Goal: Task Accomplishment & Management: Manage account settings

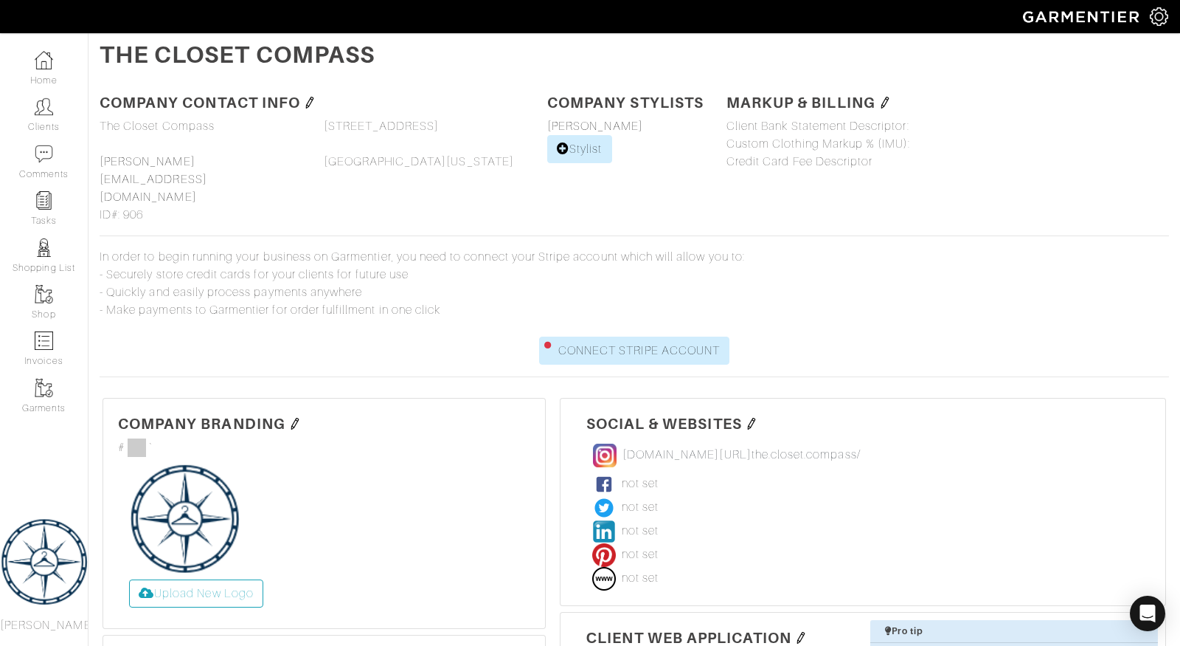
scroll to position [374, 0]
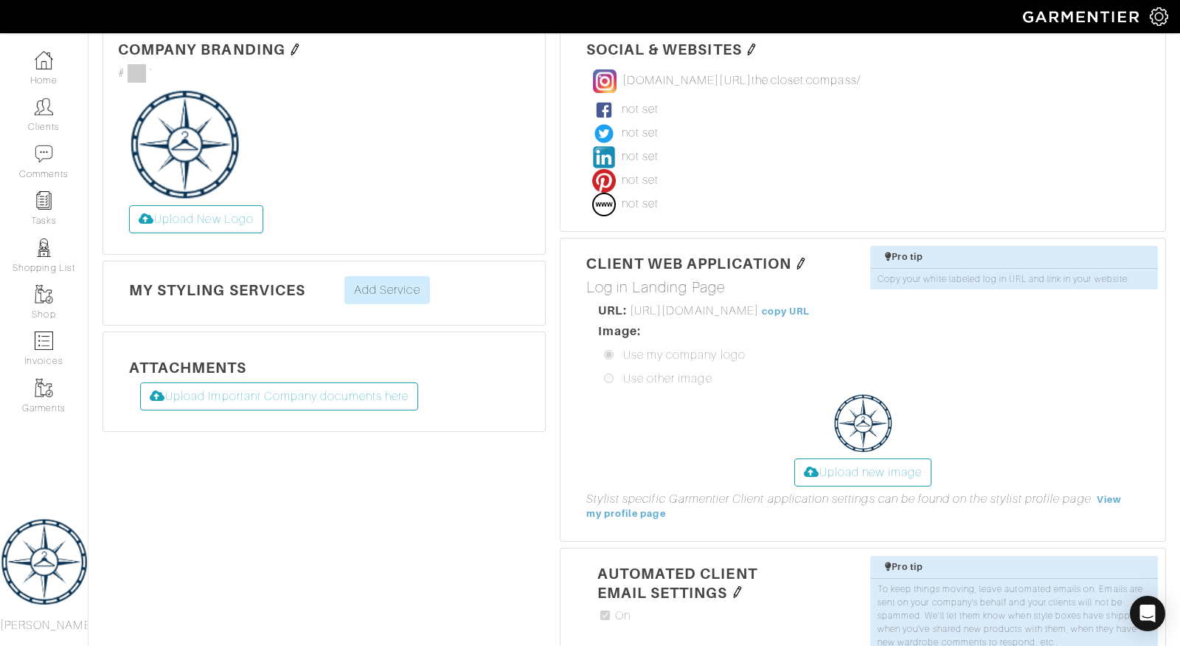
click at [21, 556] on img at bounding box center [44, 560] width 88 height 111
click at [217, 205] on label "Upload New Logo" at bounding box center [196, 219] width 134 height 28
click at [129, 205] on input "Upload New Logo" at bounding box center [129, 205] width 0 height 0
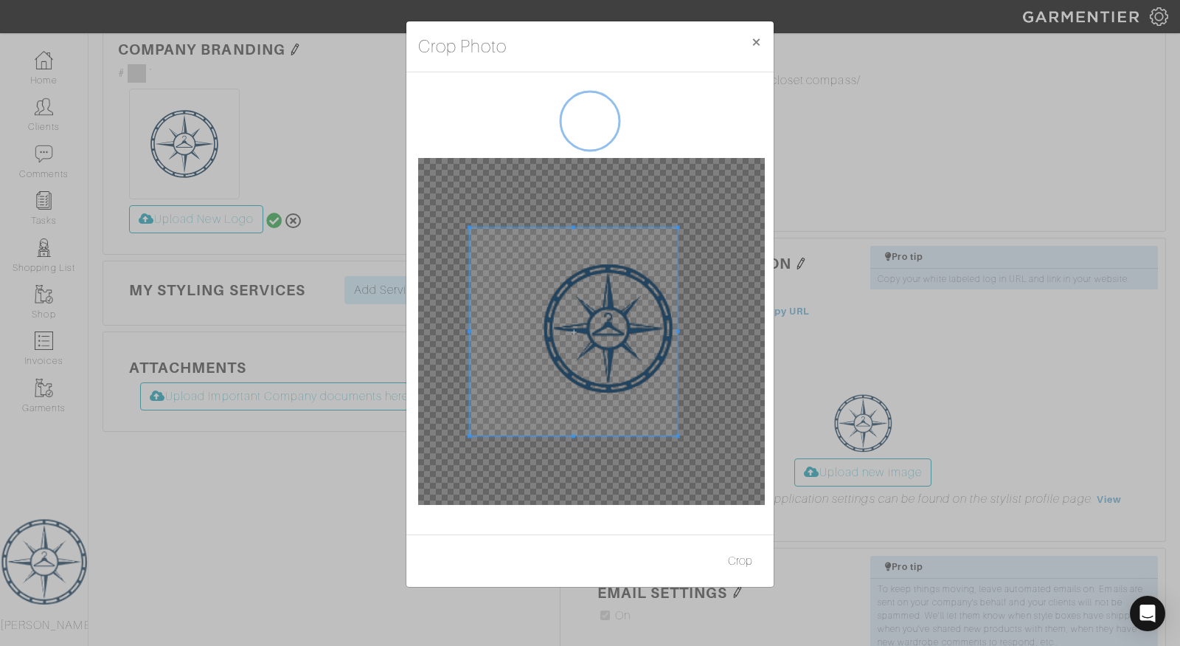
click at [614, 325] on span at bounding box center [574, 331] width 208 height 208
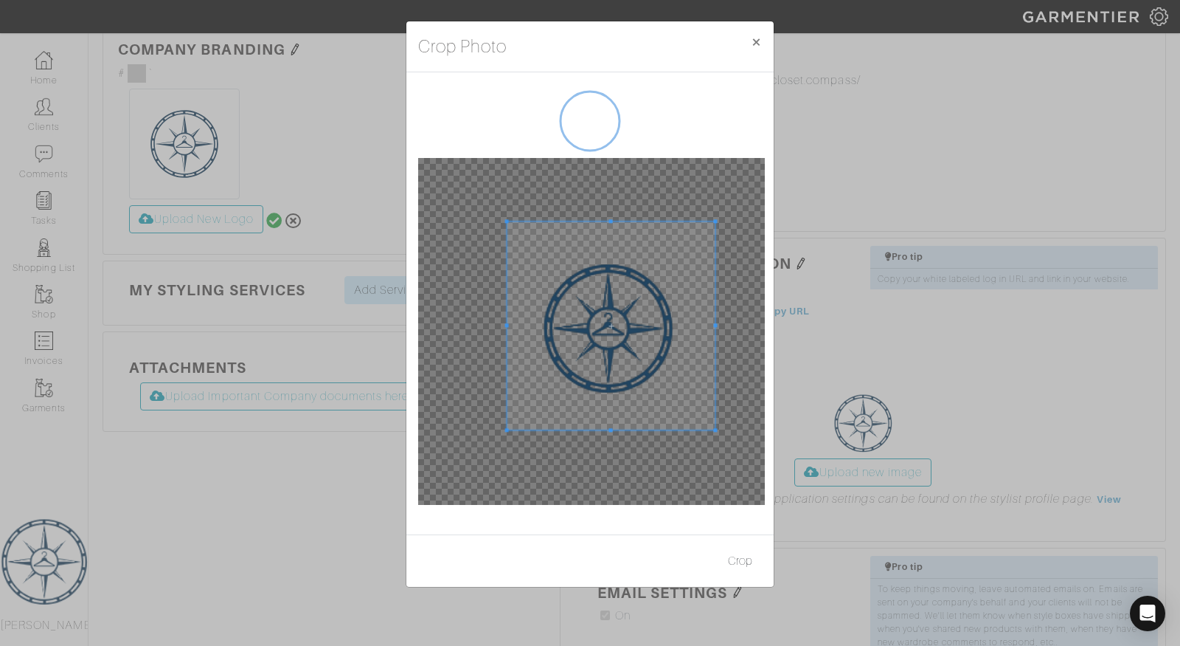
click at [662, 319] on span at bounding box center [612, 325] width 208 height 208
click at [627, 355] on span at bounding box center [609, 330] width 208 height 208
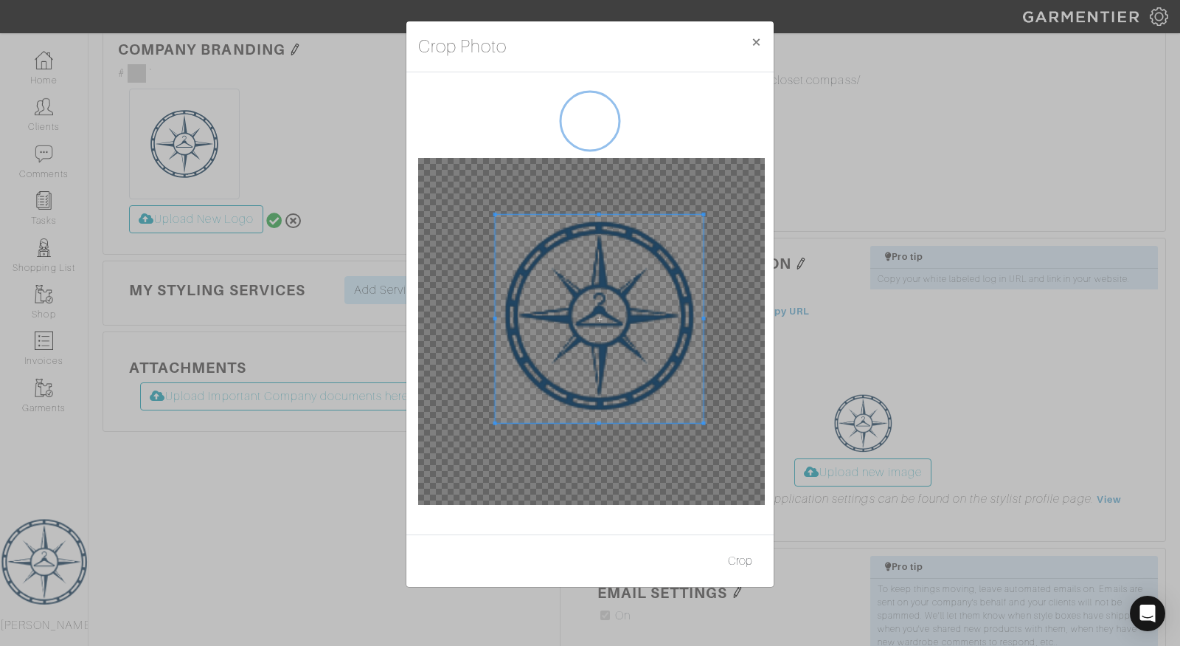
click at [618, 345] on span at bounding box center [600, 319] width 208 height 208
click at [758, 38] on button "×" at bounding box center [756, 41] width 35 height 41
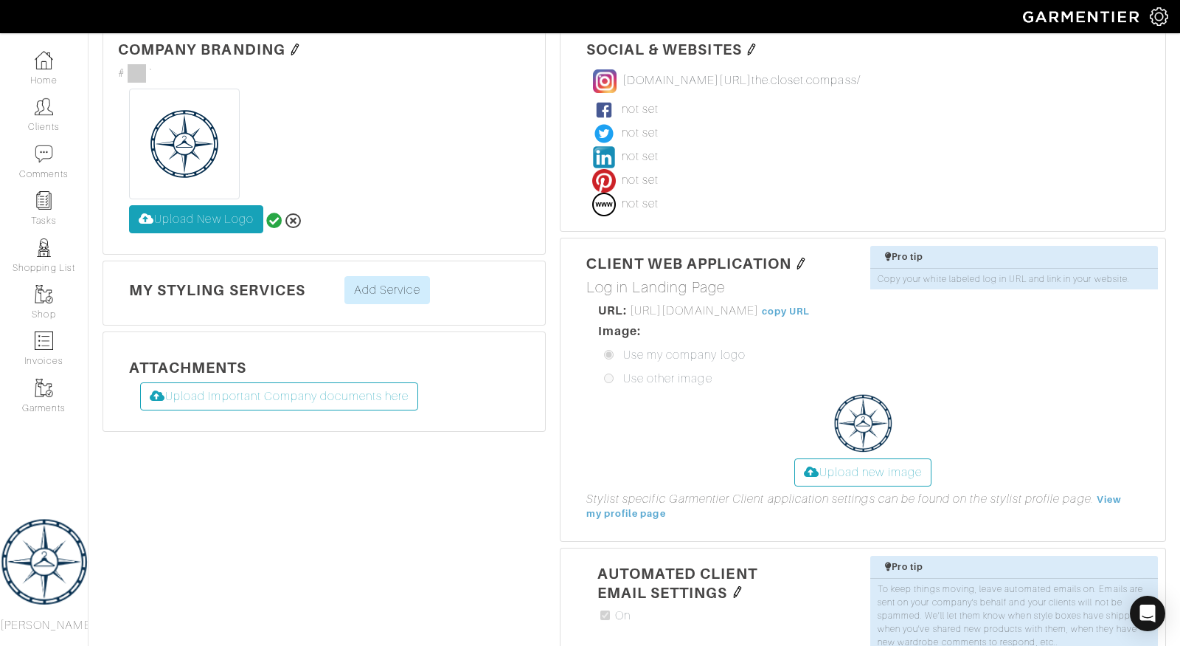
click at [165, 205] on label "Upload New Logo" at bounding box center [196, 219] width 134 height 28
click at [129, 205] on input "Upload New Logo" at bounding box center [129, 205] width 0 height 0
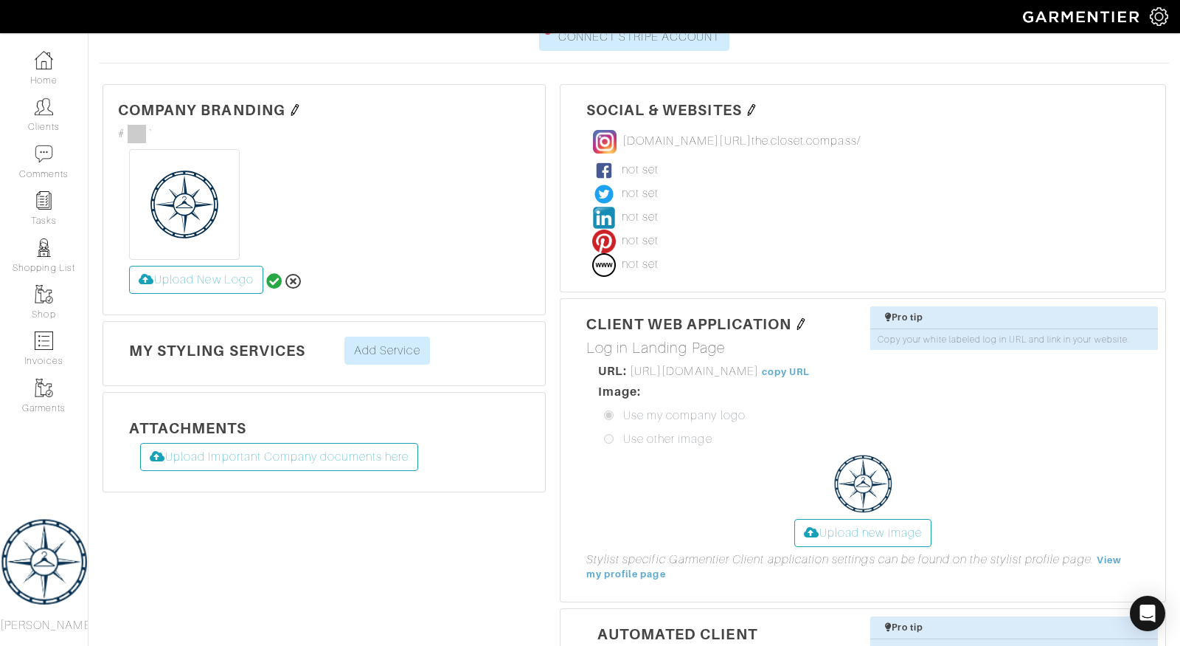
scroll to position [304, 0]
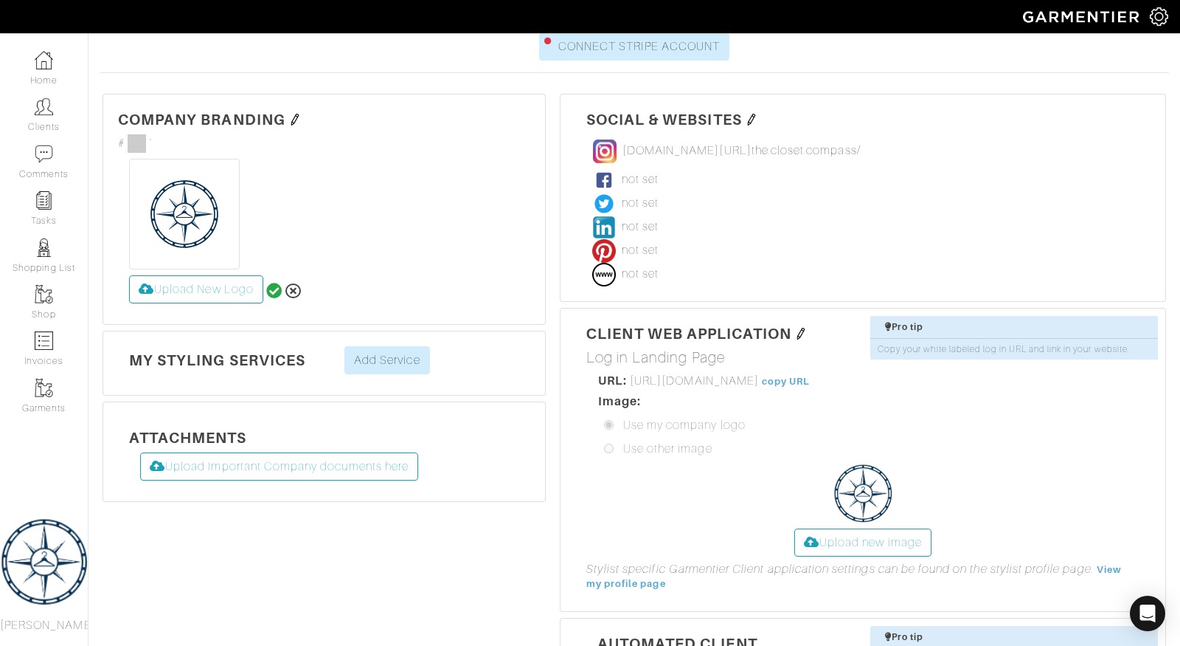
click at [185, 165] on img at bounding box center [184, 214] width 111 height 111
click at [31, 561] on img at bounding box center [44, 560] width 88 height 111
click at [176, 275] on label "Upload New Logo" at bounding box center [196, 289] width 134 height 28
click at [129, 275] on input "Upload New Logo" at bounding box center [129, 275] width 0 height 0
click at [295, 283] on icon at bounding box center [294, 291] width 16 height 16
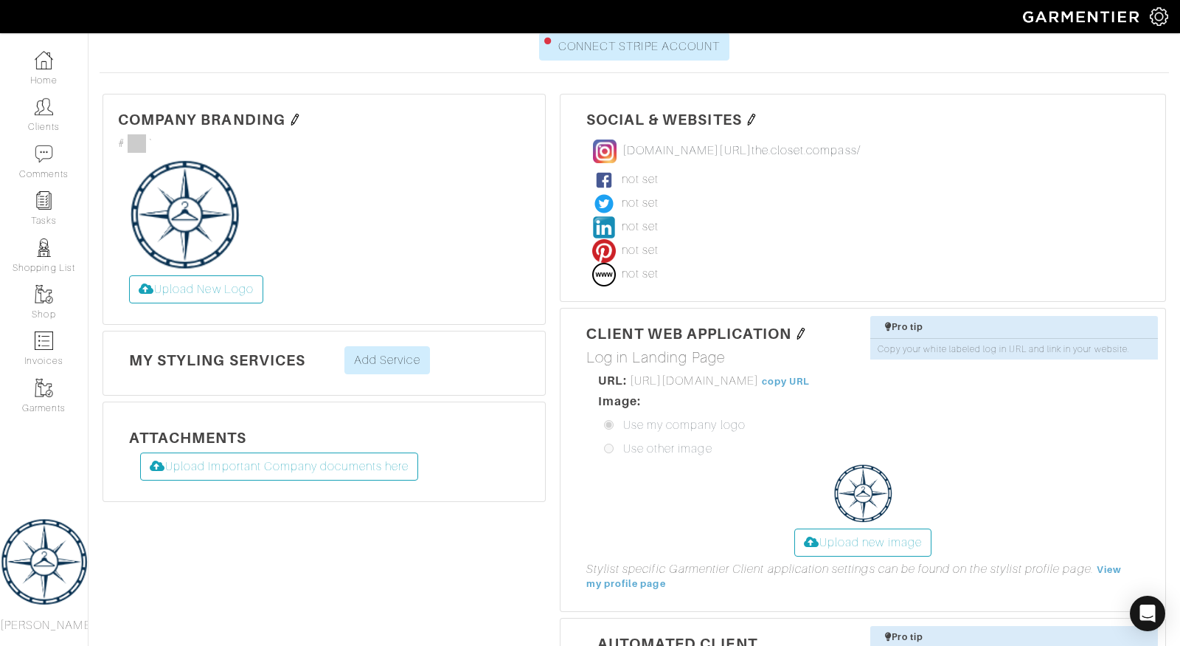
click at [192, 183] on img at bounding box center [184, 214] width 111 height 111
click at [202, 275] on label "Upload New Logo" at bounding box center [196, 289] width 134 height 28
click at [129, 275] on input "Upload New Logo" at bounding box center [129, 275] width 0 height 0
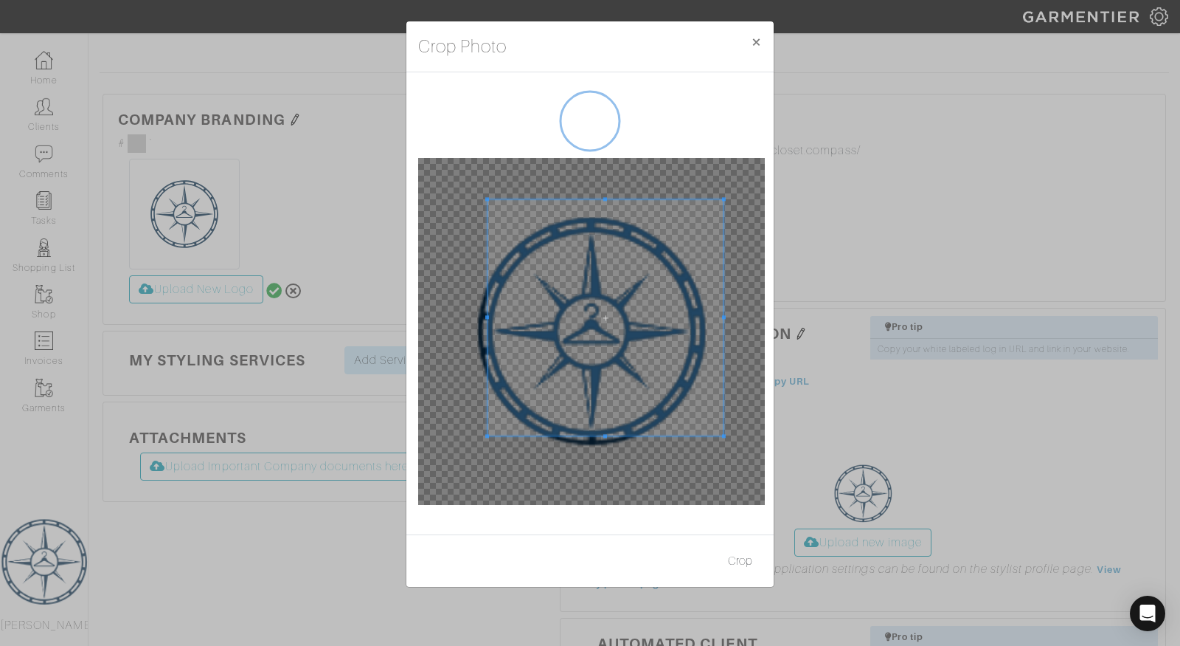
click at [722, 198] on span at bounding box center [724, 199] width 4 height 4
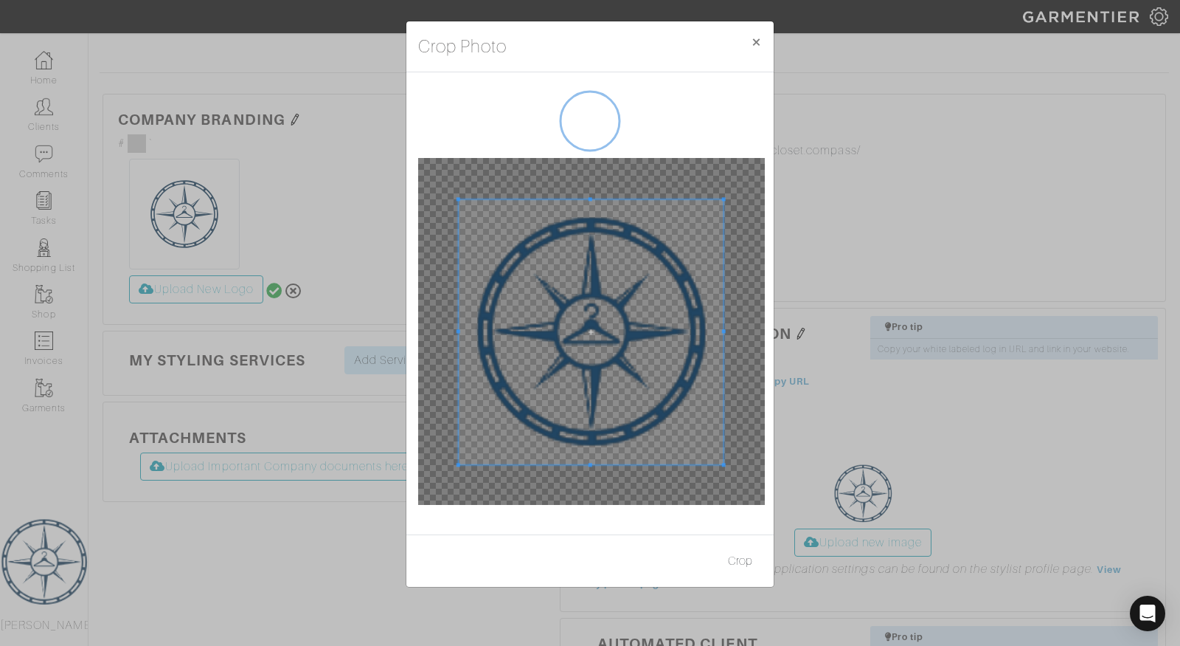
click at [458, 472] on div at bounding box center [591, 331] width 347 height 347
click at [755, 38] on button "×" at bounding box center [756, 41] width 35 height 41
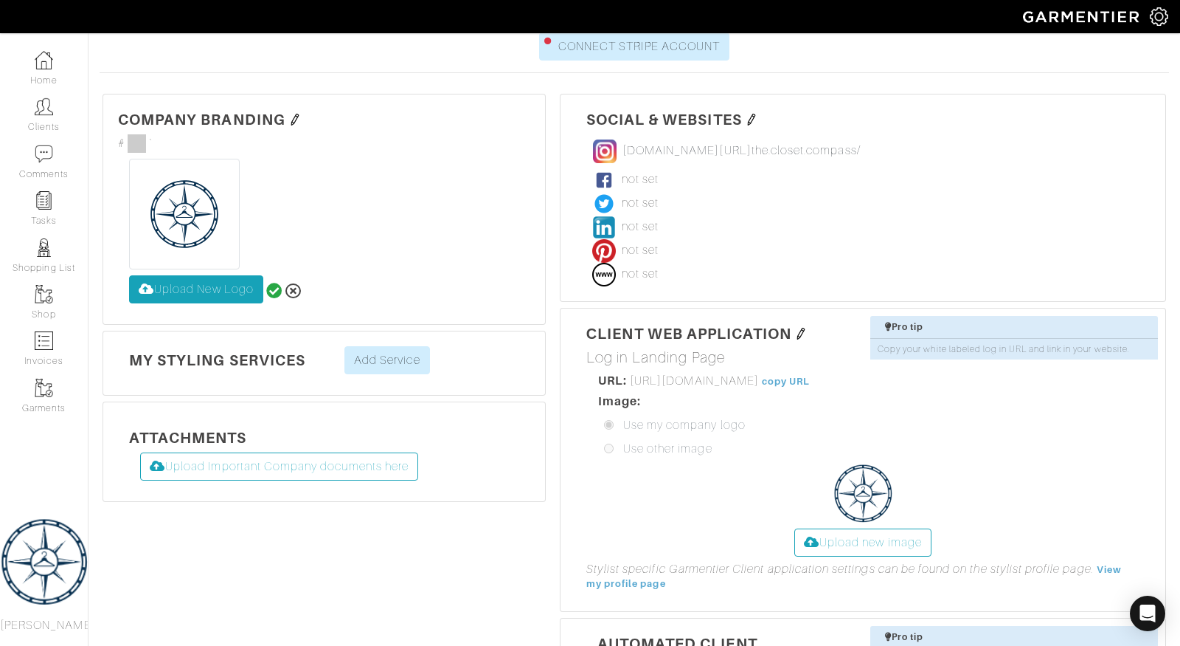
click at [225, 275] on label "Upload New Logo" at bounding box center [196, 289] width 134 height 28
click at [129, 275] on input "Upload New Logo" at bounding box center [129, 275] width 0 height 0
type input "C:\fakepath\Artboard 2 copy 5.png"
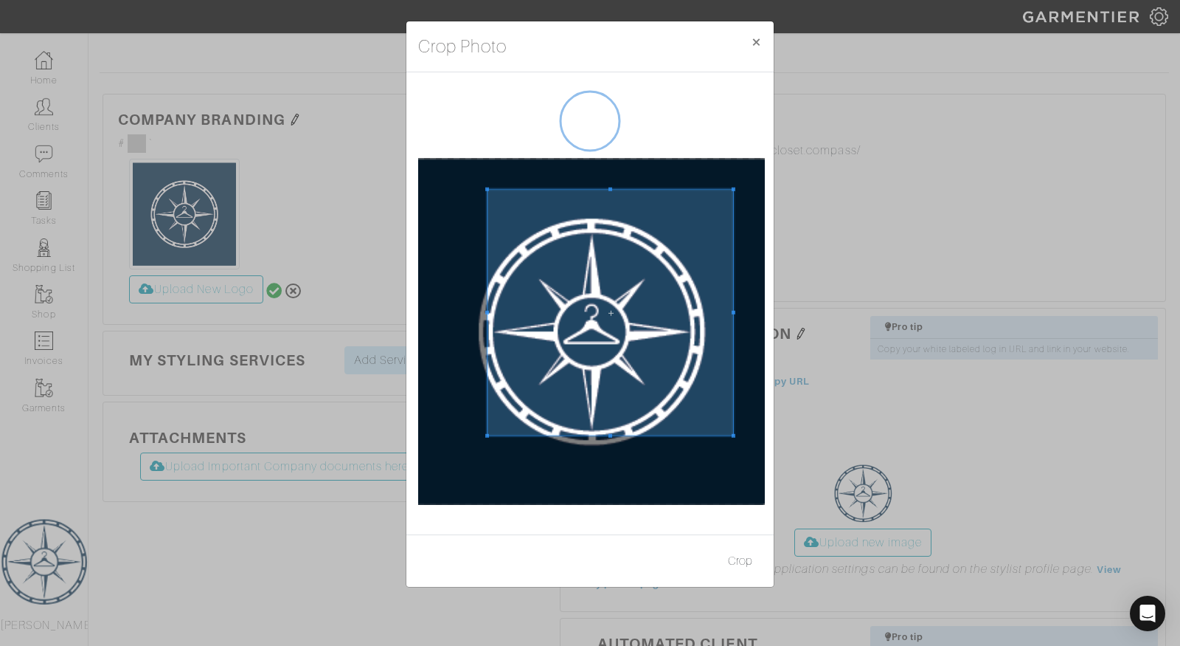
click at [714, 190] on div at bounding box center [611, 313] width 246 height 246
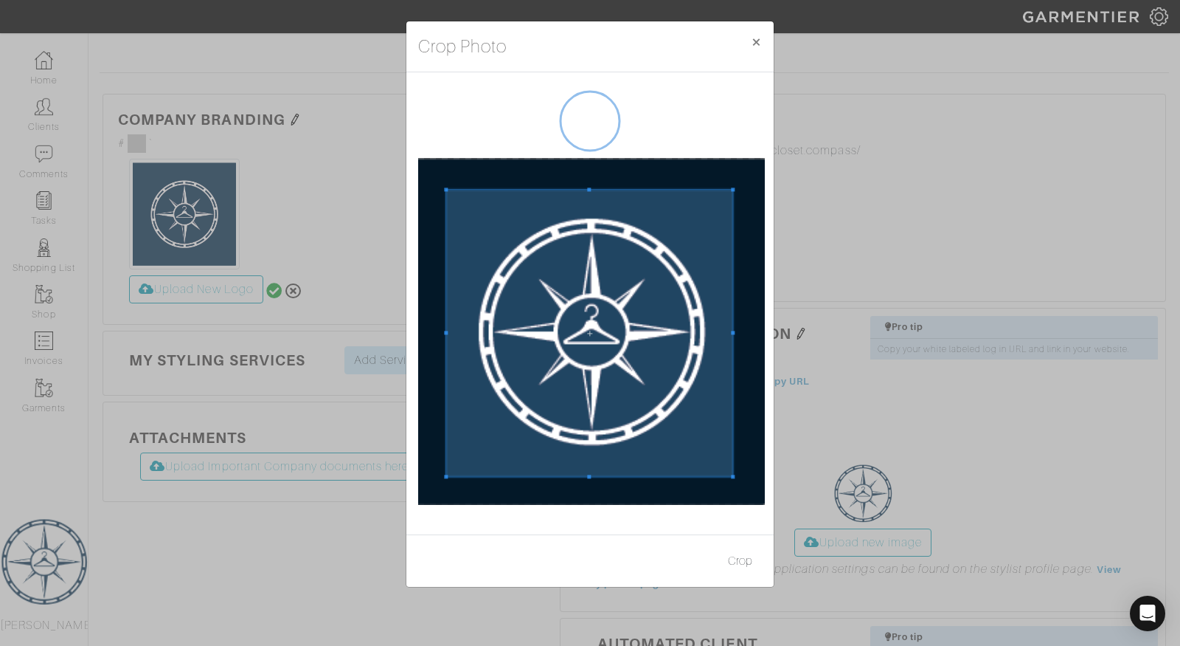
click at [446, 461] on div at bounding box center [589, 333] width 286 height 286
click at [607, 379] on span at bounding box center [591, 335] width 286 height 286
click at [607, 377] on span at bounding box center [591, 333] width 286 height 286
click at [733, 556] on button "Crop" at bounding box center [741, 561] width 44 height 28
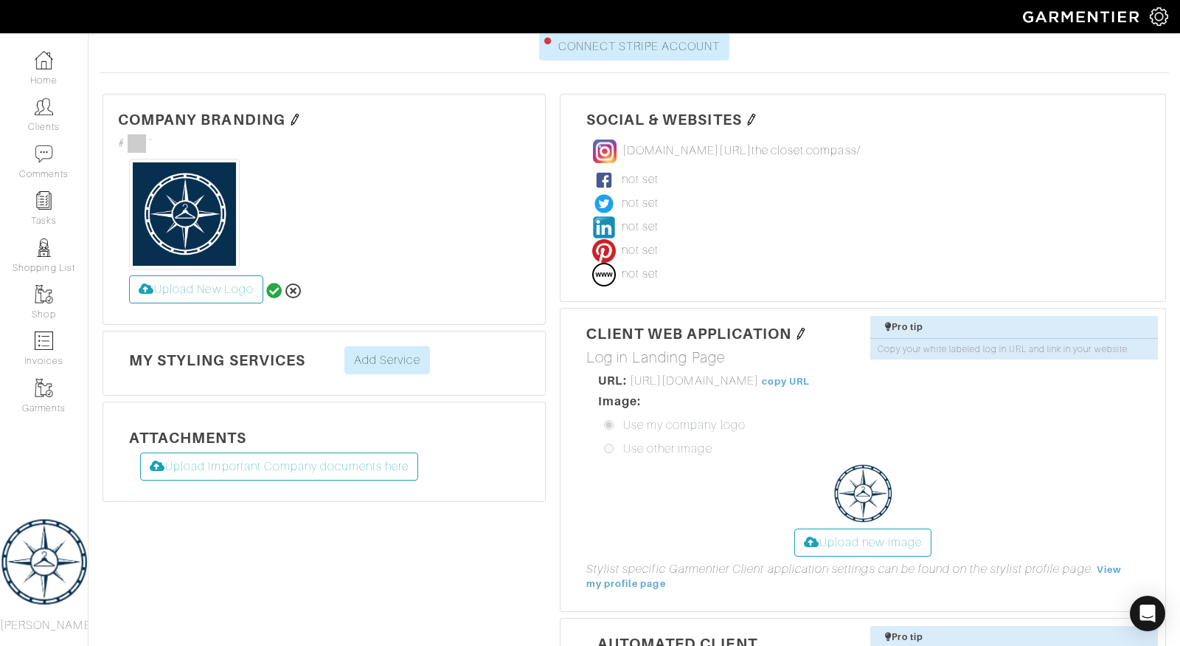
click at [276, 283] on icon at bounding box center [274, 291] width 16 height 16
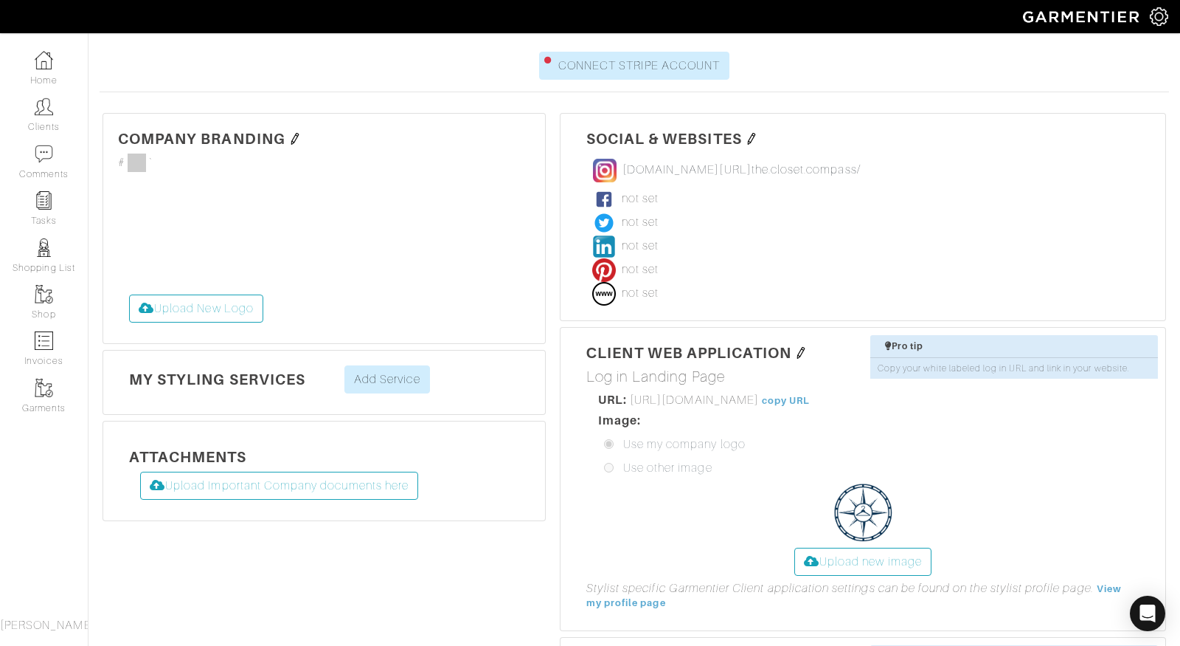
scroll to position [279, 0]
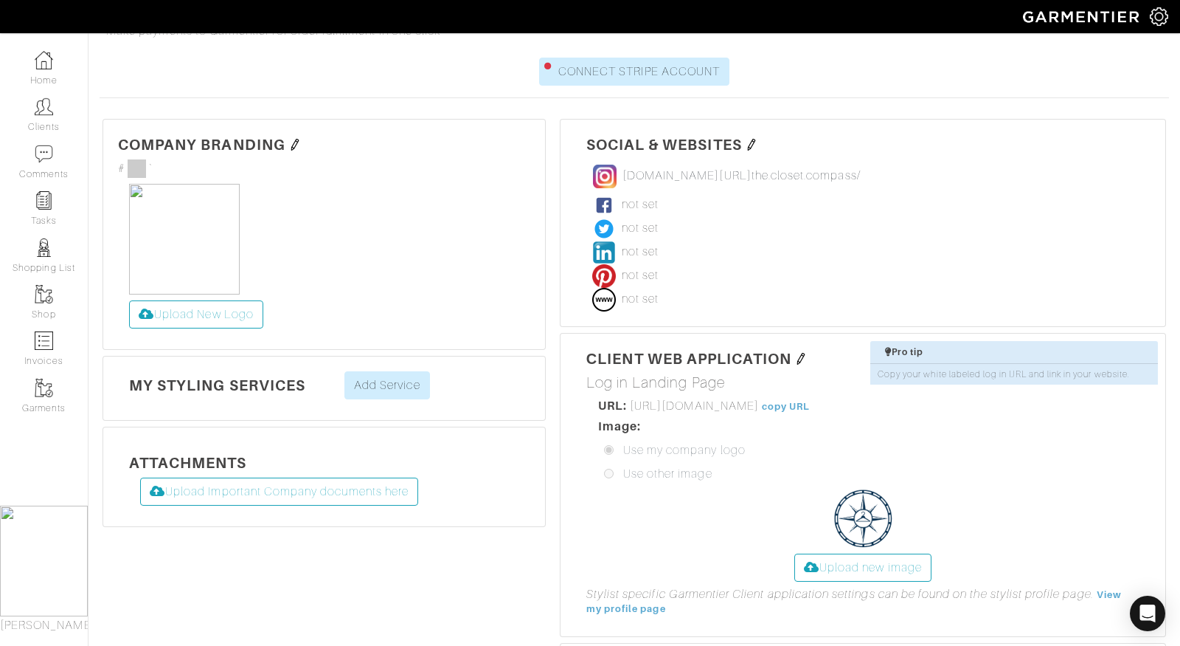
click at [182, 196] on img at bounding box center [184, 239] width 111 height 111
click at [132, 159] on span at bounding box center [137, 168] width 18 height 18
click at [294, 139] on img at bounding box center [295, 145] width 12 height 12
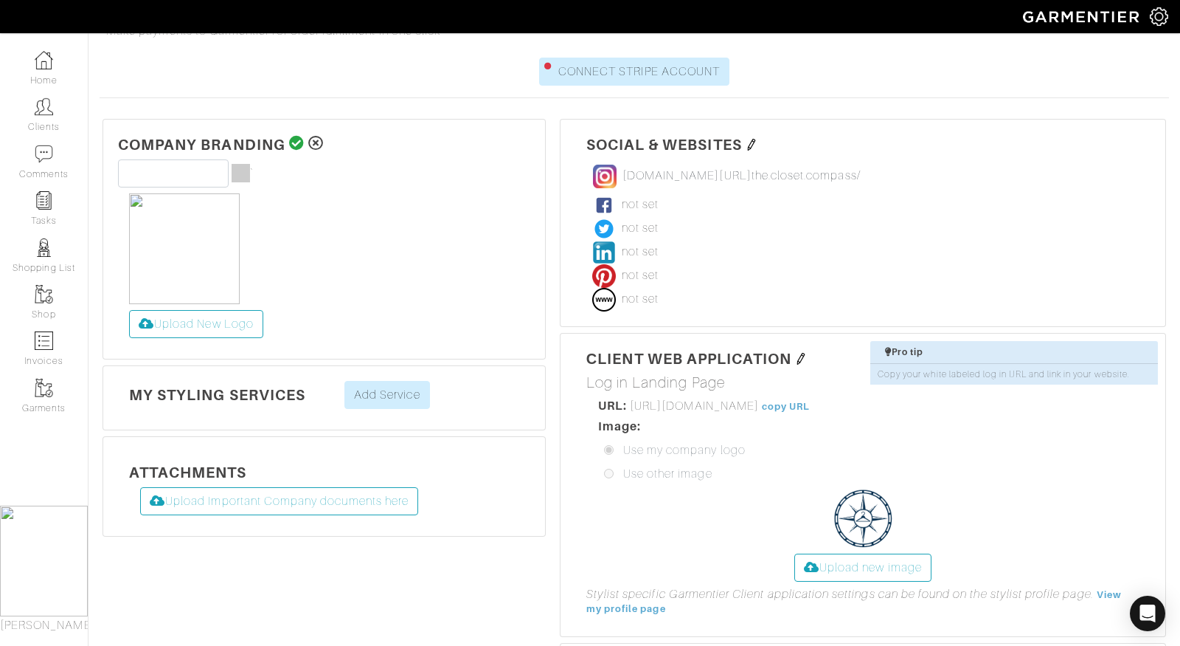
click at [243, 164] on input "#000000" at bounding box center [250, 174] width 37 height 20
type input "#083050"
click at [297, 136] on icon at bounding box center [296, 143] width 15 height 15
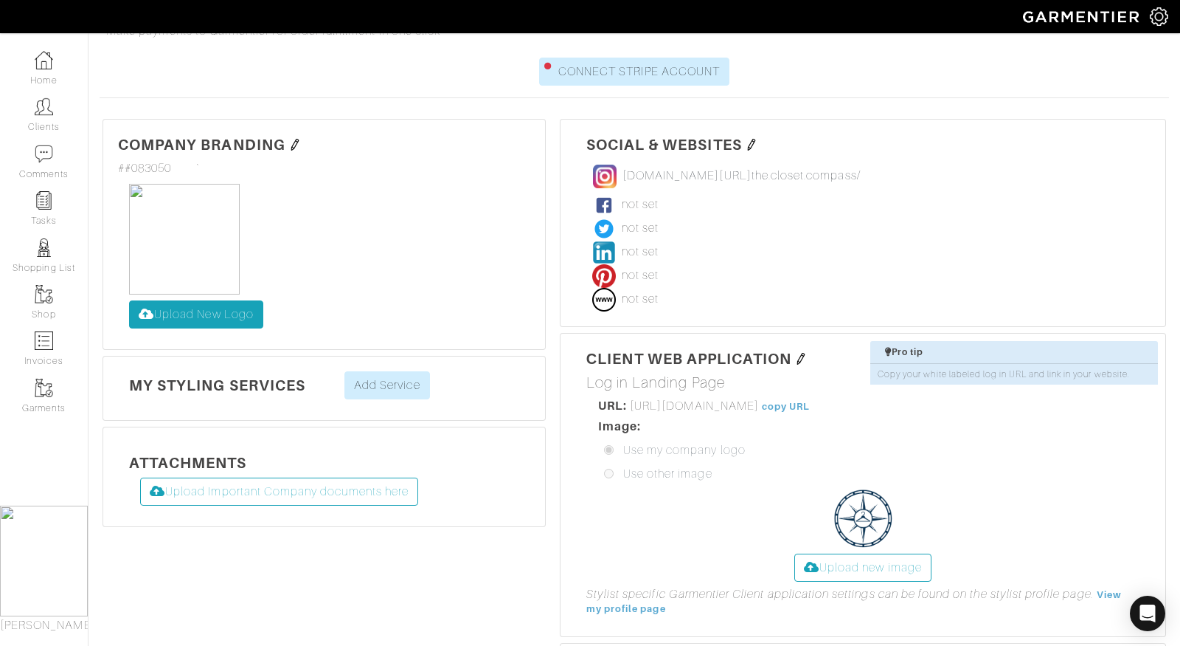
click at [182, 300] on label "Upload New Logo" at bounding box center [196, 314] width 134 height 28
click at [129, 300] on input "Upload New Logo" at bounding box center [129, 300] width 0 height 0
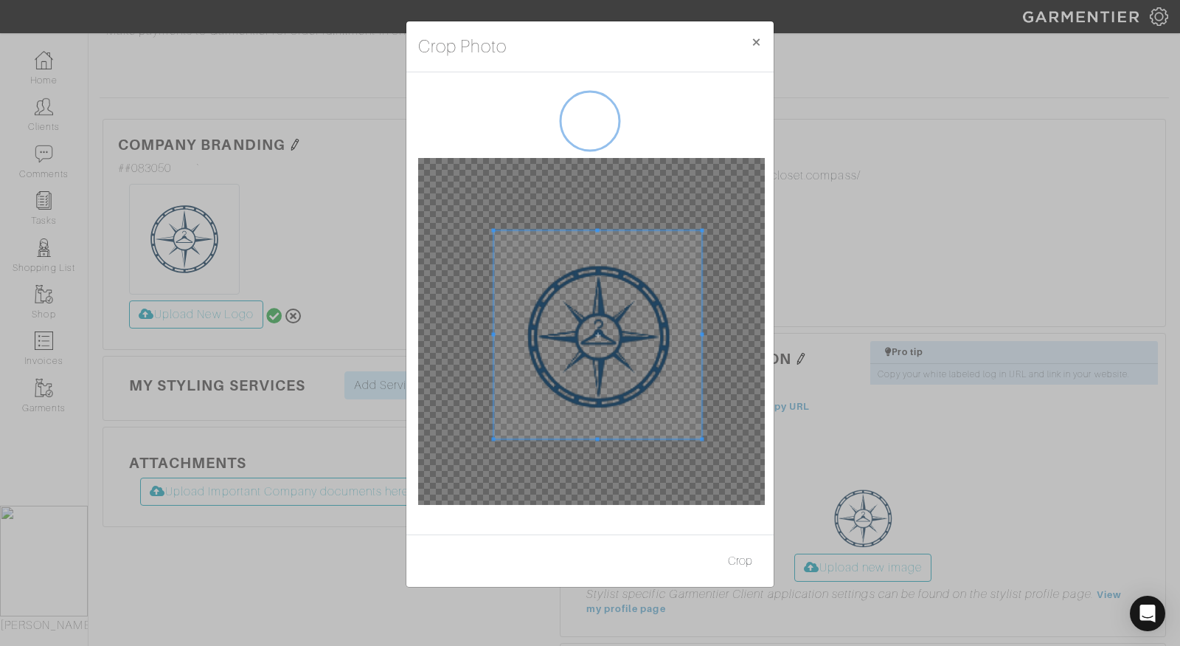
click at [616, 347] on span at bounding box center [598, 335] width 208 height 208
click at [592, 99] on icon at bounding box center [590, 121] width 74 height 74
click at [738, 561] on button "Crop" at bounding box center [741, 561] width 44 height 28
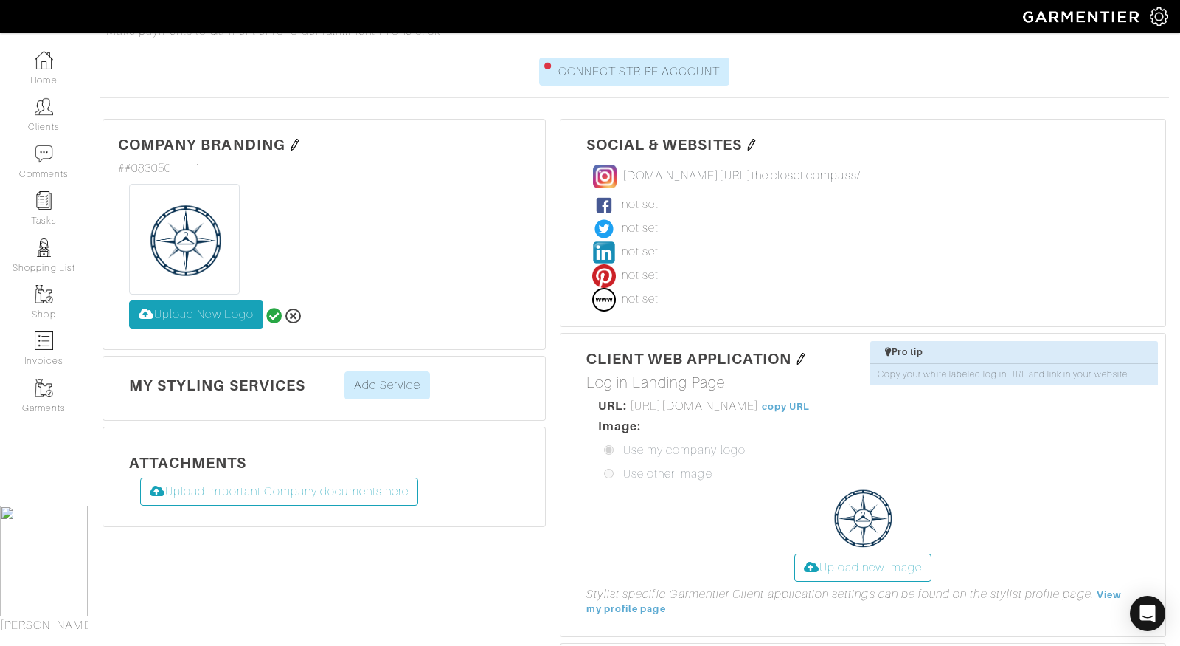
click at [204, 300] on label "Upload New Logo" at bounding box center [196, 314] width 134 height 28
click at [129, 300] on input "Upload New Logo" at bounding box center [129, 300] width 0 height 0
type input "C:\fakepath\Artboard 2 copy 5.png"
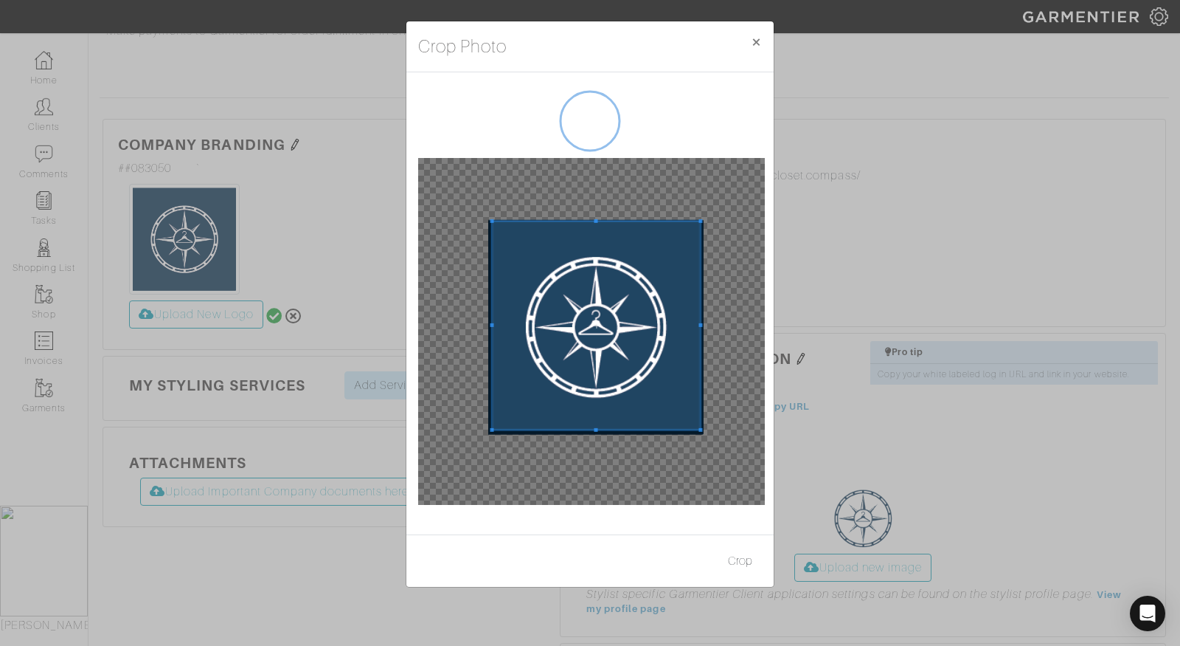
click at [606, 313] on span at bounding box center [596, 325] width 208 height 208
click at [600, 311] on span at bounding box center [592, 323] width 208 height 208
click at [702, 433] on span at bounding box center [704, 435] width 4 height 4
click at [747, 557] on button "Crop" at bounding box center [741, 561] width 44 height 28
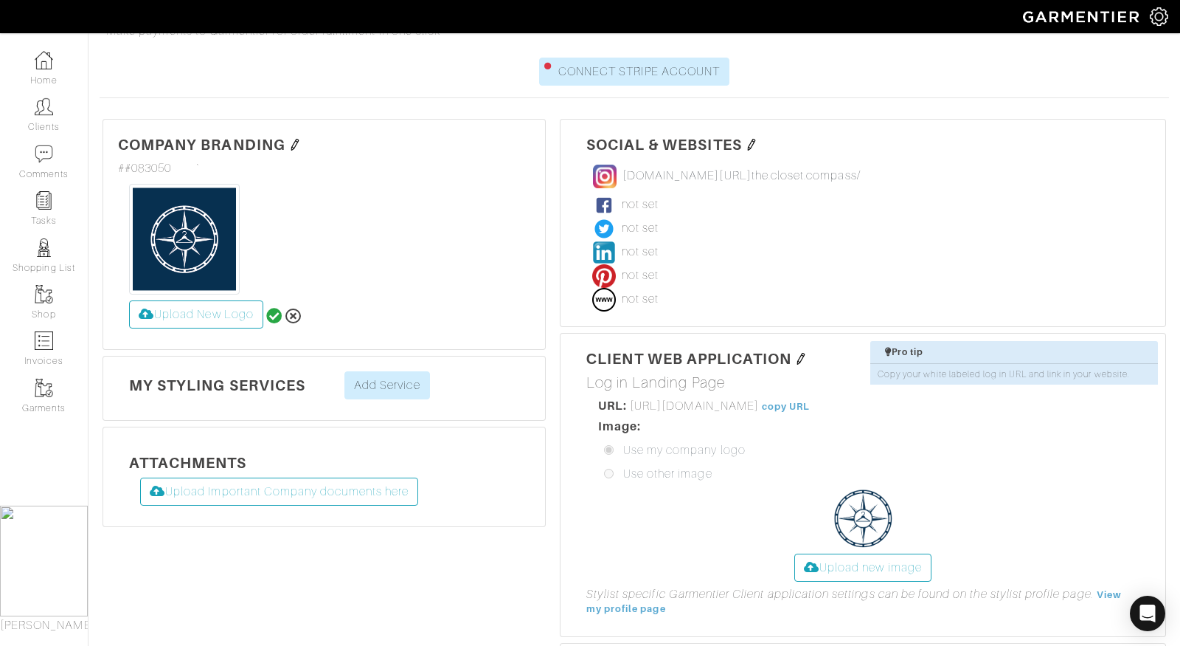
click at [275, 308] on icon at bounding box center [274, 316] width 16 height 16
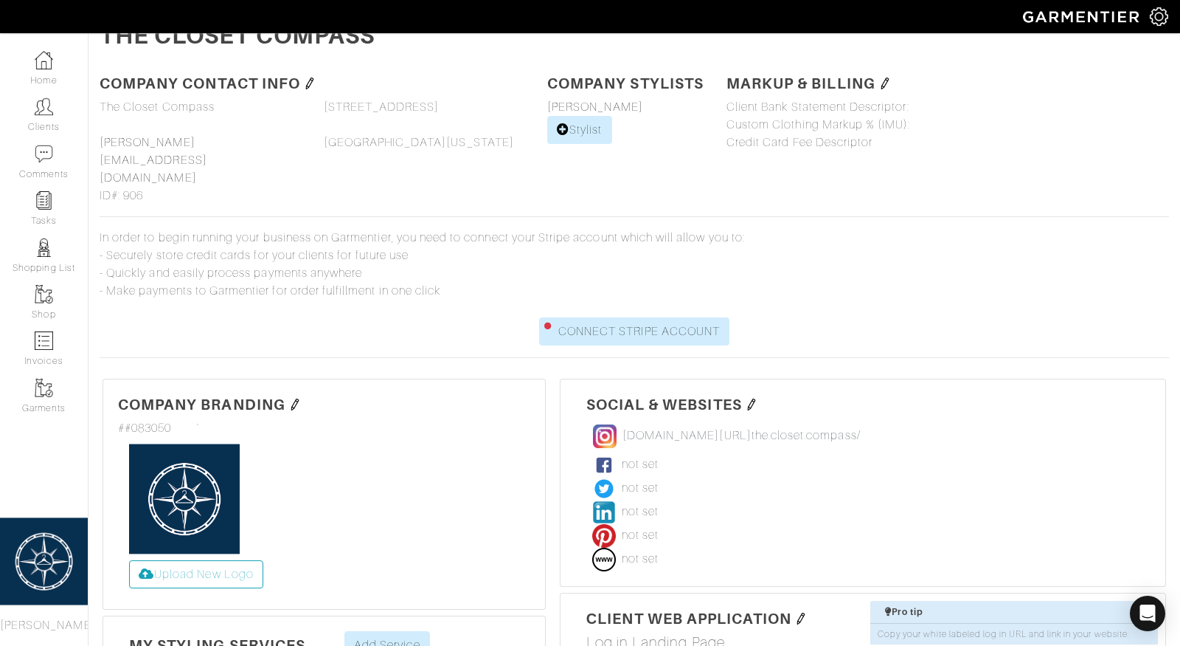
scroll to position [0, 0]
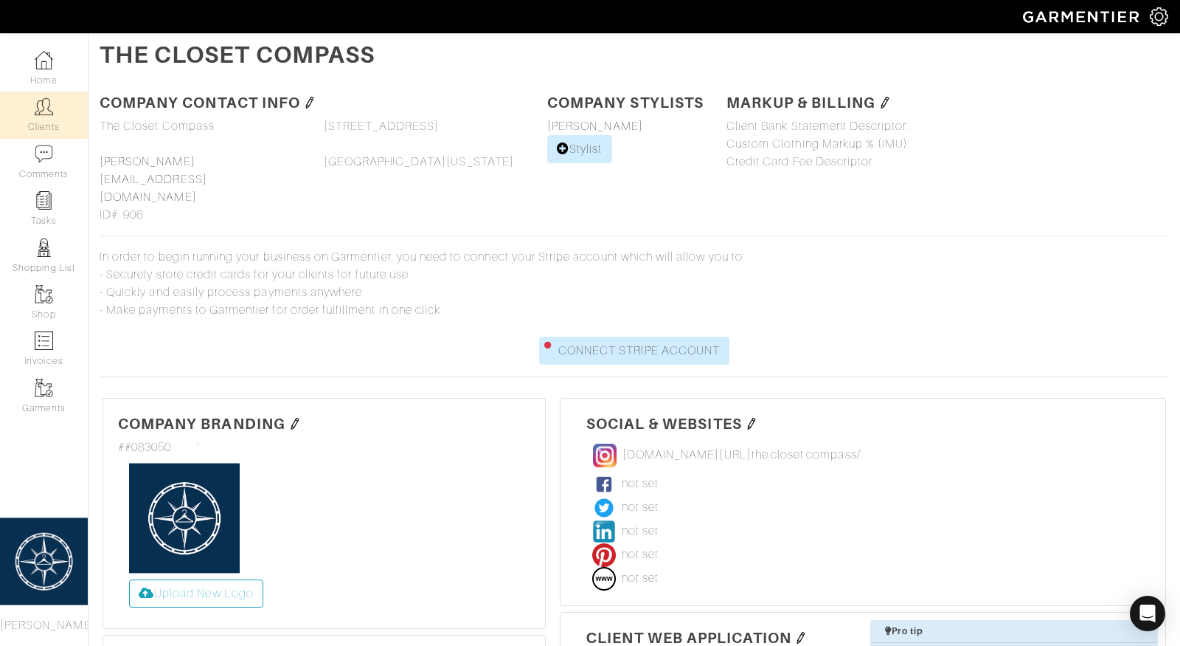
click at [44, 108] on img at bounding box center [44, 106] width 18 height 18
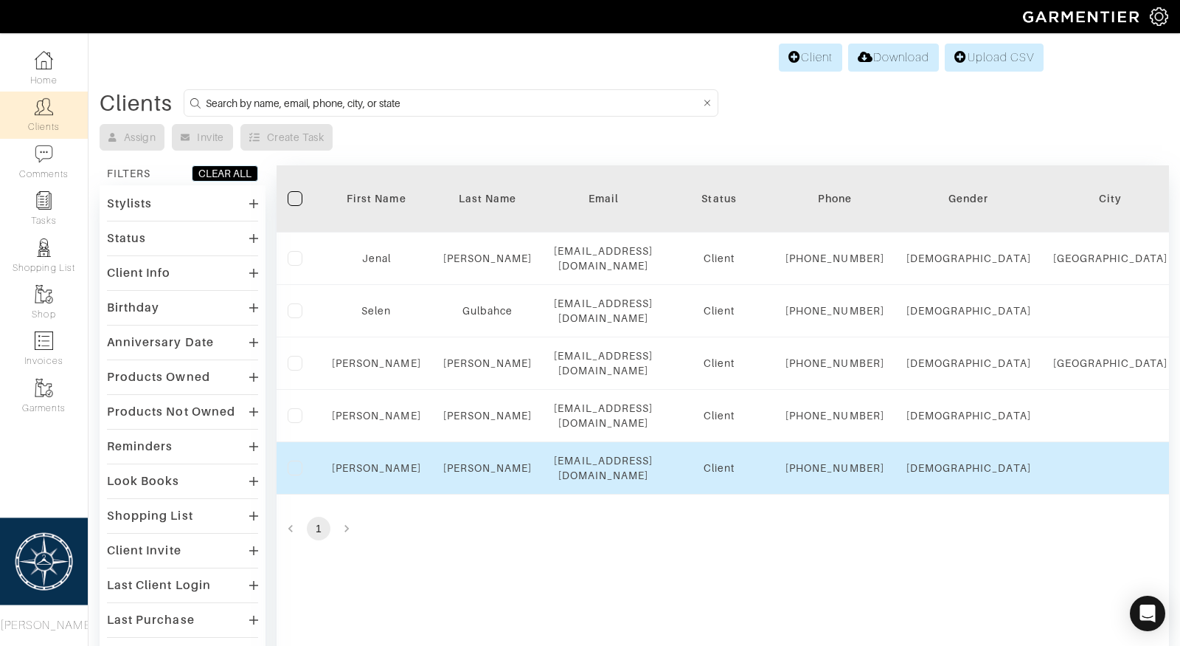
click at [380, 494] on td "Sabrina" at bounding box center [376, 468] width 111 height 52
click at [374, 474] on link "[PERSON_NAME]" at bounding box center [376, 468] width 89 height 12
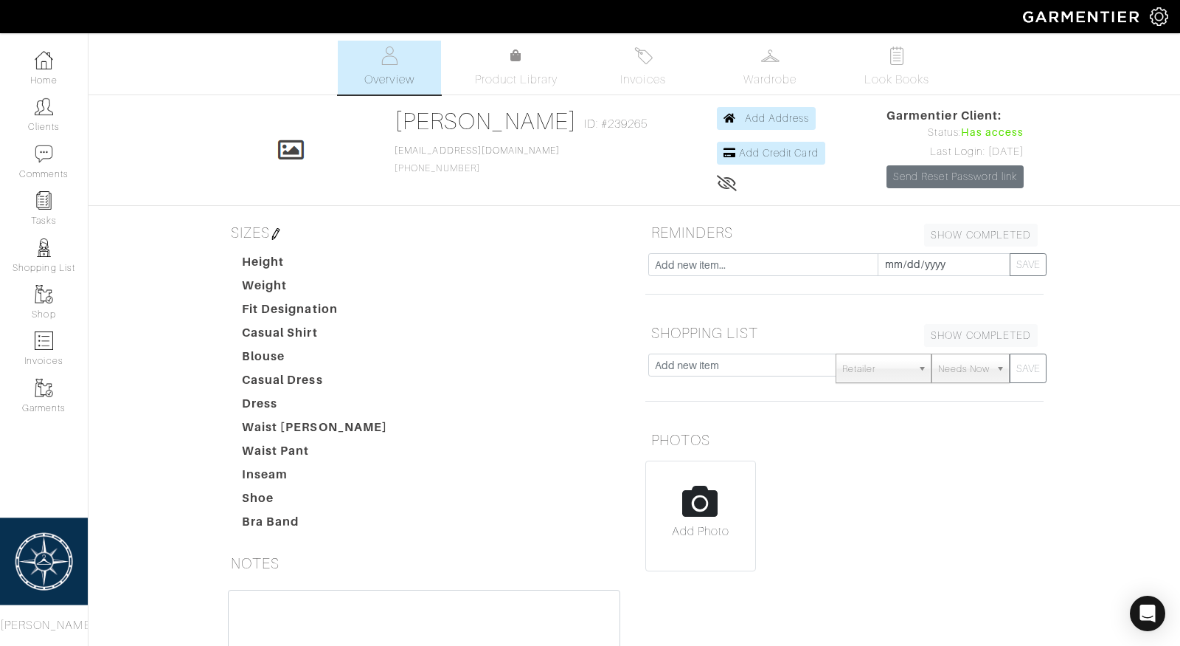
click at [717, 177] on icon at bounding box center [727, 183] width 21 height 12
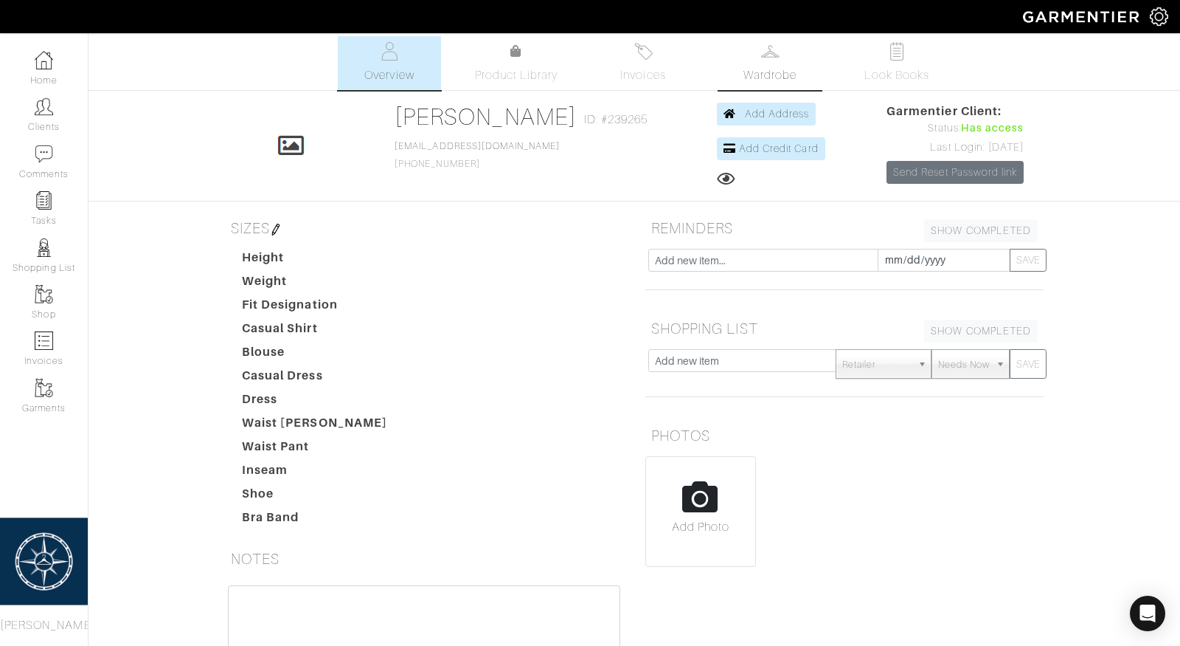
click at [767, 57] on img at bounding box center [770, 51] width 18 height 18
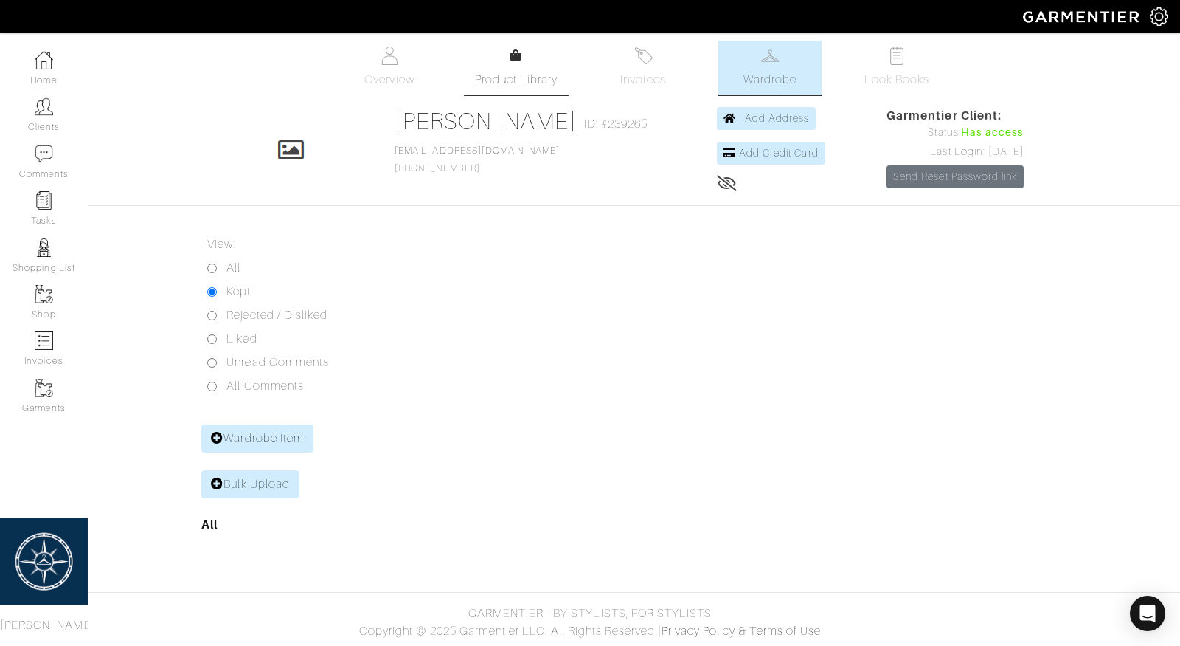
click at [516, 55] on icon at bounding box center [516, 55] width 11 height 12
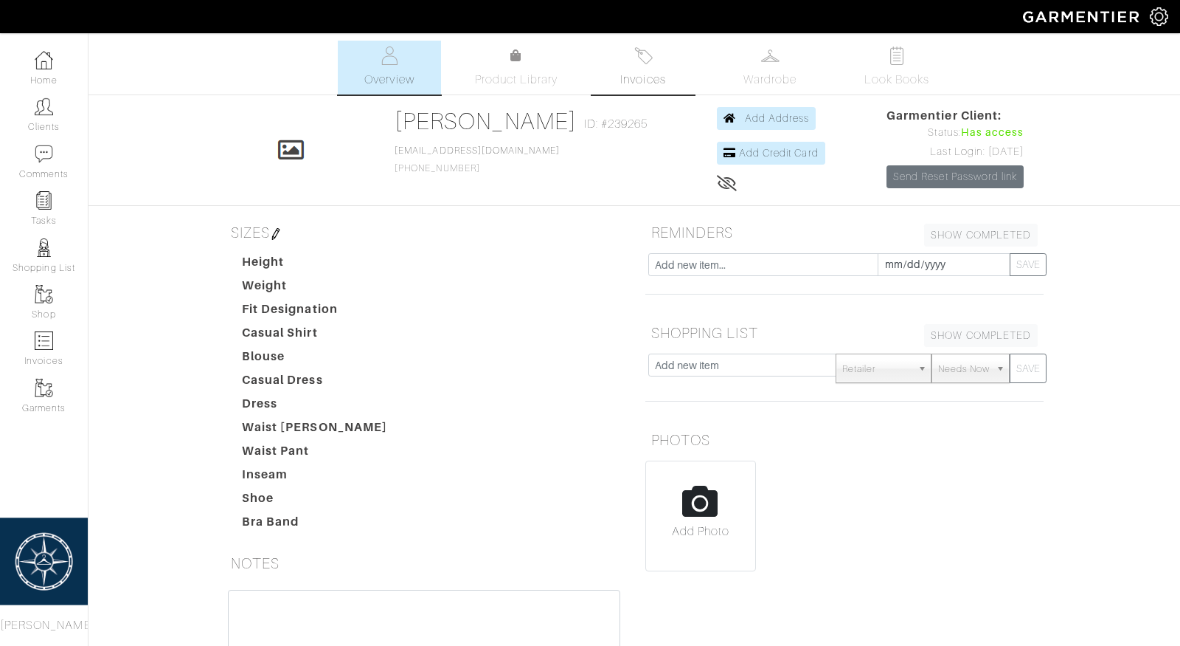
click at [640, 66] on link "Invoices" at bounding box center [643, 68] width 103 height 54
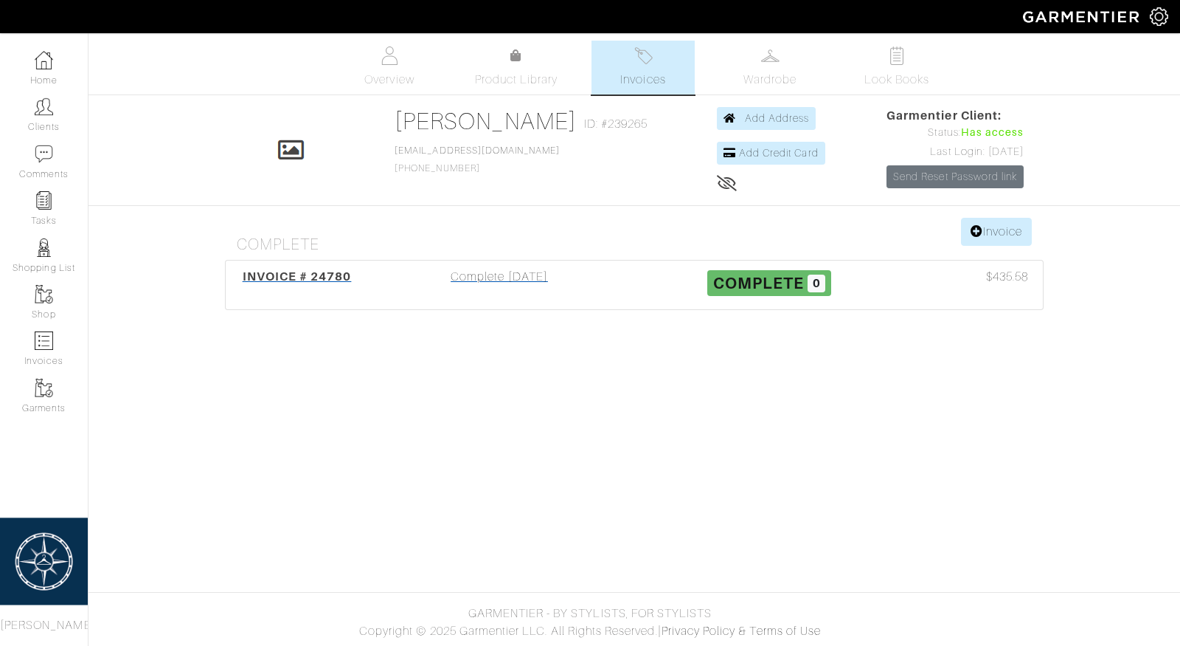
click at [509, 286] on div "Complete 10/06/25" at bounding box center [499, 285] width 270 height 34
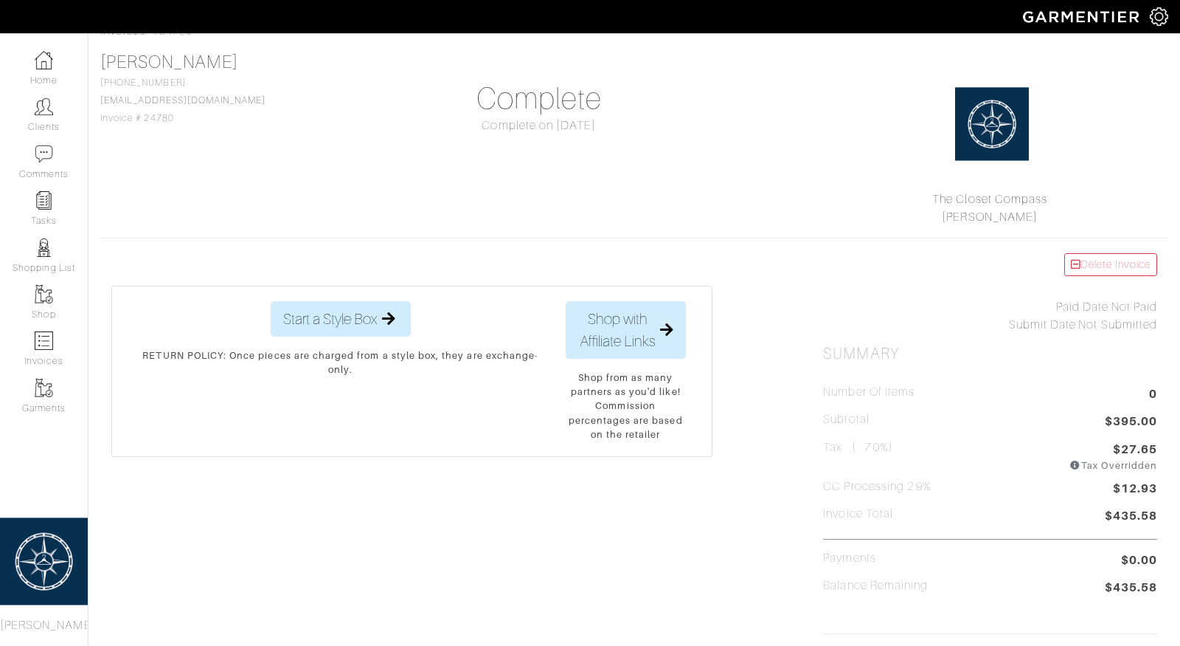
scroll to position [91, 0]
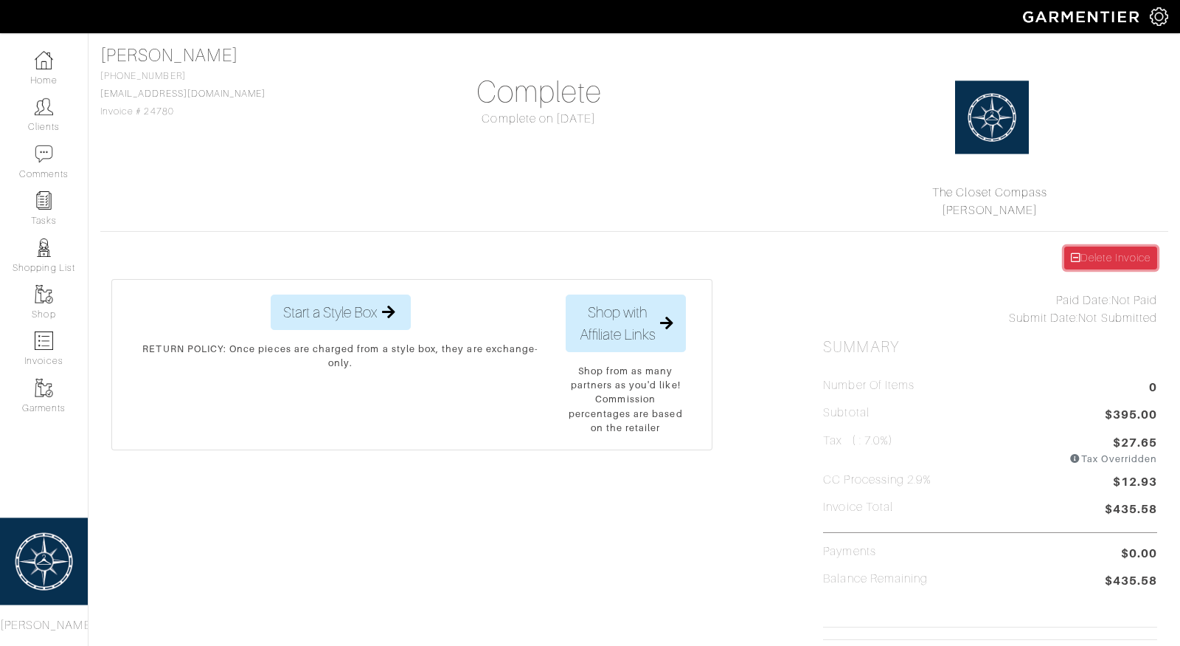
click at [1093, 253] on link "Delete Invoice" at bounding box center [1111, 257] width 93 height 23
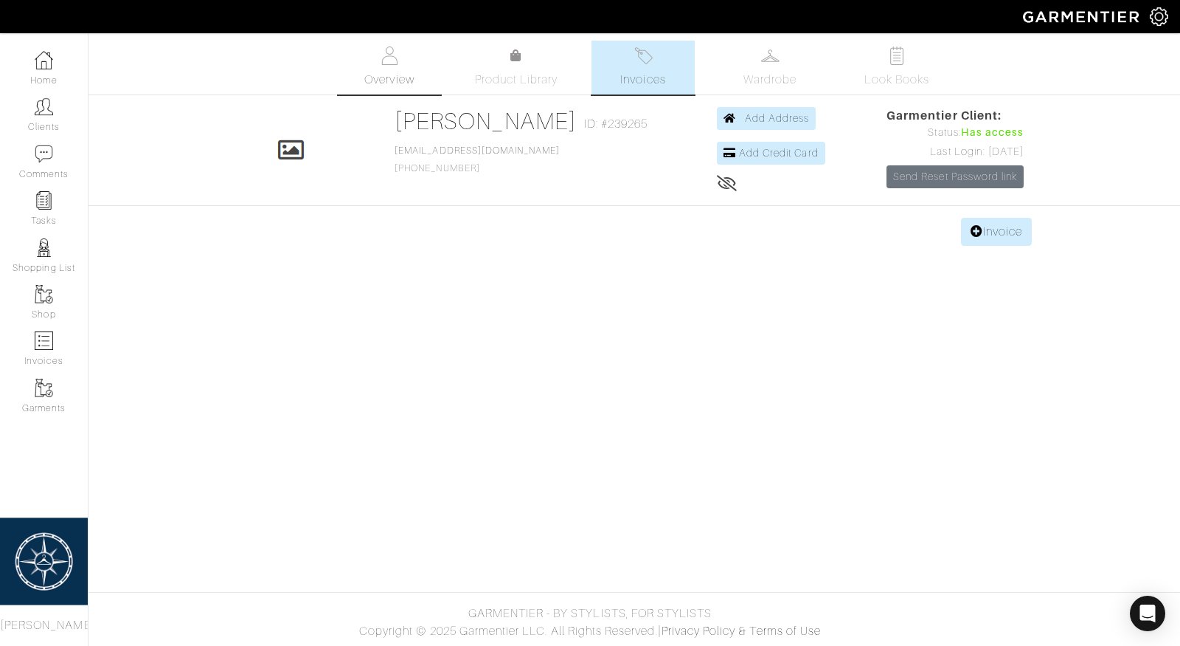
click at [389, 69] on link "Overview" at bounding box center [389, 68] width 103 height 54
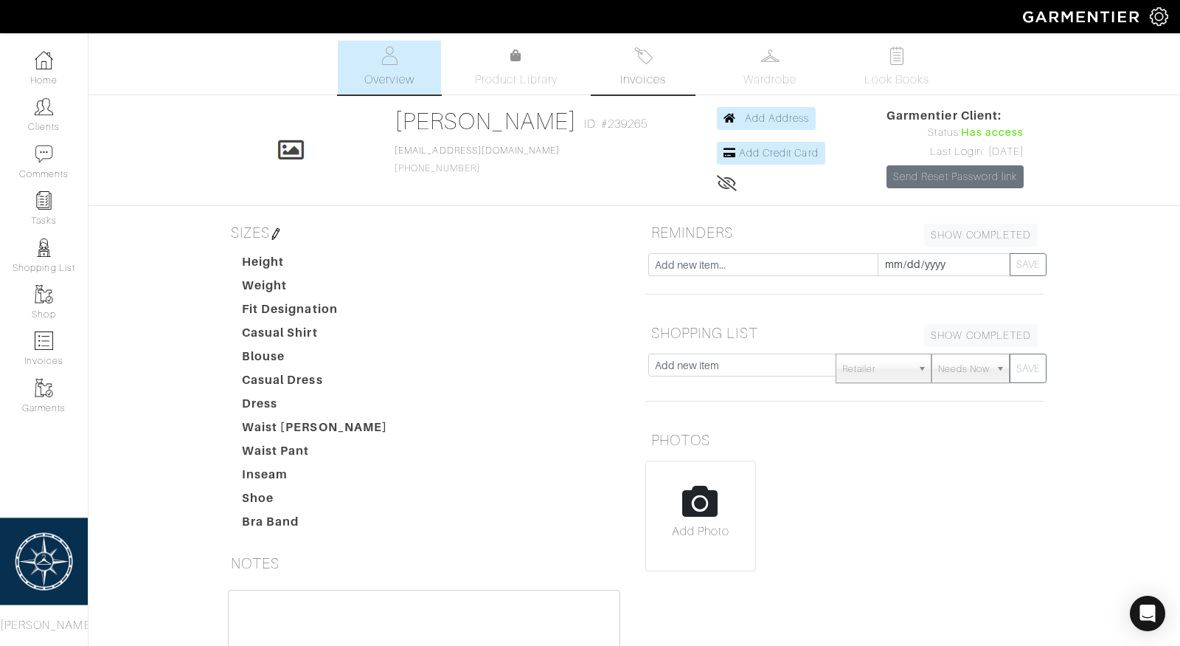
click at [651, 62] on img at bounding box center [643, 55] width 18 height 18
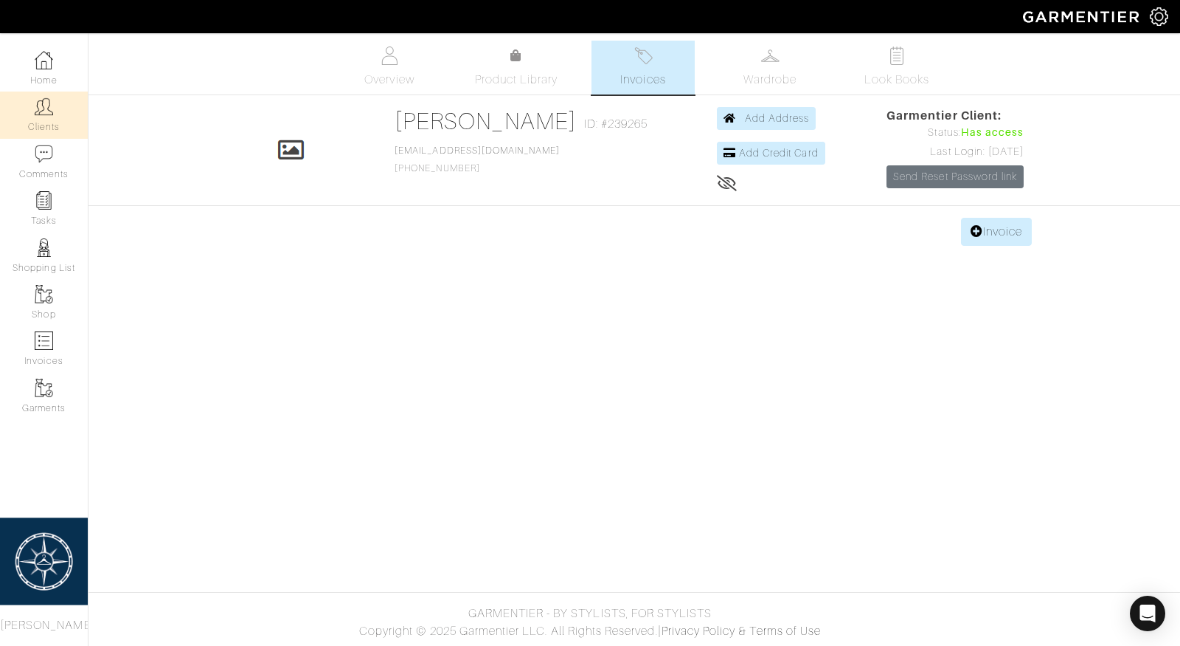
click at [50, 122] on link "Clients" at bounding box center [44, 114] width 88 height 46
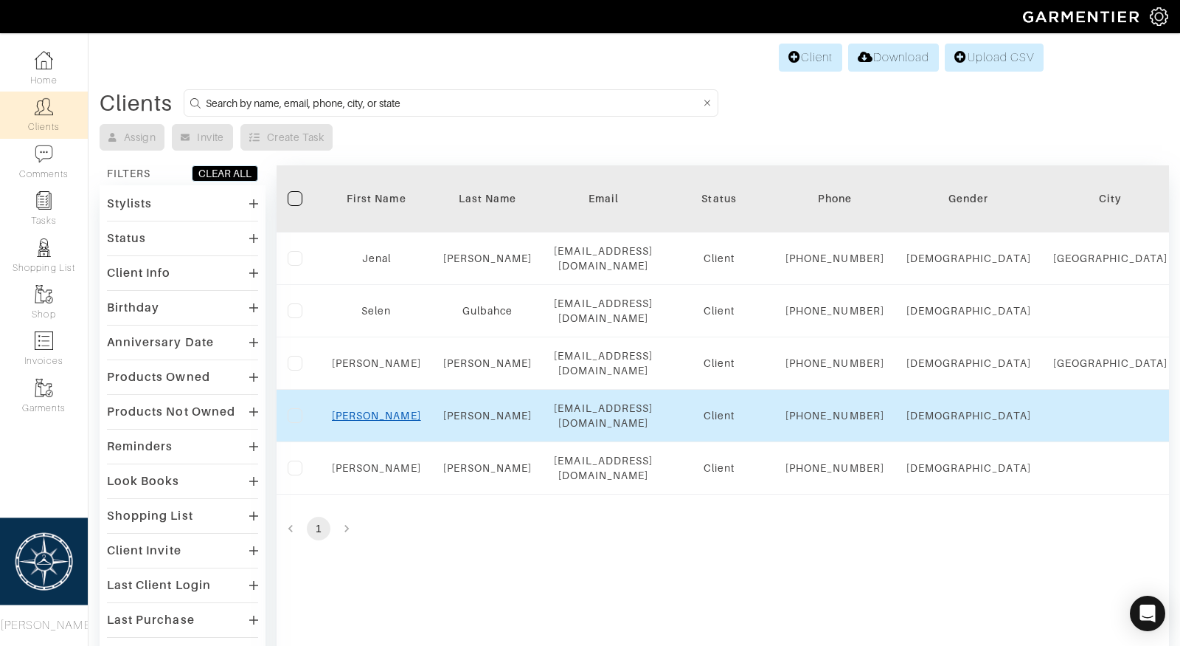
click at [381, 421] on link "Samantha" at bounding box center [376, 415] width 89 height 12
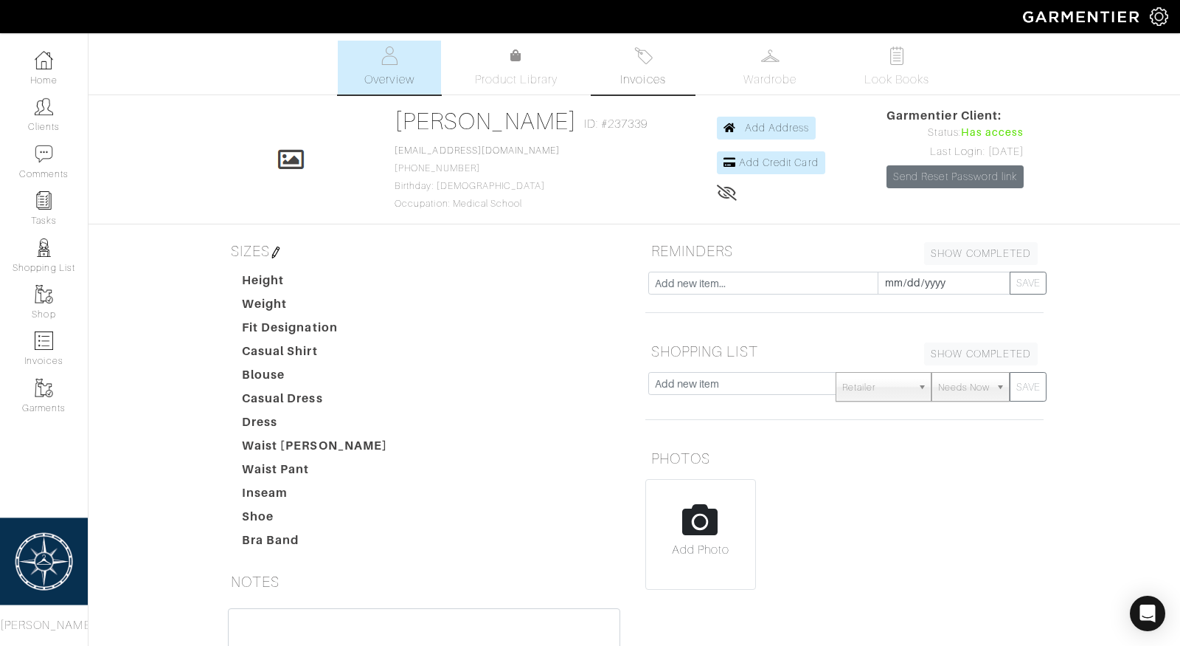
click at [651, 61] on img at bounding box center [643, 55] width 18 height 18
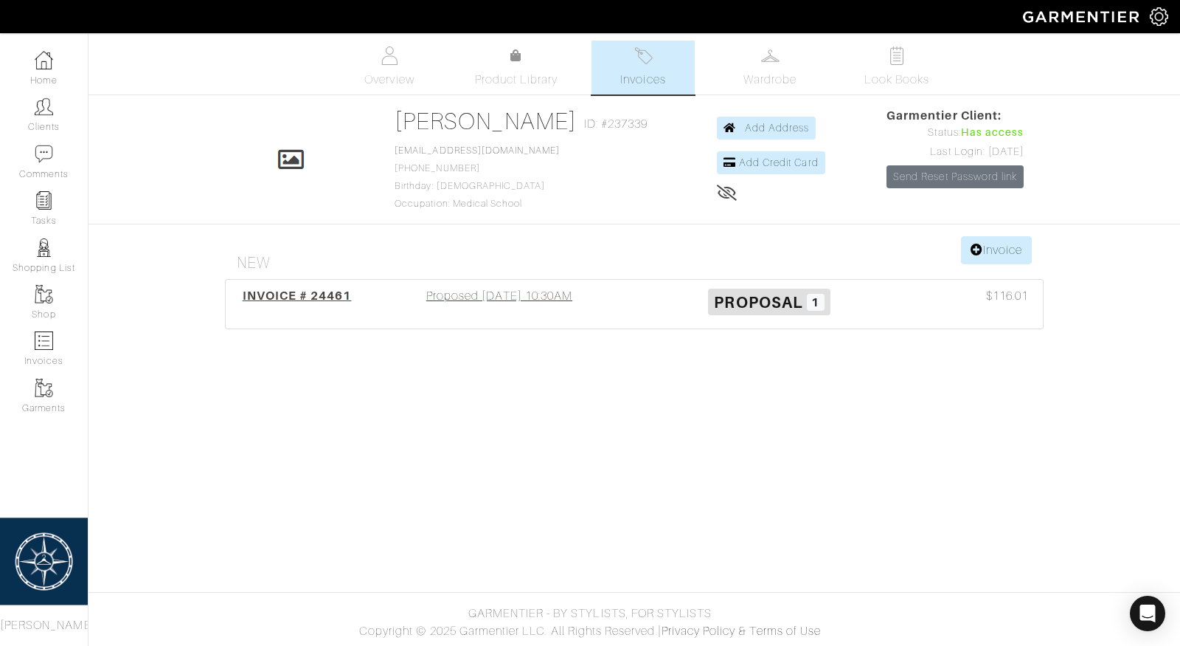
click at [478, 290] on div "Proposed 08/28/25 10:30AM" at bounding box center [499, 304] width 270 height 34
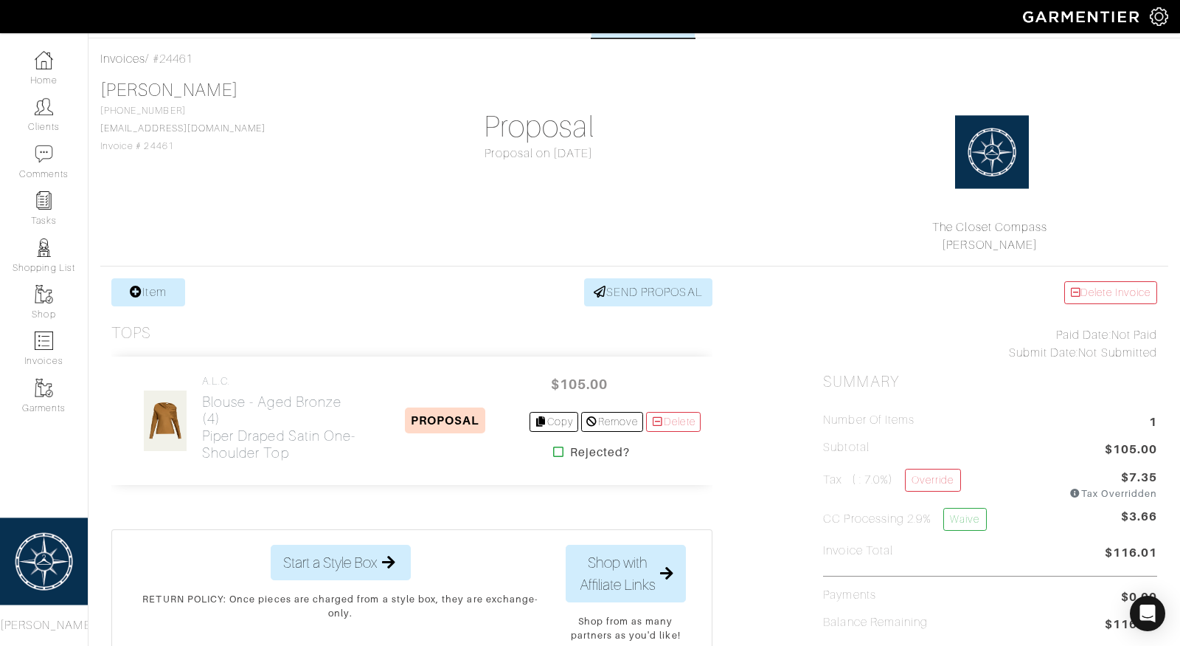
scroll to position [68, 0]
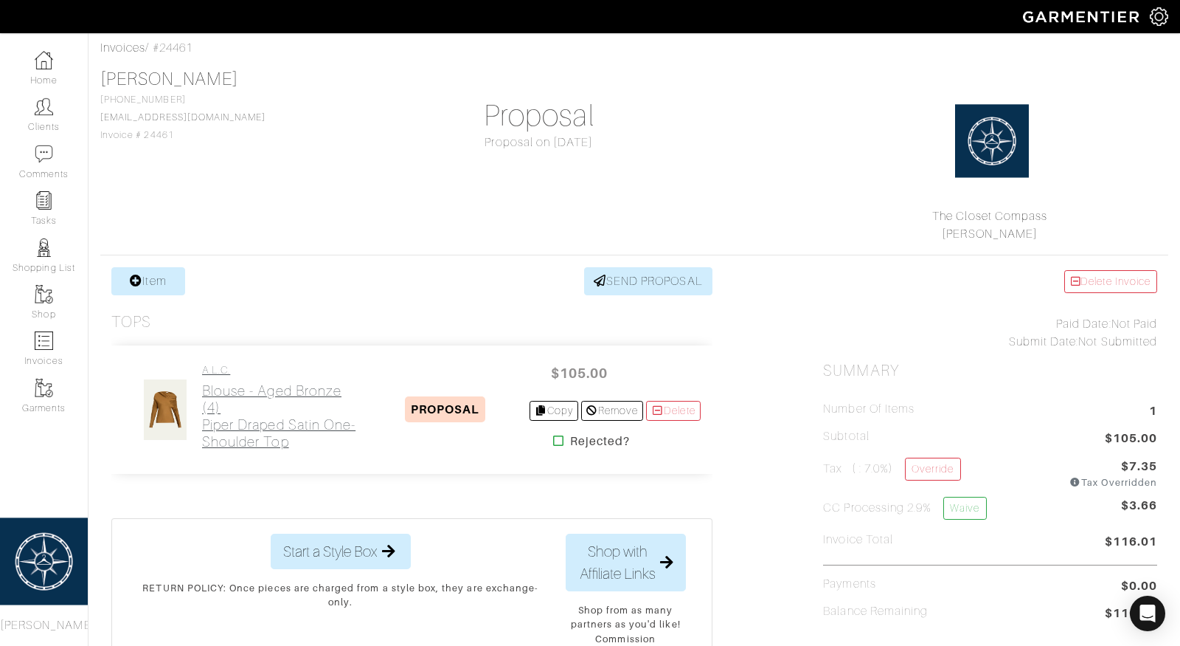
click at [311, 396] on h2 "Blouse - Aged Bronze (4) Piper Draped Satin One-Shoulder Top" at bounding box center [282, 416] width 160 height 68
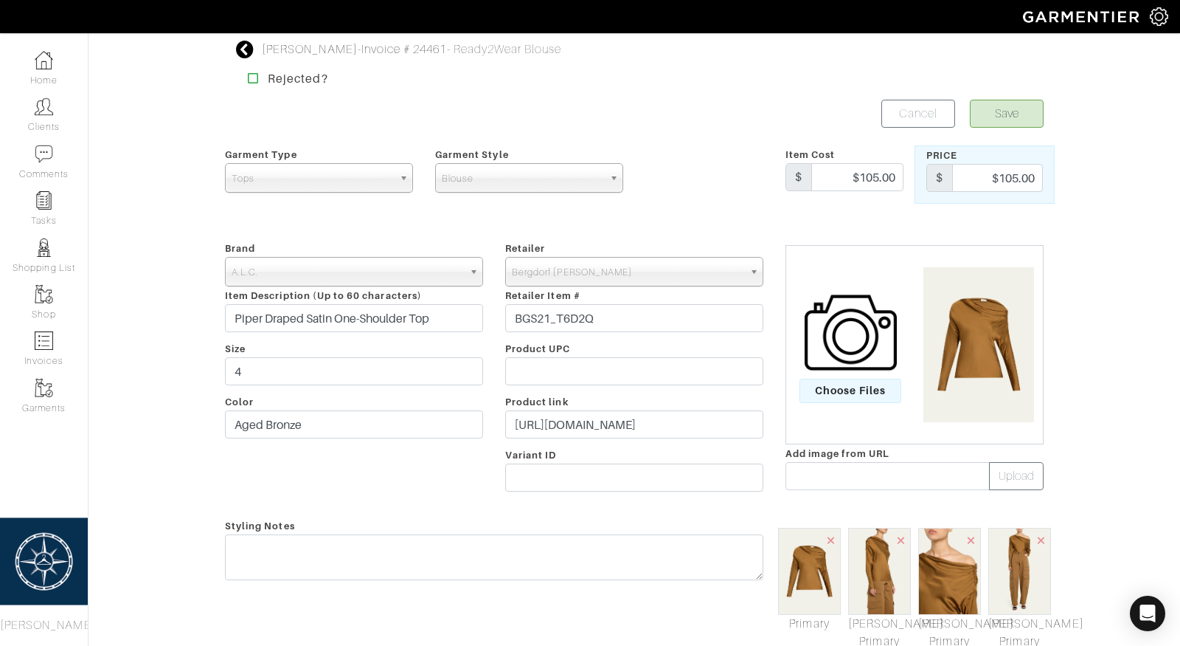
click at [251, 46] on icon at bounding box center [245, 50] width 18 height 18
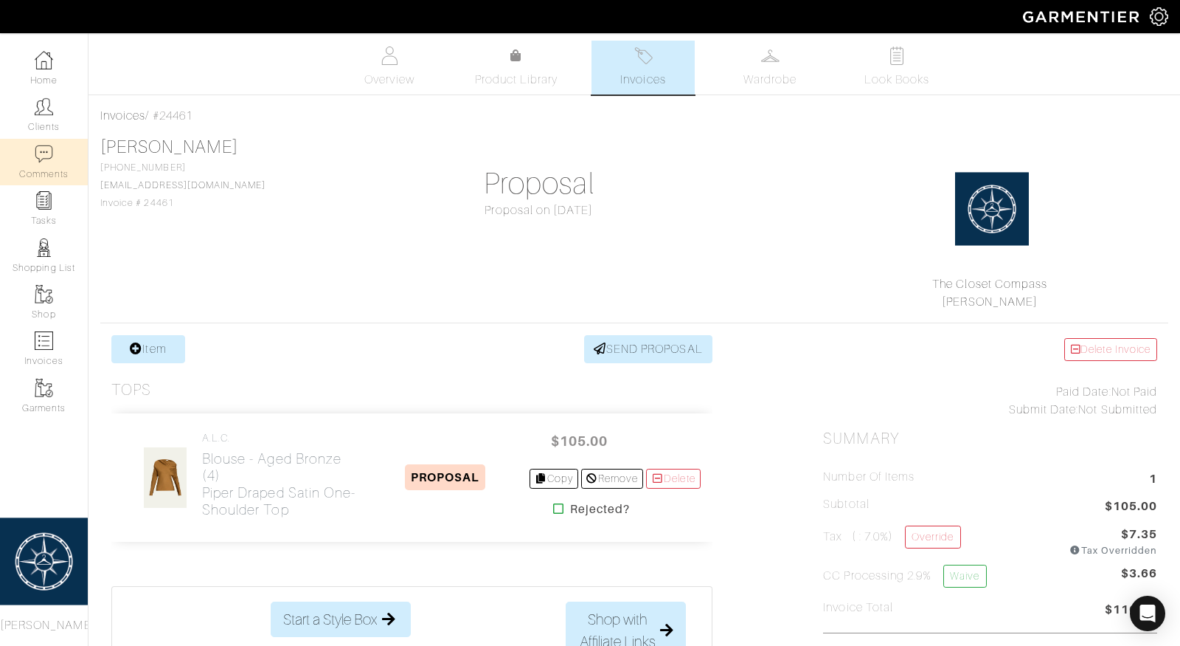
click at [52, 150] on img at bounding box center [44, 154] width 18 height 18
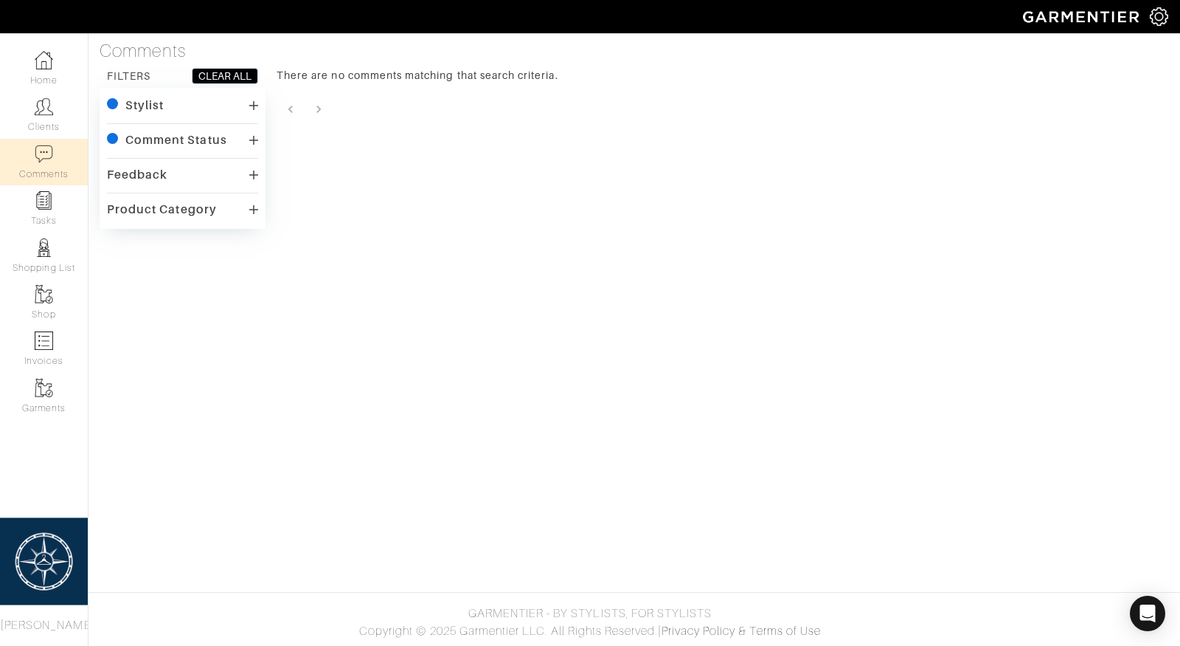
click at [193, 208] on div "Product Category" at bounding box center [162, 209] width 110 height 15
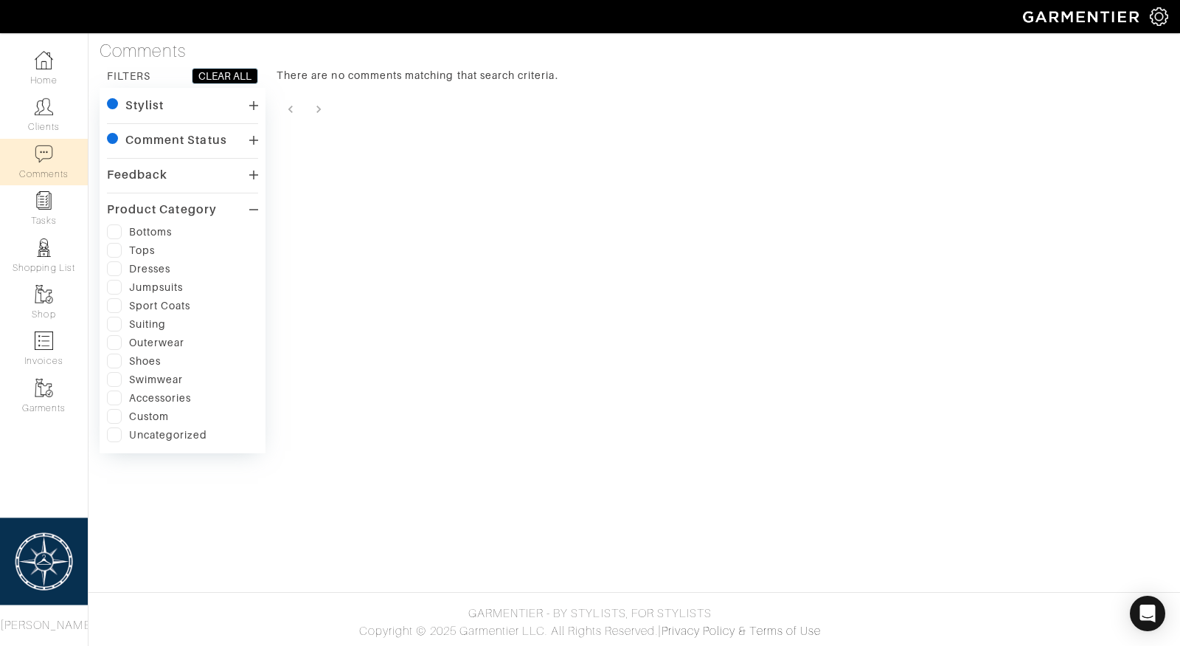
click at [210, 139] on div "Comment Status" at bounding box center [176, 140] width 102 height 15
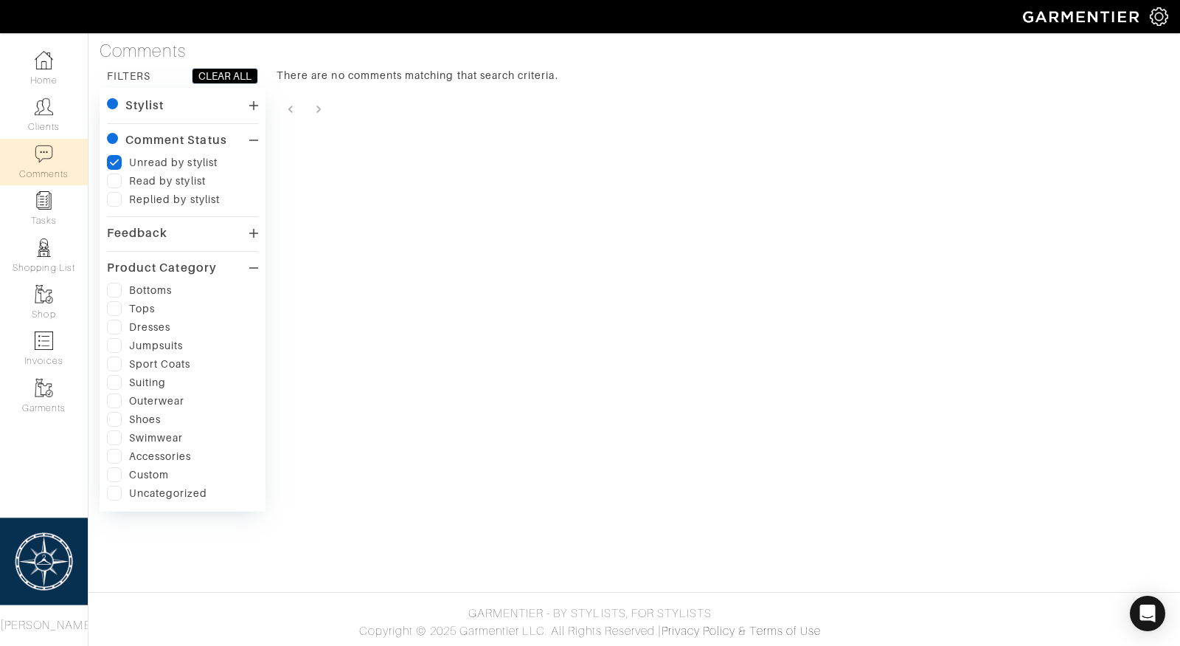
click at [190, 106] on div "Stylist" at bounding box center [182, 105] width 151 height 21
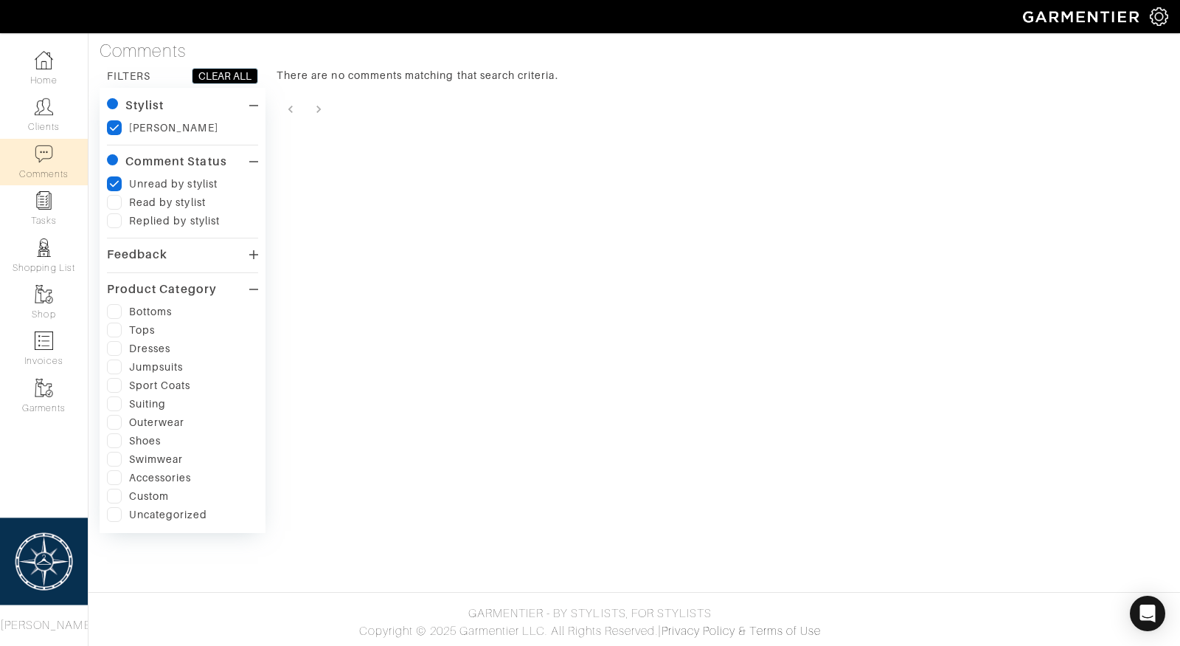
click at [499, 122] on div "There are no comments matching that search criteria." at bounding box center [723, 300] width 893 height 465
click at [41, 46] on link "Home" at bounding box center [44, 68] width 88 height 46
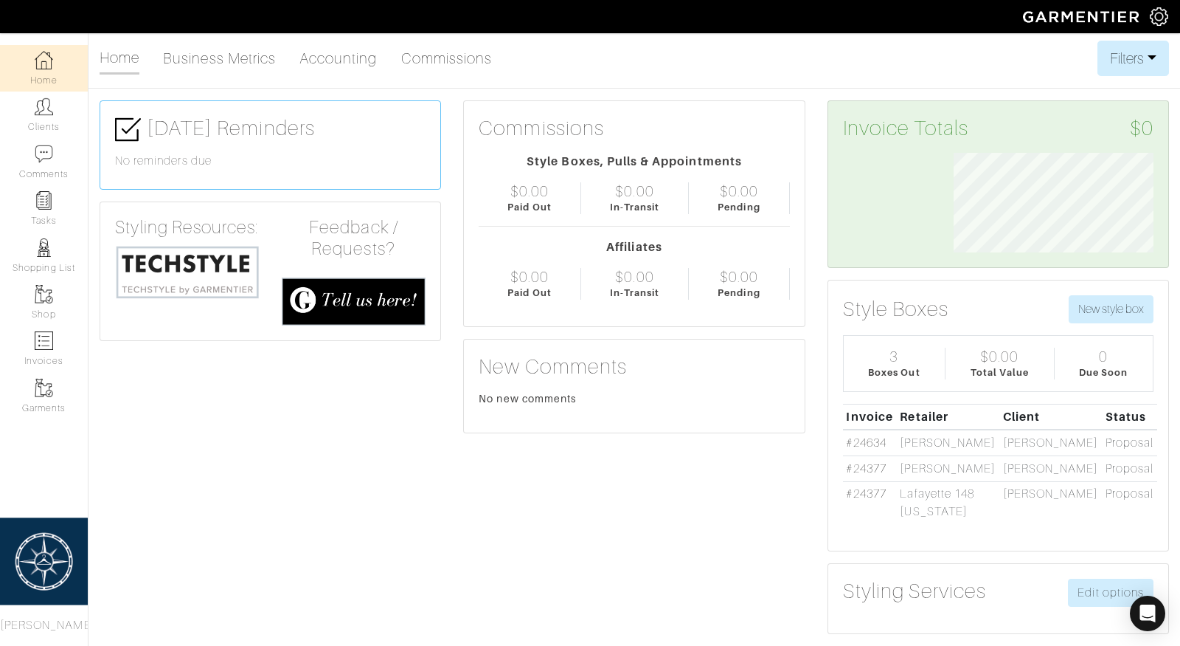
scroll to position [100, 0]
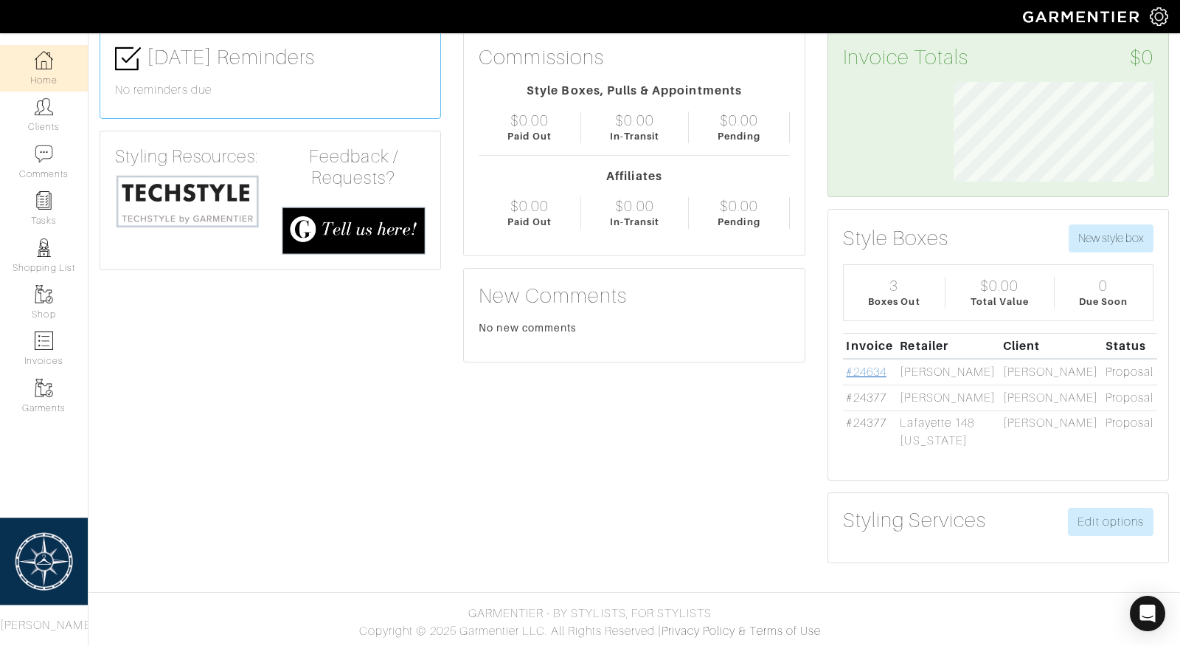
click at [868, 365] on link "#24634" at bounding box center [866, 371] width 40 height 13
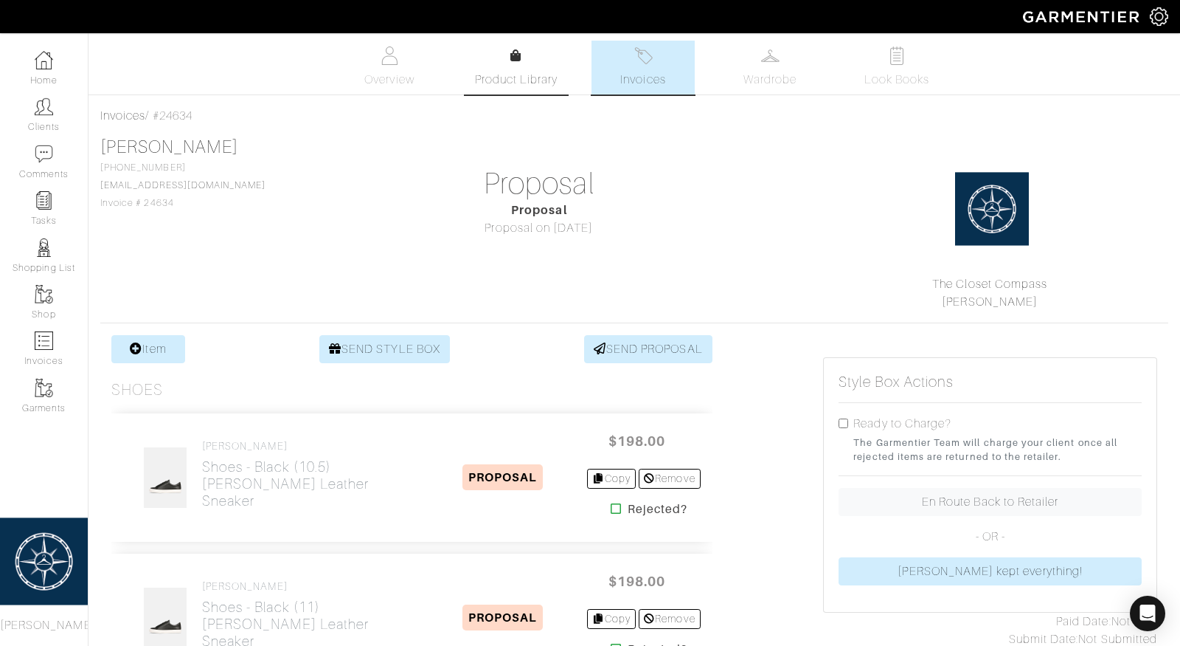
click at [519, 66] on link "Product Library" at bounding box center [516, 67] width 103 height 41
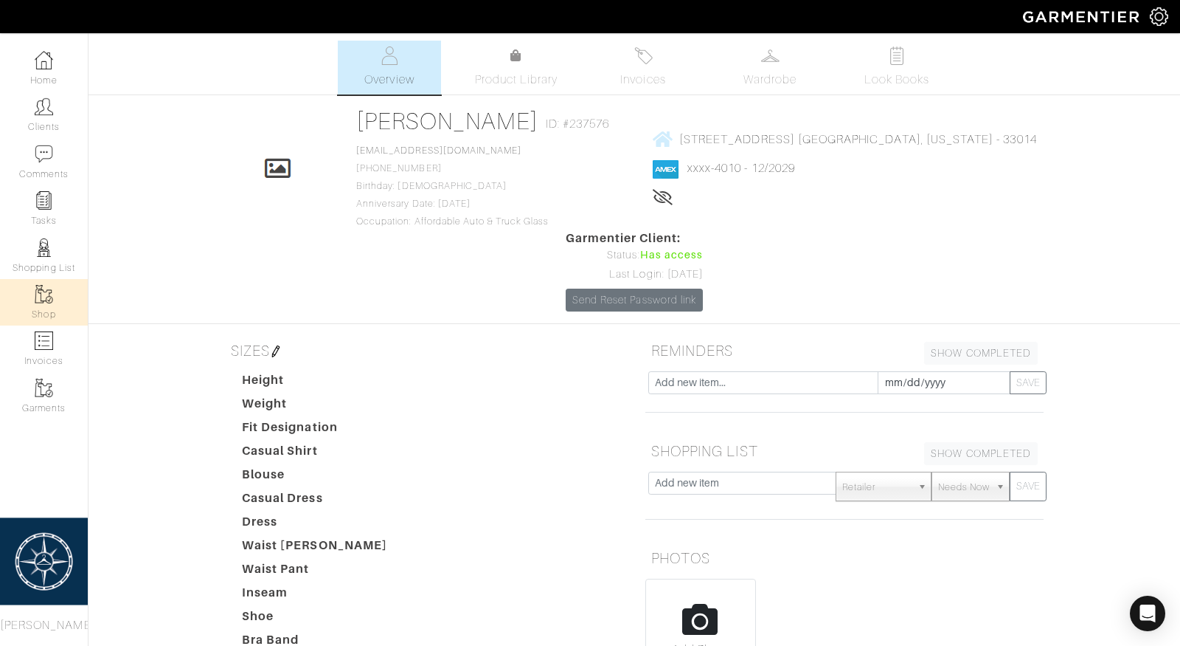
click at [60, 280] on link "Shop" at bounding box center [44, 302] width 88 height 46
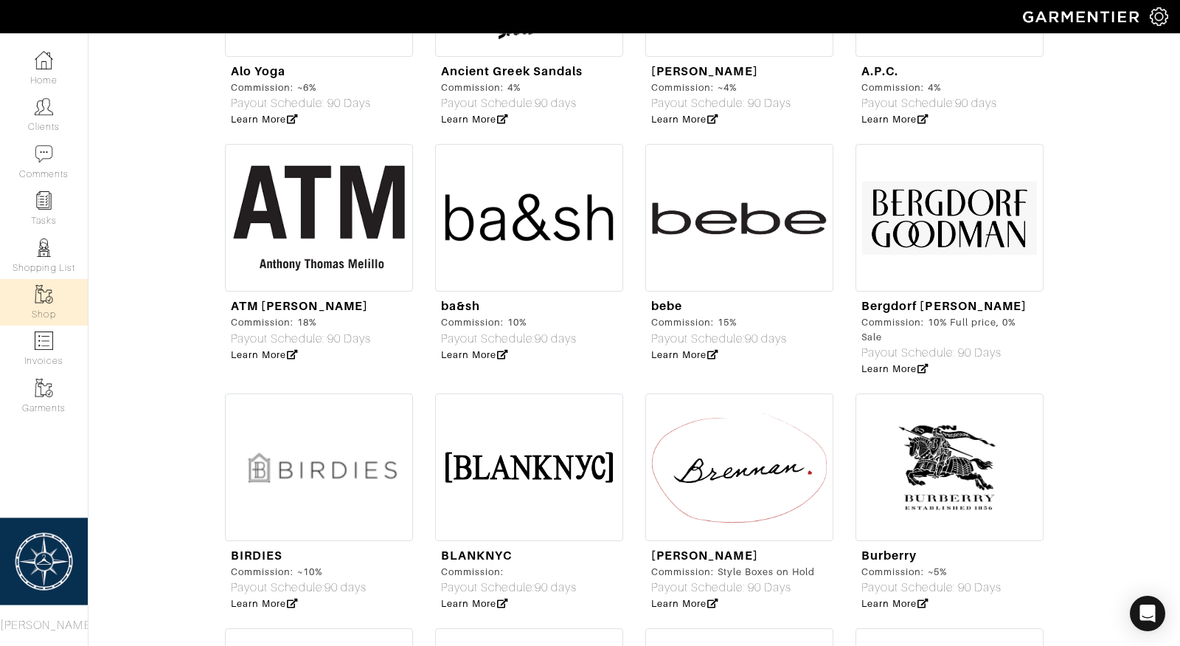
scroll to position [1522, 0]
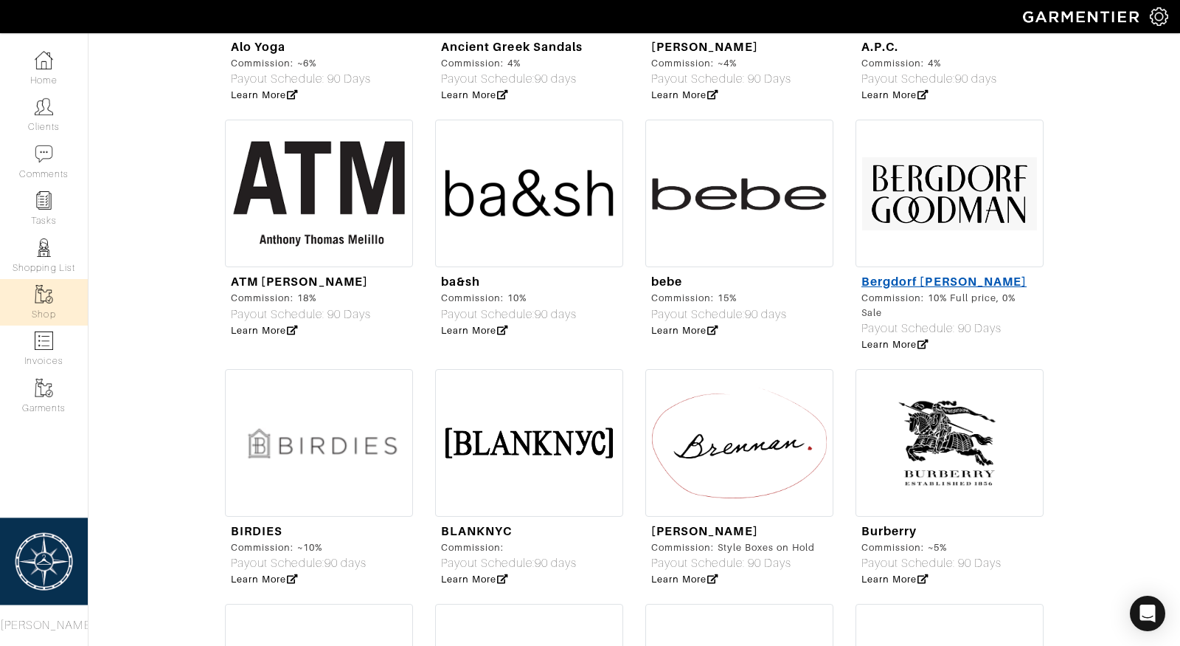
click at [903, 274] on link "Bergdorf [PERSON_NAME]" at bounding box center [944, 281] width 165 height 14
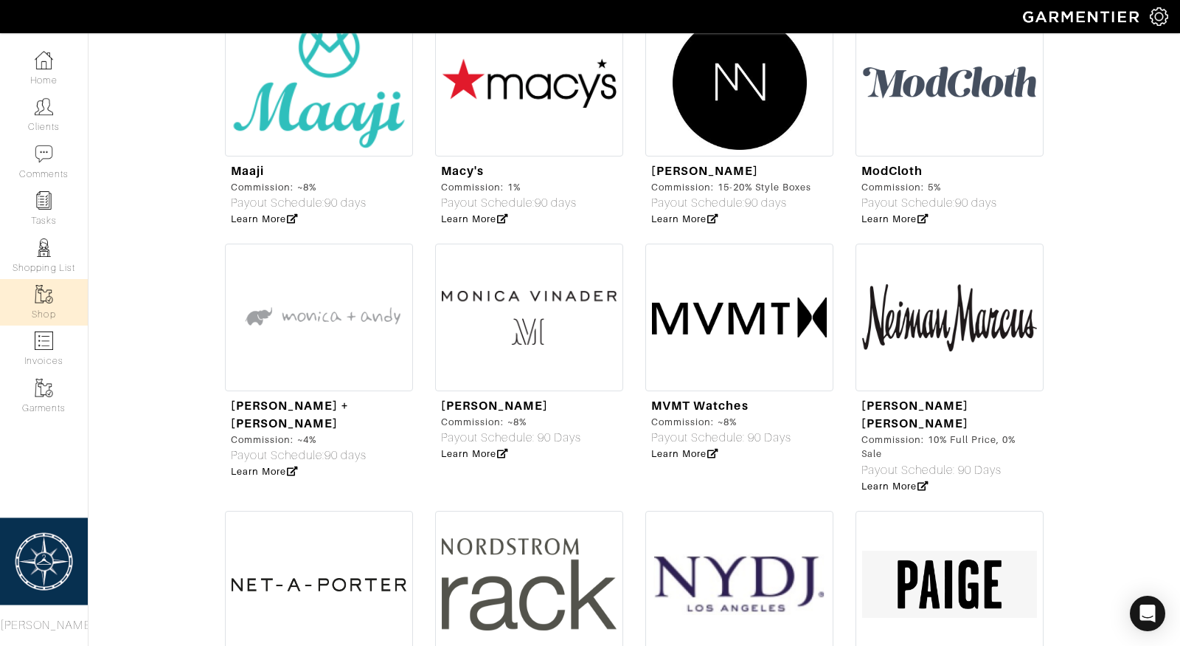
scroll to position [3601, 0]
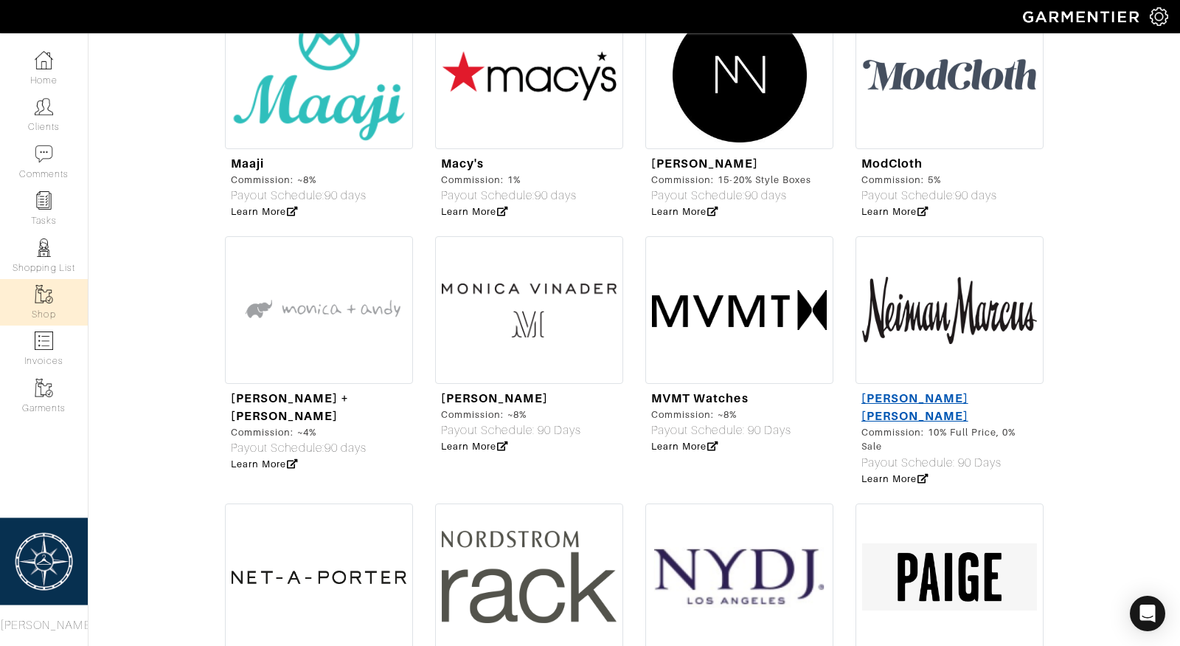
click at [893, 391] on link "[PERSON_NAME] [PERSON_NAME]" at bounding box center [915, 407] width 107 height 32
click at [41, 149] on img at bounding box center [44, 154] width 18 height 18
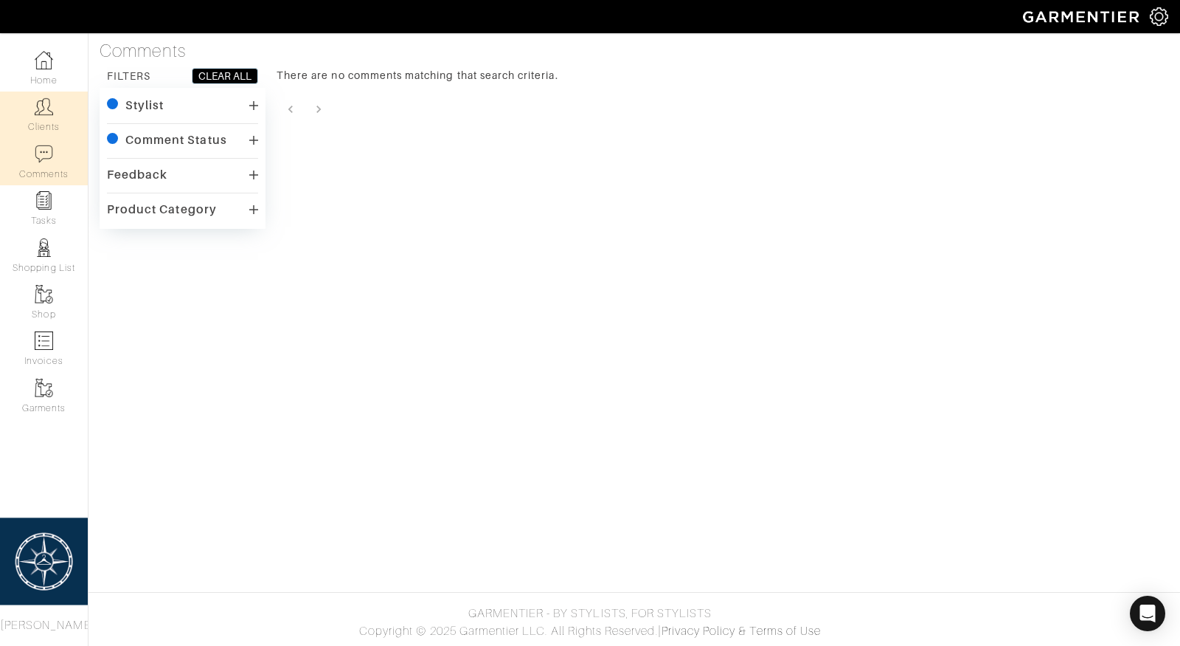
click at [48, 110] on img at bounding box center [44, 106] width 18 height 18
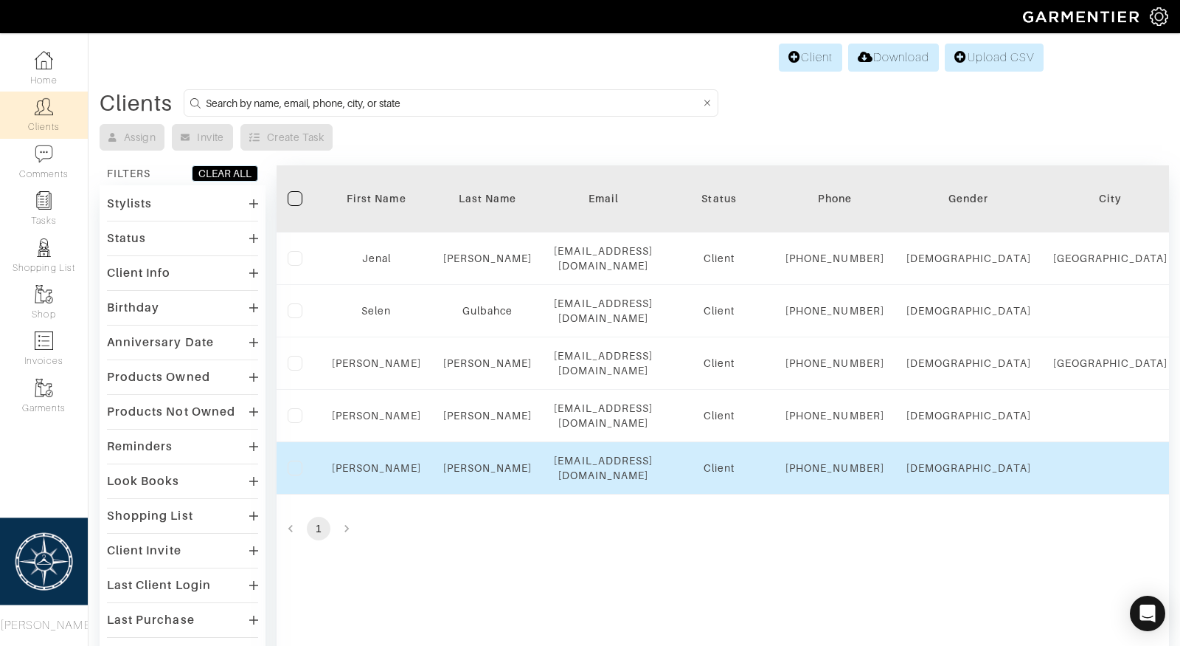
click at [387, 494] on td "Sabrina" at bounding box center [376, 468] width 111 height 52
click at [387, 474] on link "Sabrina" at bounding box center [376, 468] width 89 height 12
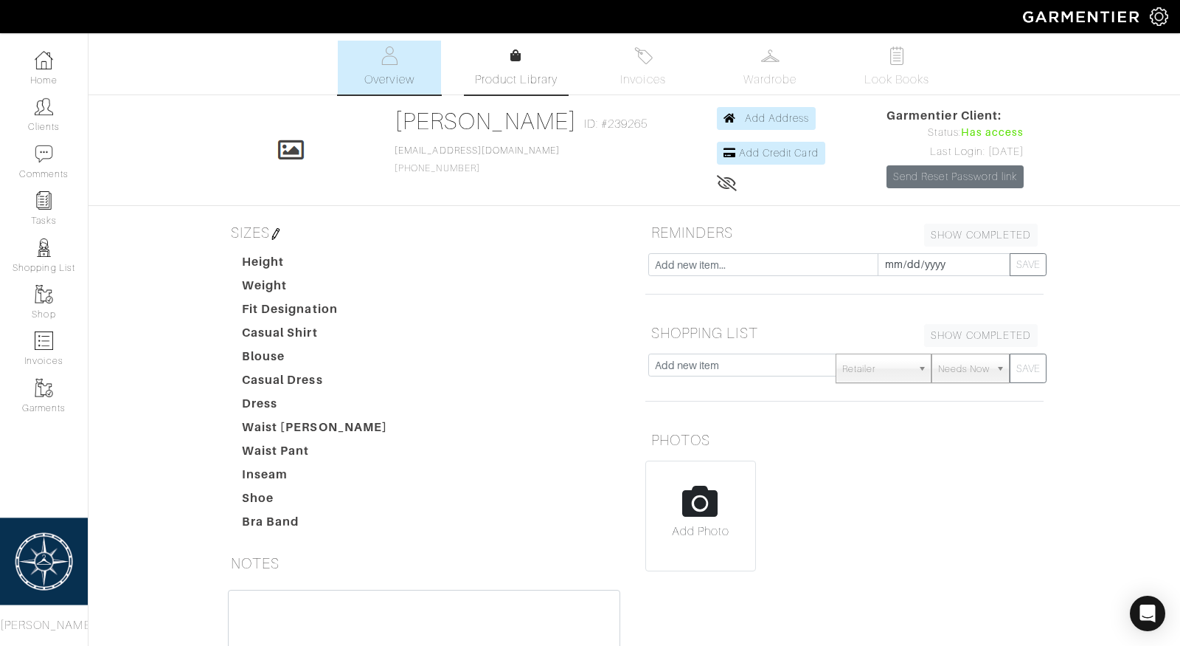
click at [516, 60] on icon at bounding box center [516, 55] width 11 height 12
click at [541, 67] on link "Product Library" at bounding box center [516, 67] width 103 height 41
click at [769, 59] on img at bounding box center [770, 55] width 18 height 18
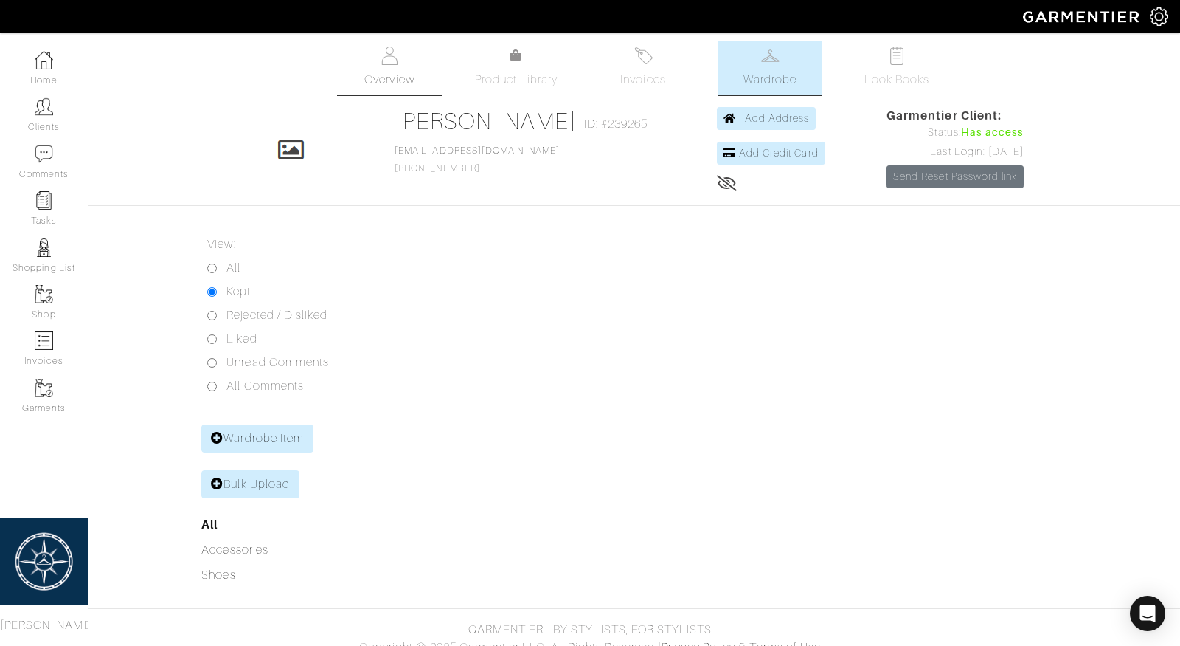
click at [404, 65] on link "Overview" at bounding box center [389, 68] width 103 height 54
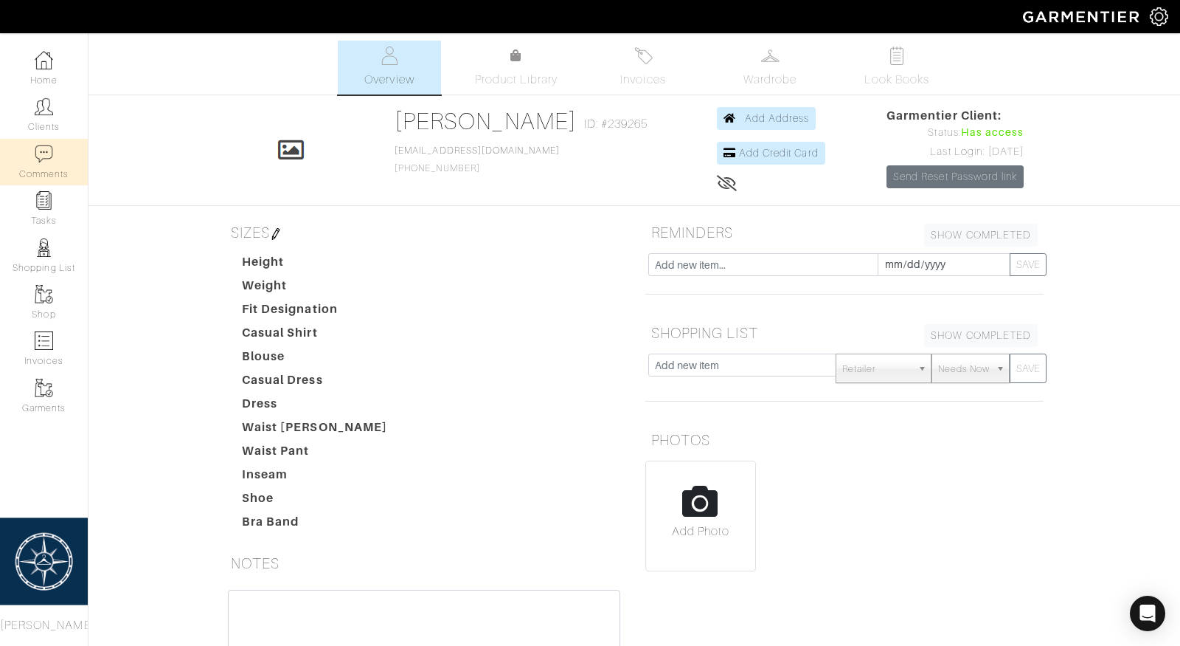
click at [42, 153] on img at bounding box center [44, 154] width 18 height 18
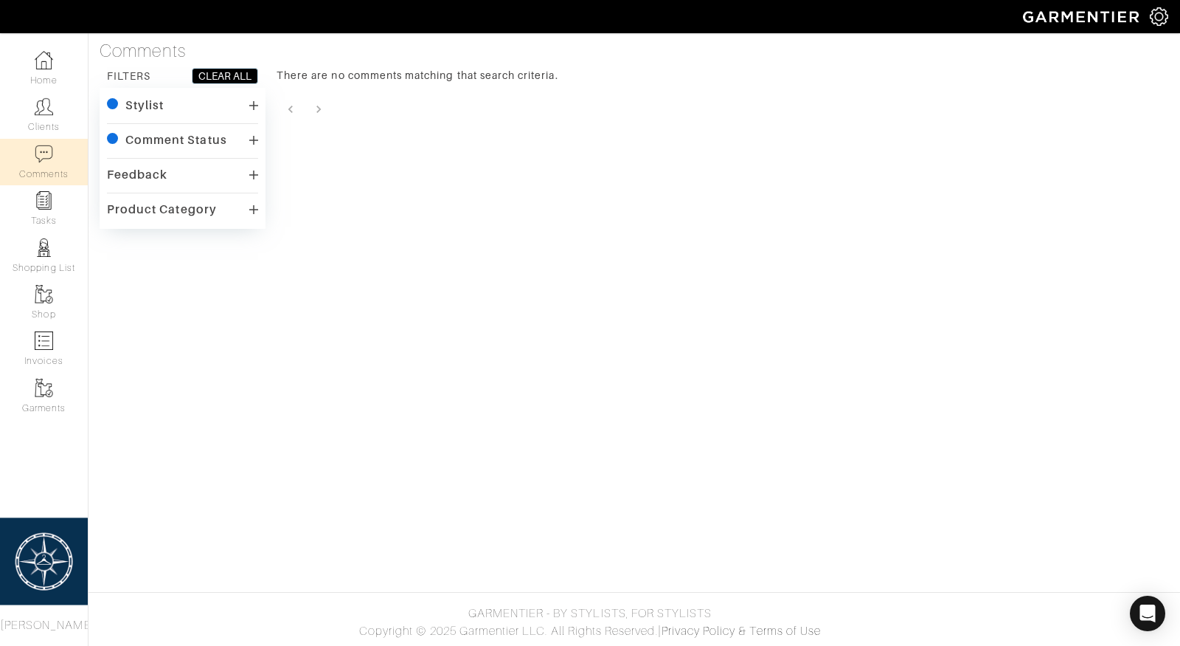
click at [194, 140] on div "Comment Status" at bounding box center [176, 140] width 102 height 15
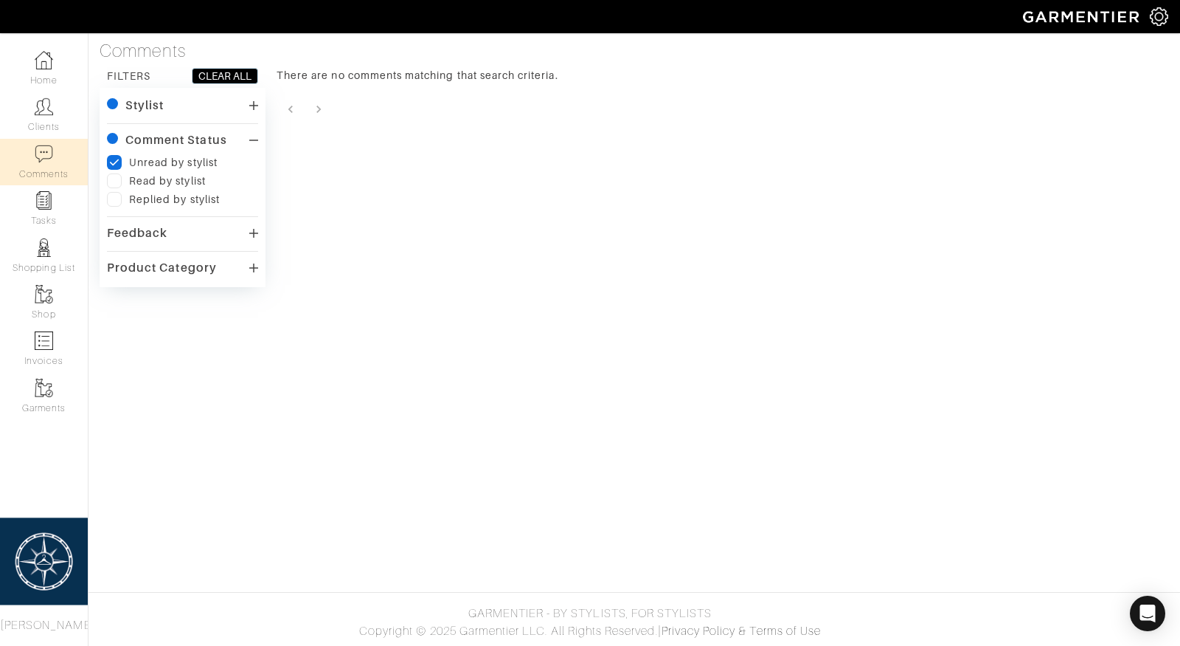
click at [142, 226] on div "Feedback" at bounding box center [137, 233] width 60 height 15
click at [127, 312] on div "Product Category" at bounding box center [162, 307] width 110 height 15
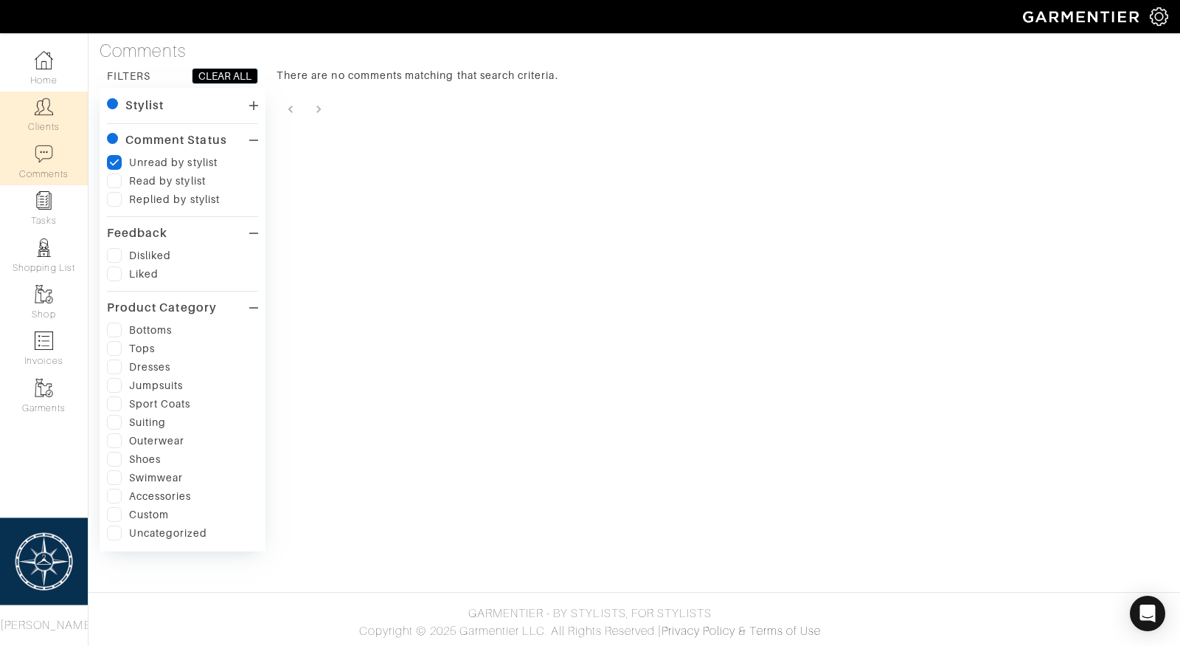
click at [46, 105] on img at bounding box center [44, 106] width 18 height 18
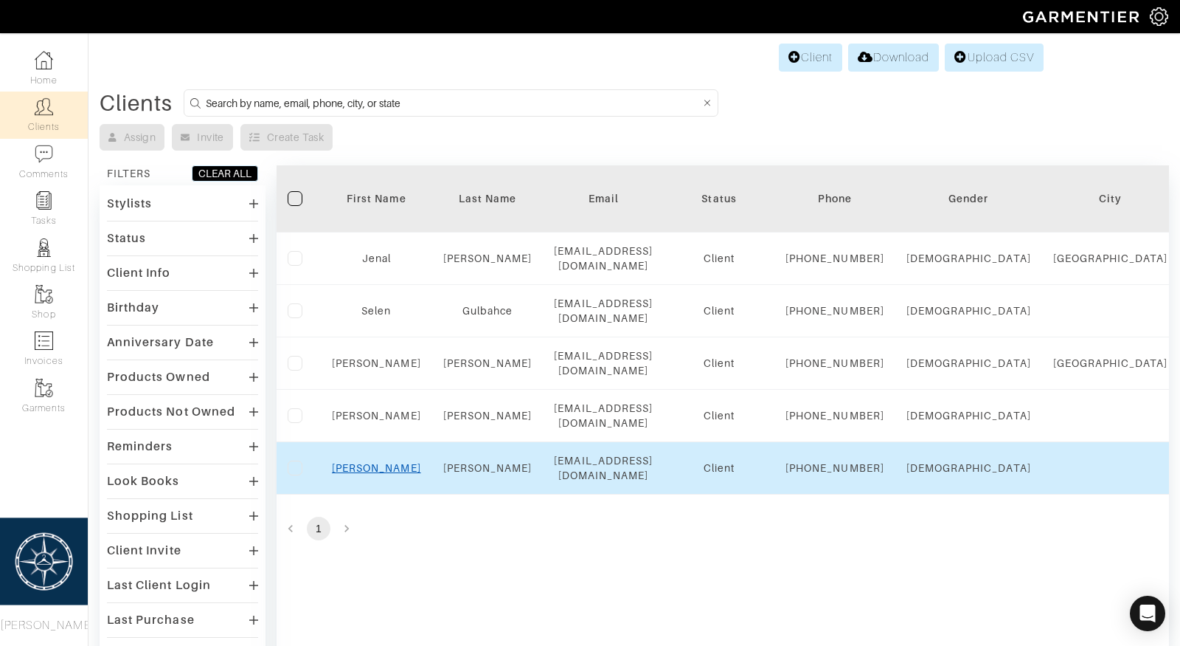
click at [376, 474] on link "[PERSON_NAME]" at bounding box center [376, 468] width 89 height 12
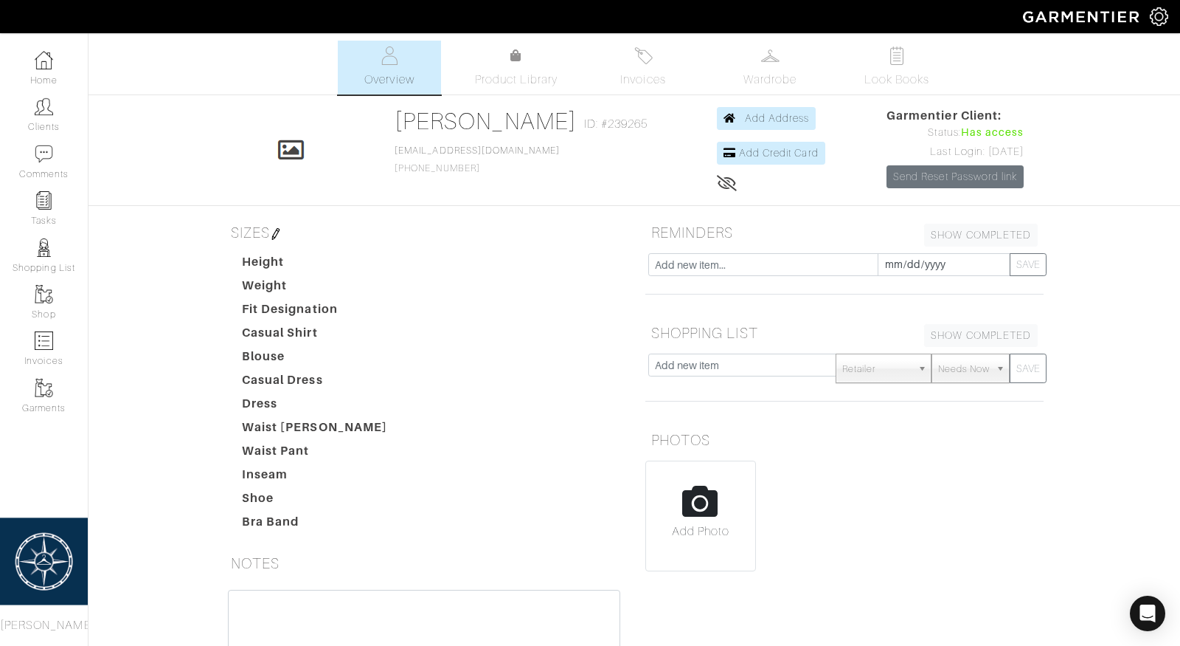
click at [717, 179] on icon at bounding box center [727, 183] width 21 height 12
click at [737, 261] on input "text" at bounding box center [763, 264] width 230 height 23
type input "Vote on fall and pre-winter pulls"
click at [935, 259] on input "[DATE]" at bounding box center [944, 264] width 133 height 23
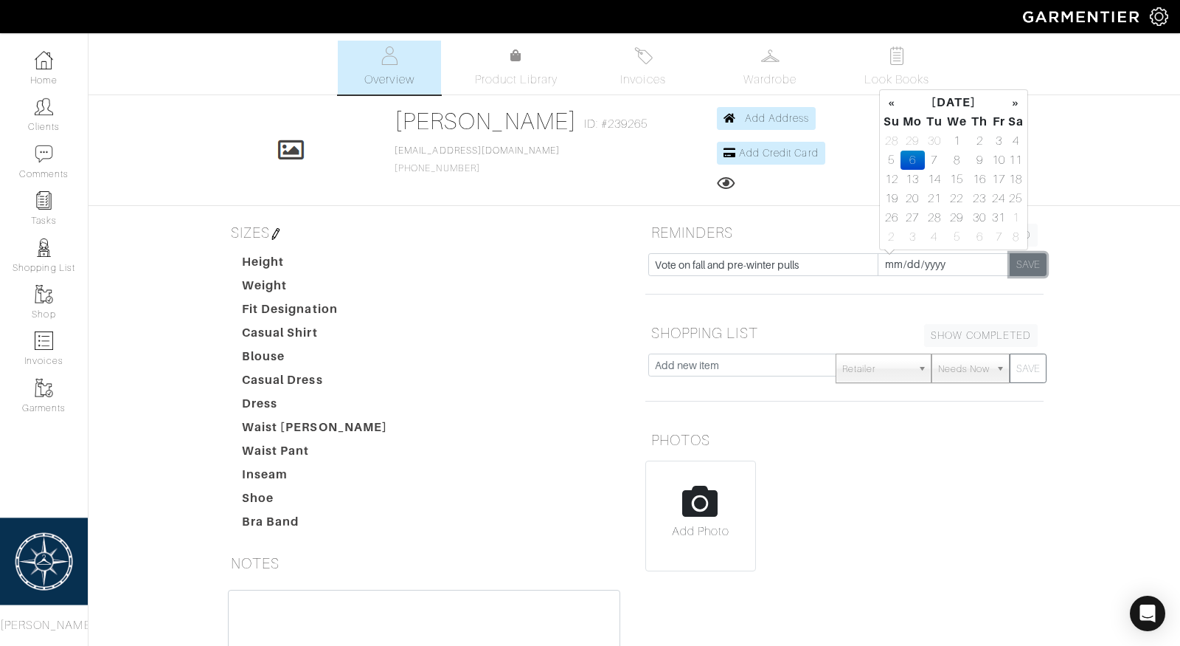
click at [1031, 261] on button "SAVE" at bounding box center [1028, 264] width 37 height 23
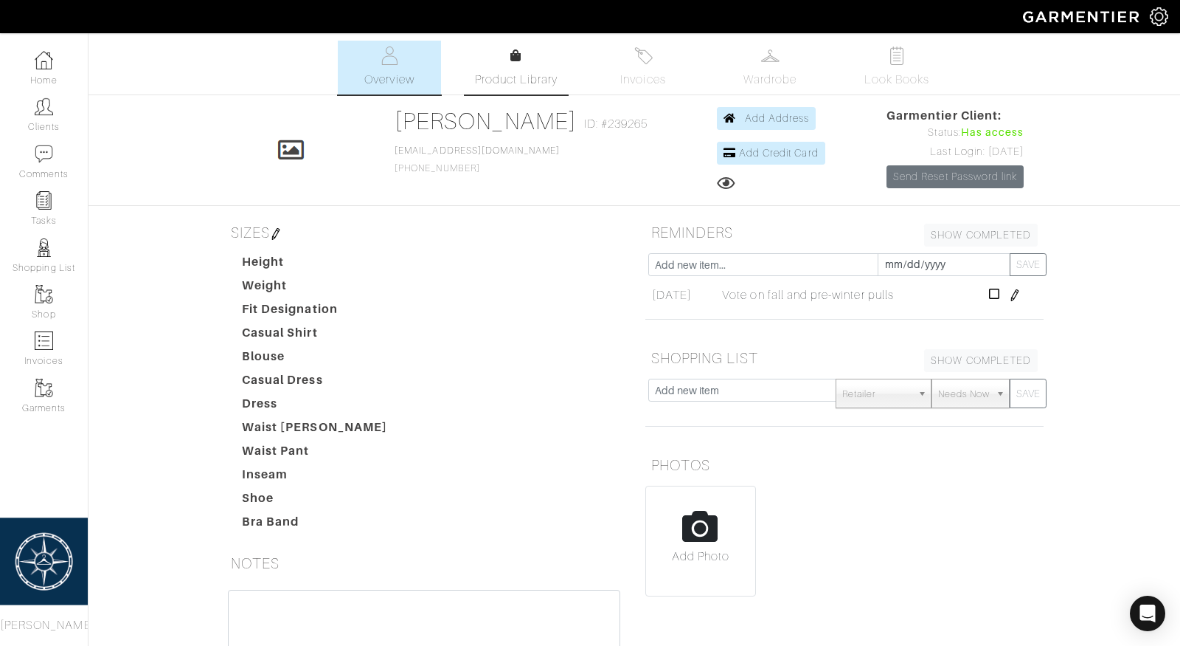
click at [511, 53] on icon at bounding box center [516, 55] width 11 height 12
click at [519, 55] on icon at bounding box center [516, 55] width 11 height 12
click at [900, 60] on img at bounding box center [897, 55] width 18 height 18
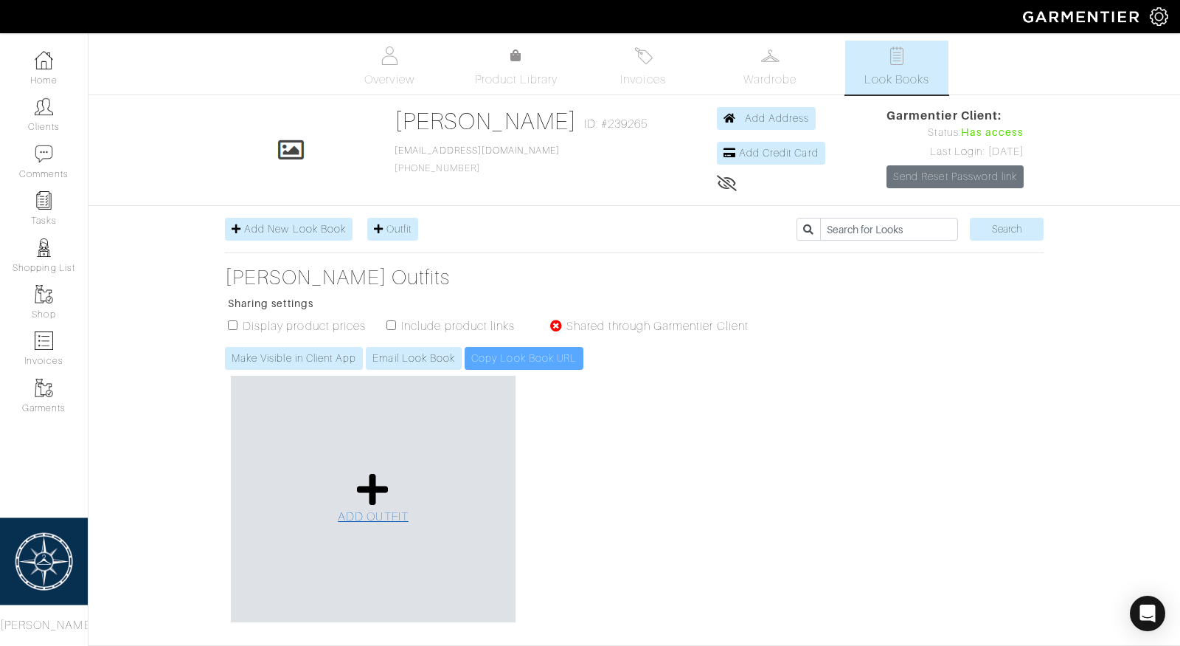
click at [343, 511] on span "ADD OUTFIT" at bounding box center [373, 516] width 71 height 13
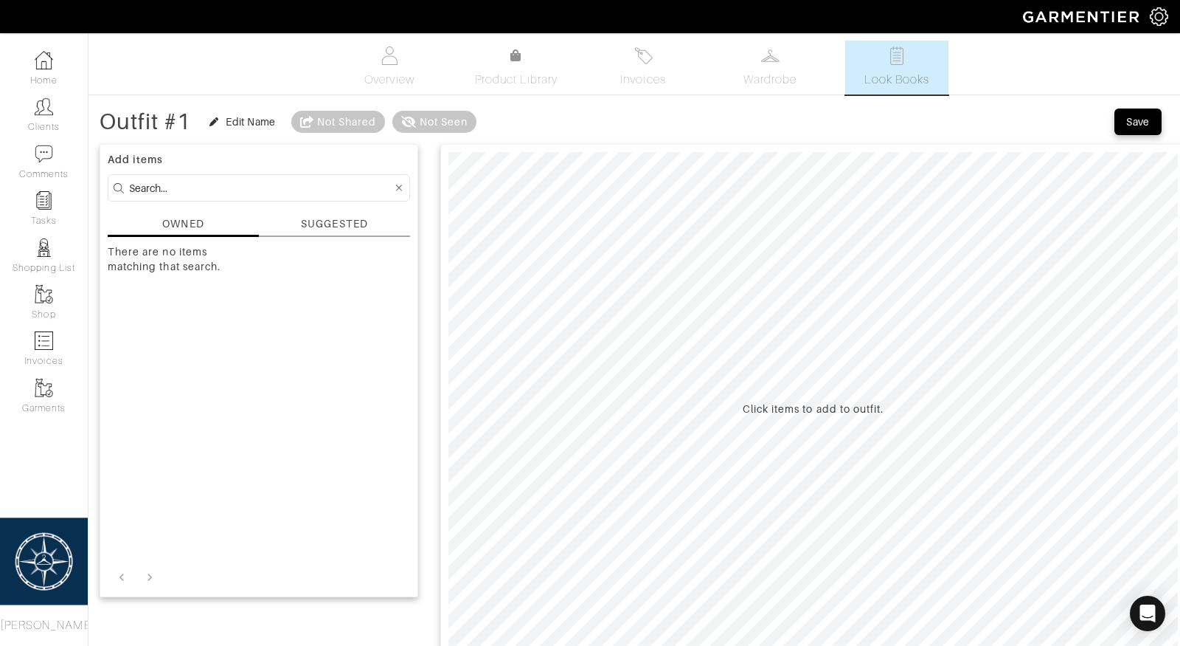
click at [342, 224] on div "SUGGESTED" at bounding box center [334, 223] width 66 height 15
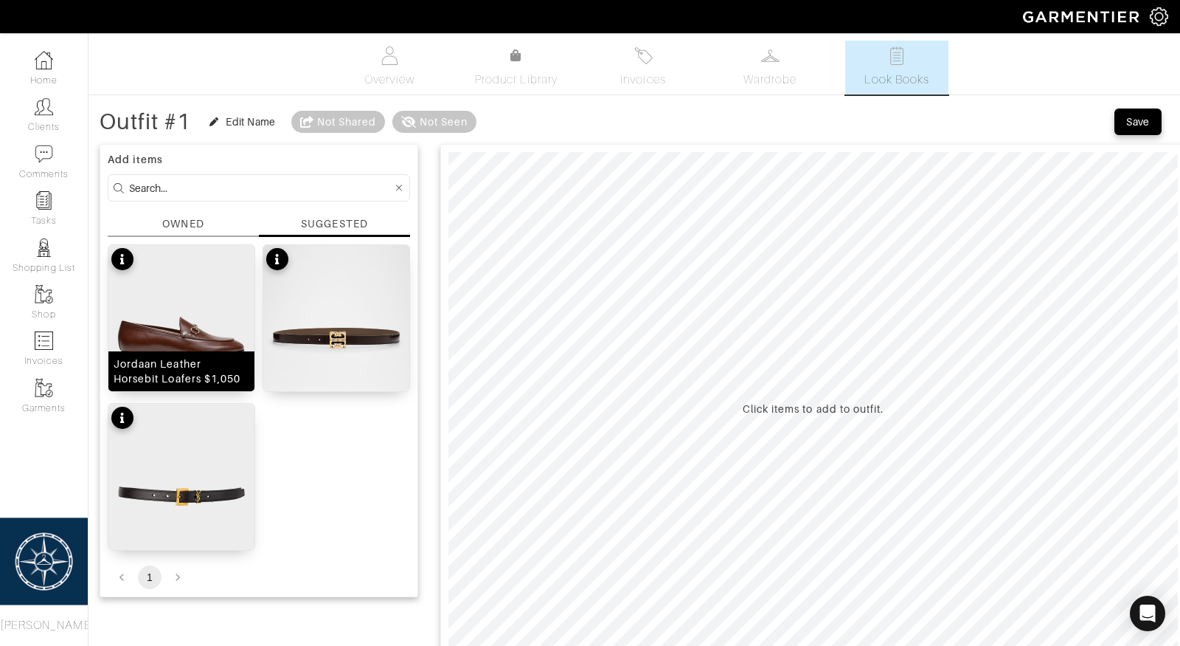
click at [136, 277] on img at bounding box center [181, 336] width 146 height 183
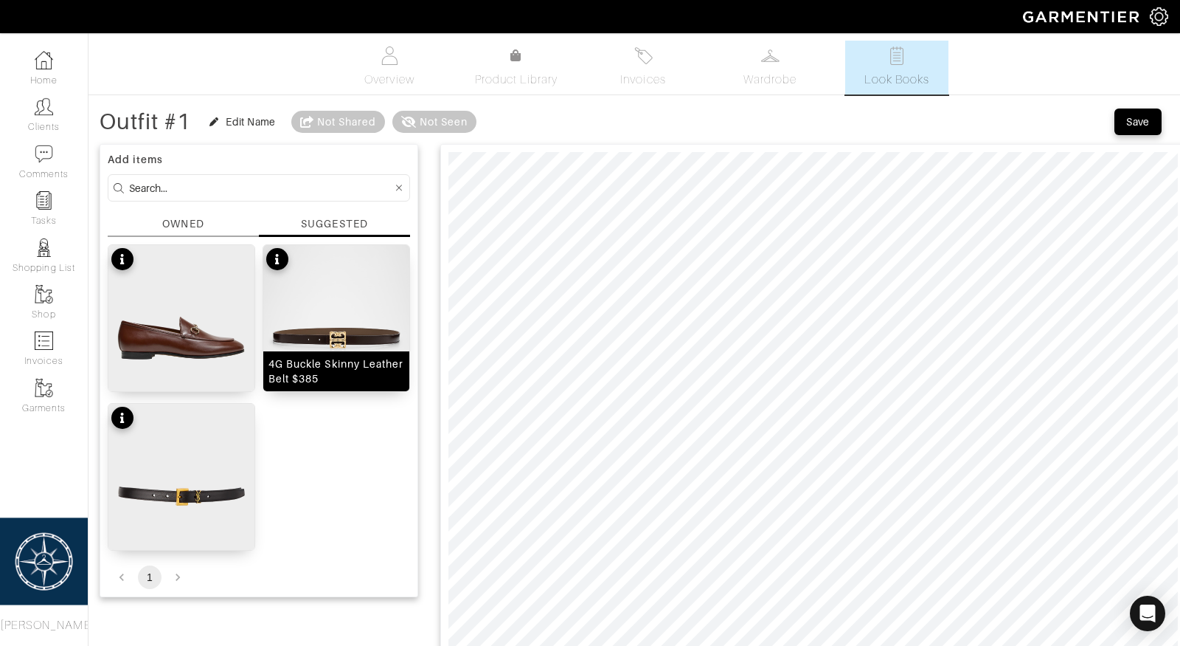
click at [313, 332] on img at bounding box center [336, 336] width 146 height 183
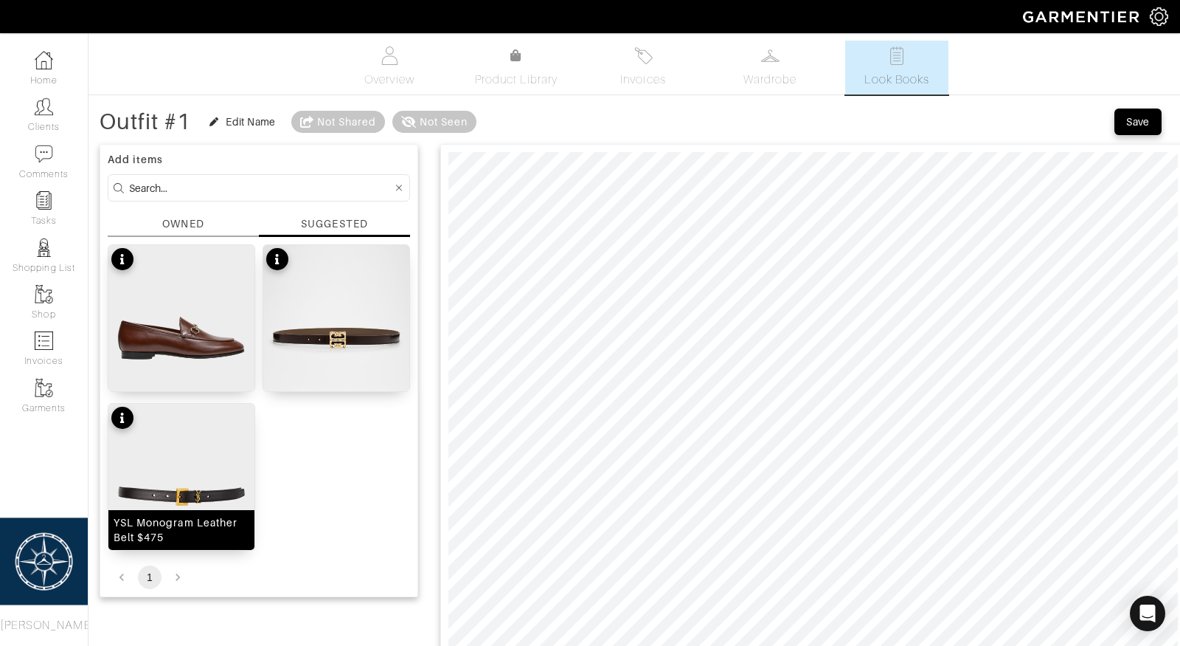
click at [144, 480] on img at bounding box center [181, 495] width 146 height 183
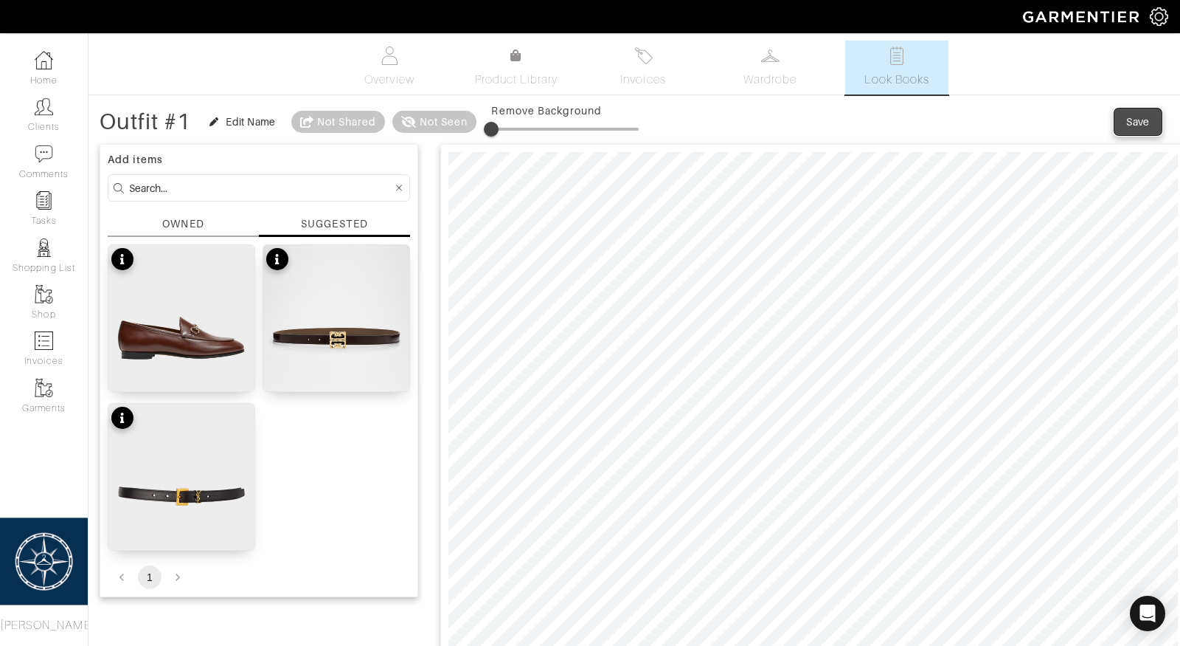
click at [1127, 115] on div "Save" at bounding box center [1139, 121] width 24 height 15
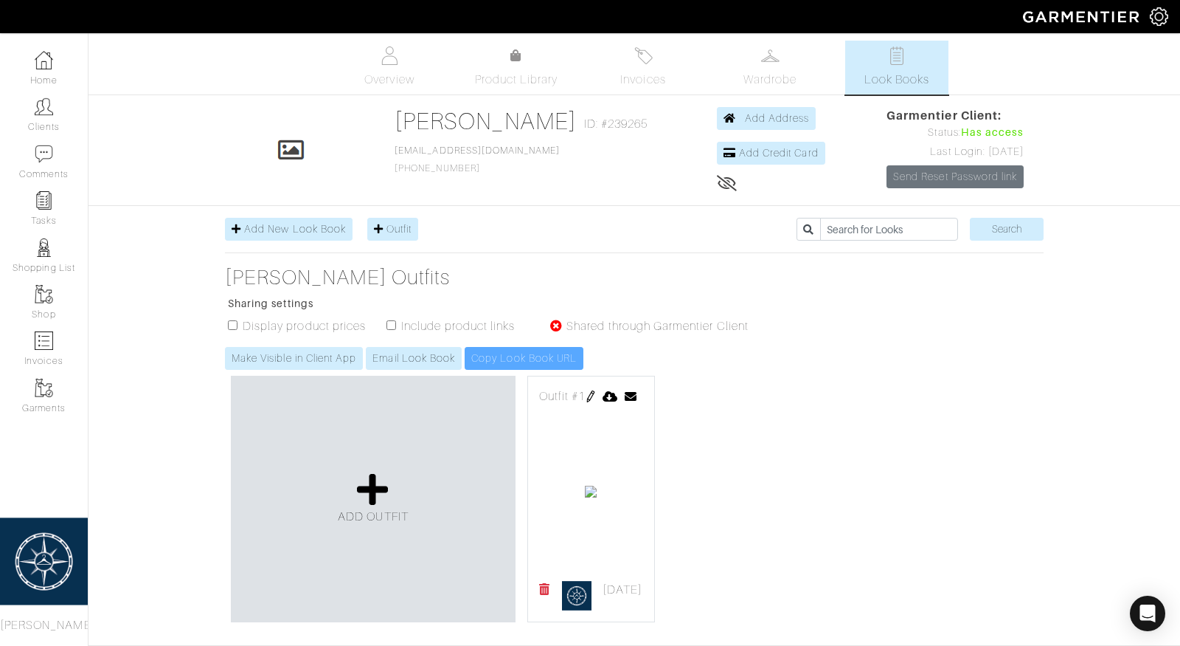
click at [542, 595] on icon at bounding box center [544, 589] width 11 height 12
click at [362, 483] on icon at bounding box center [373, 488] width 32 height 35
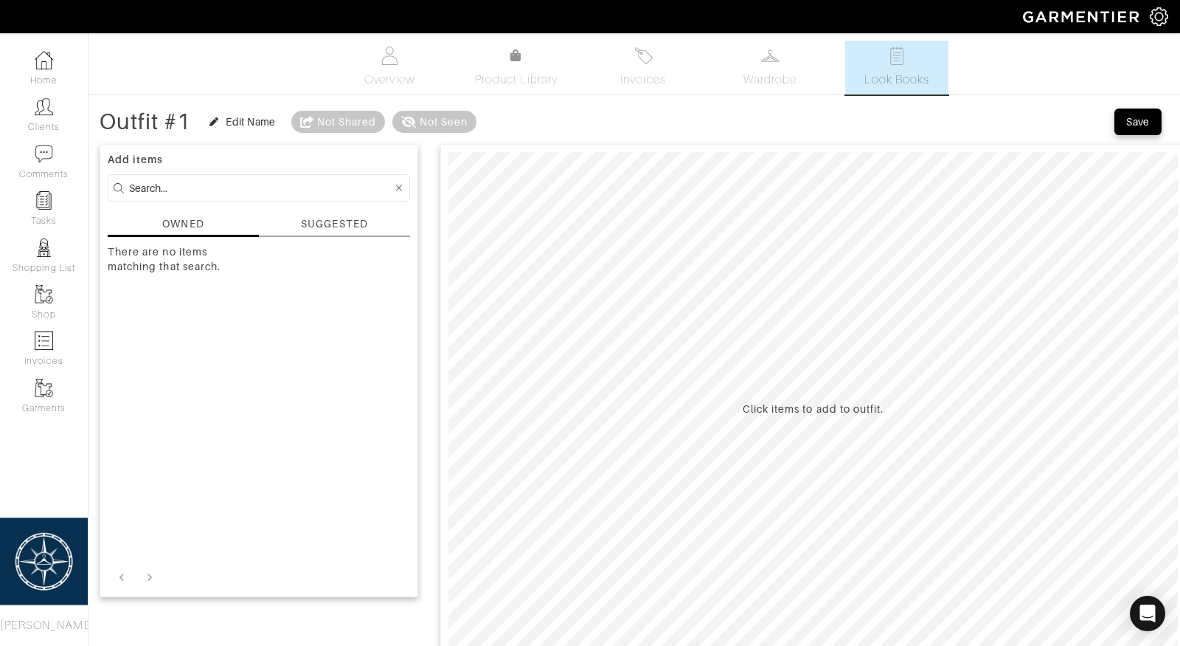
click at [322, 224] on div "SUGGESTED" at bounding box center [334, 223] width 66 height 15
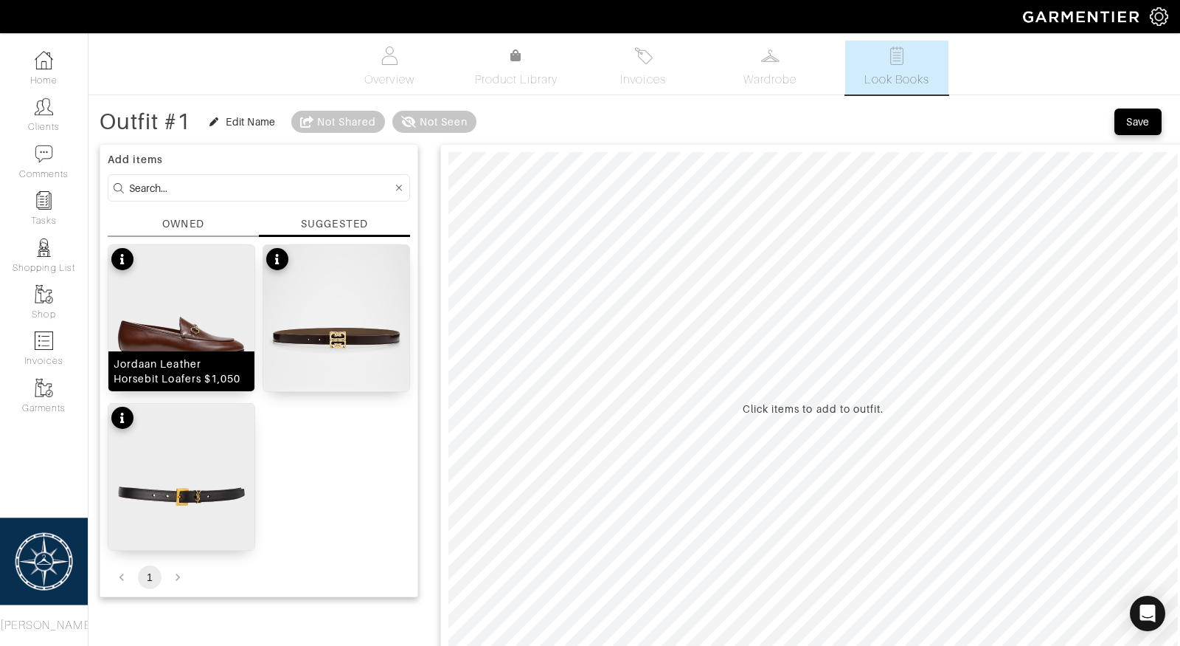
click at [179, 311] on img at bounding box center [181, 336] width 146 height 183
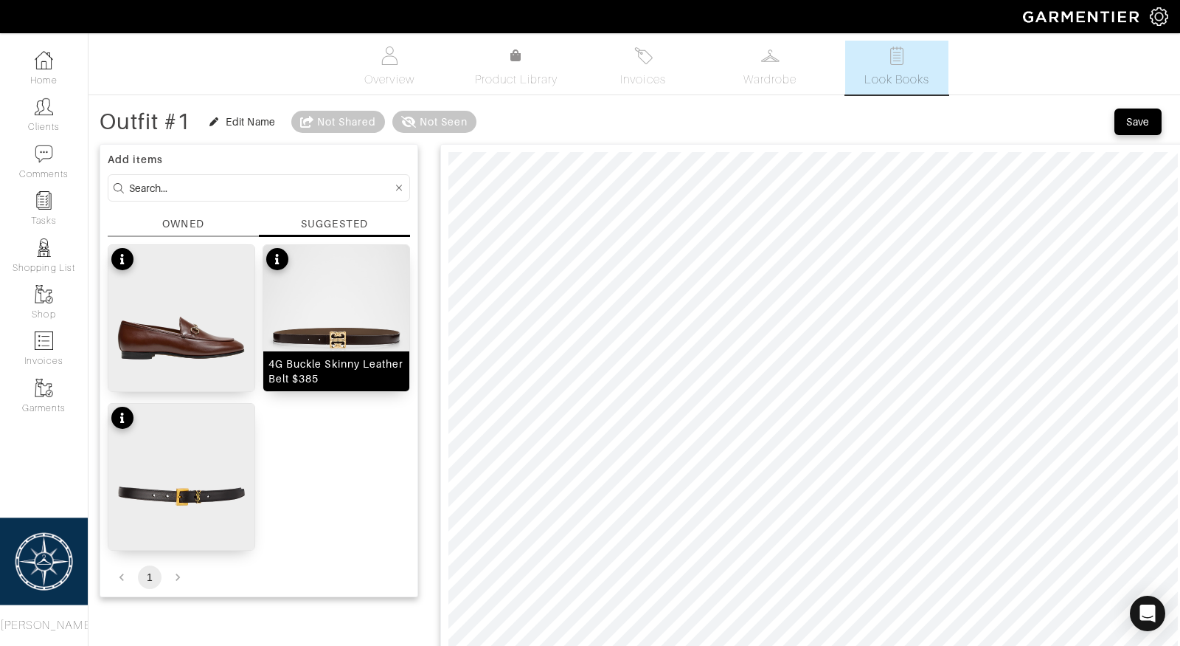
click at [311, 323] on img at bounding box center [336, 336] width 146 height 183
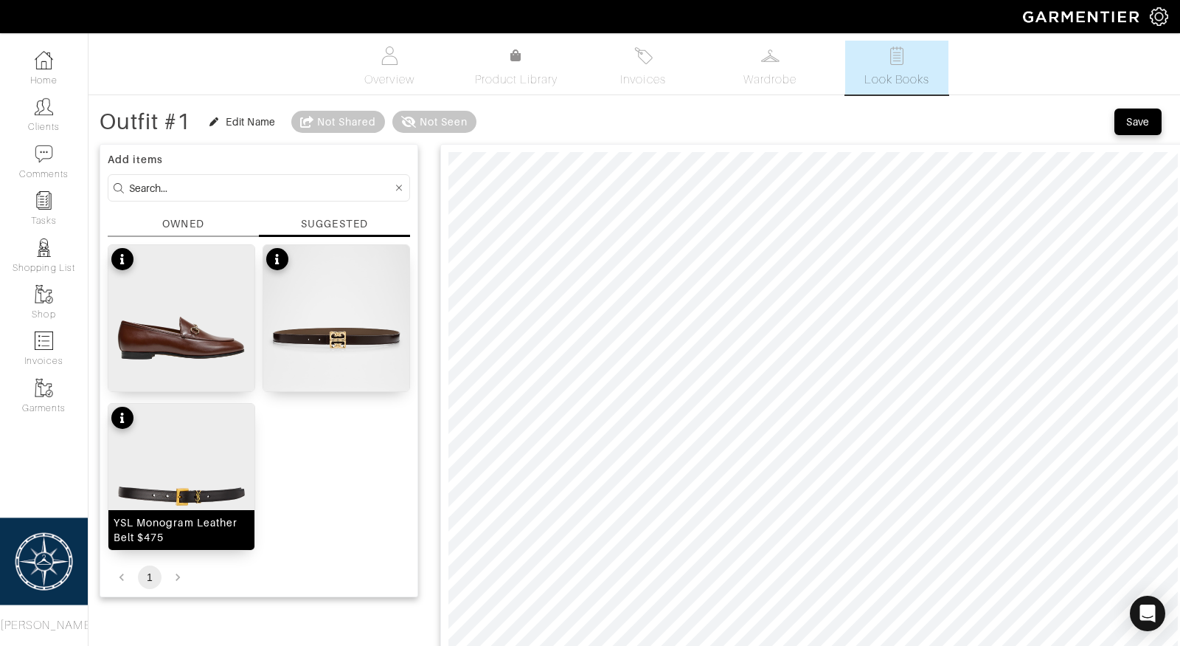
click at [183, 443] on img at bounding box center [181, 495] width 146 height 183
click at [1123, 123] on span "Save" at bounding box center [1138, 121] width 31 height 15
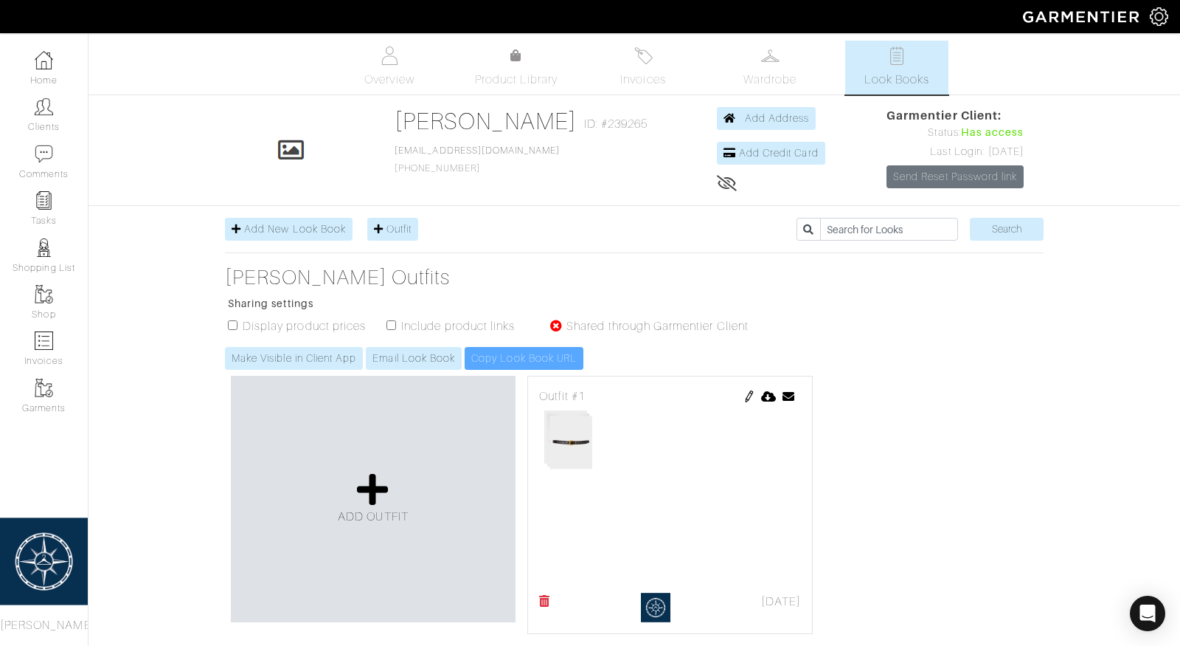
click at [605, 322] on label "Shared through Garmentier Client" at bounding box center [658, 326] width 182 height 18
click at [390, 320] on input "checkbox" at bounding box center [392, 325] width 10 height 10
checkbox input "true"
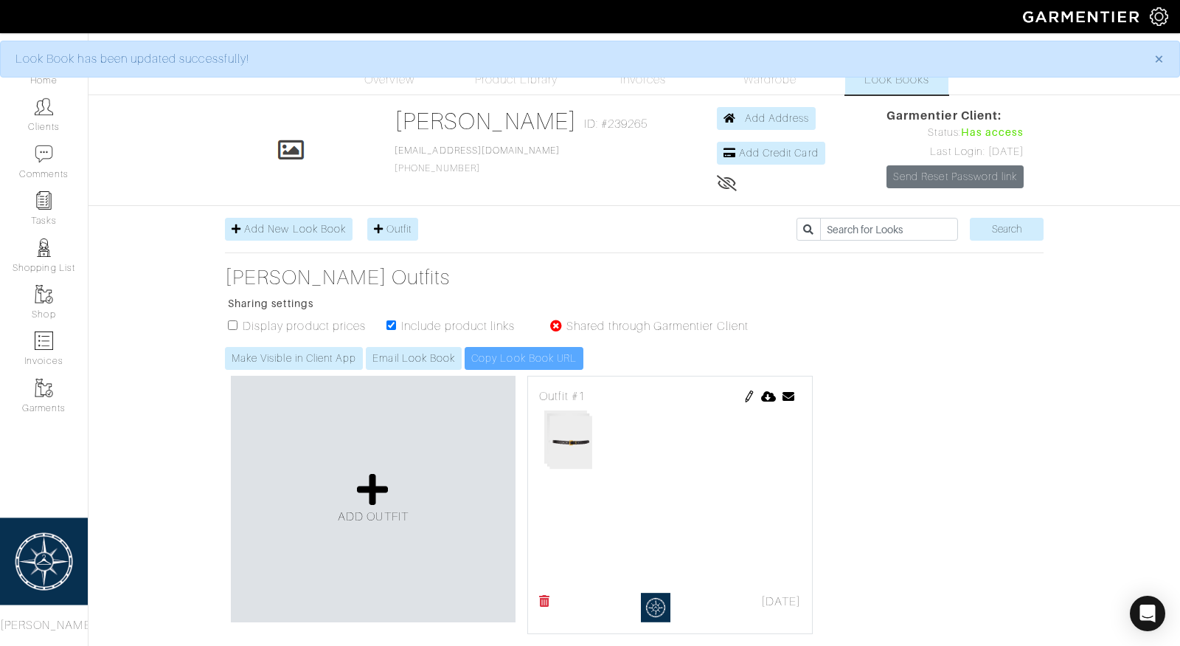
click at [236, 320] on input "checkbox" at bounding box center [233, 325] width 10 height 10
checkbox input "true"
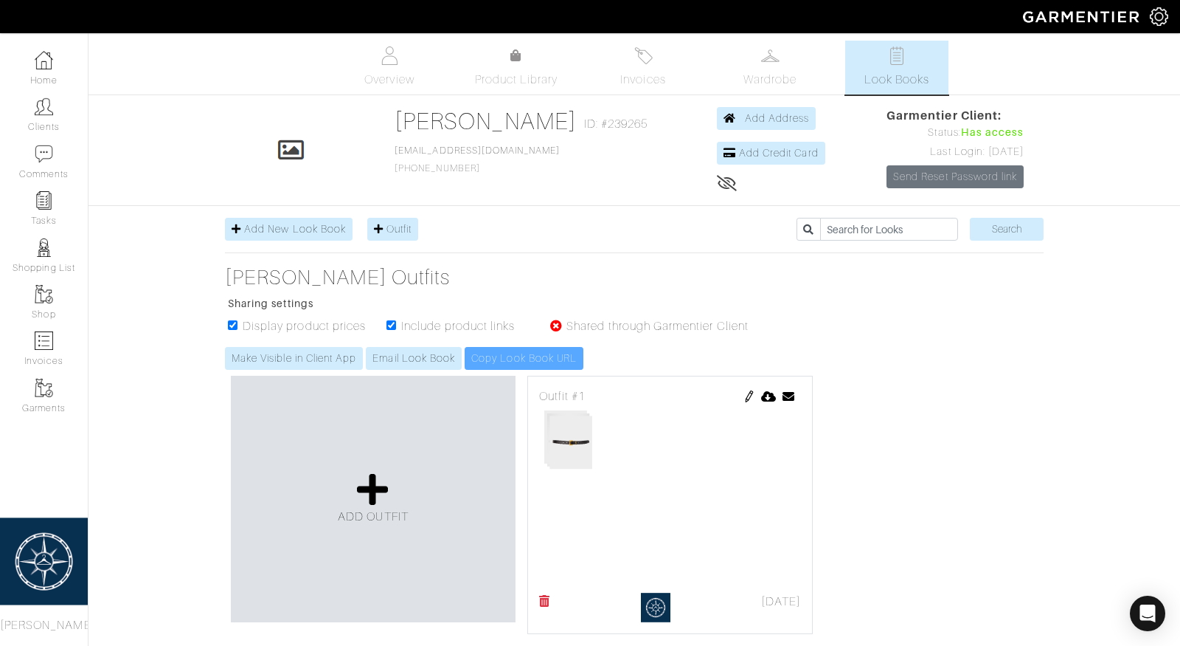
click at [235, 322] on input "checkbox" at bounding box center [233, 325] width 10 height 10
checkbox input "false"
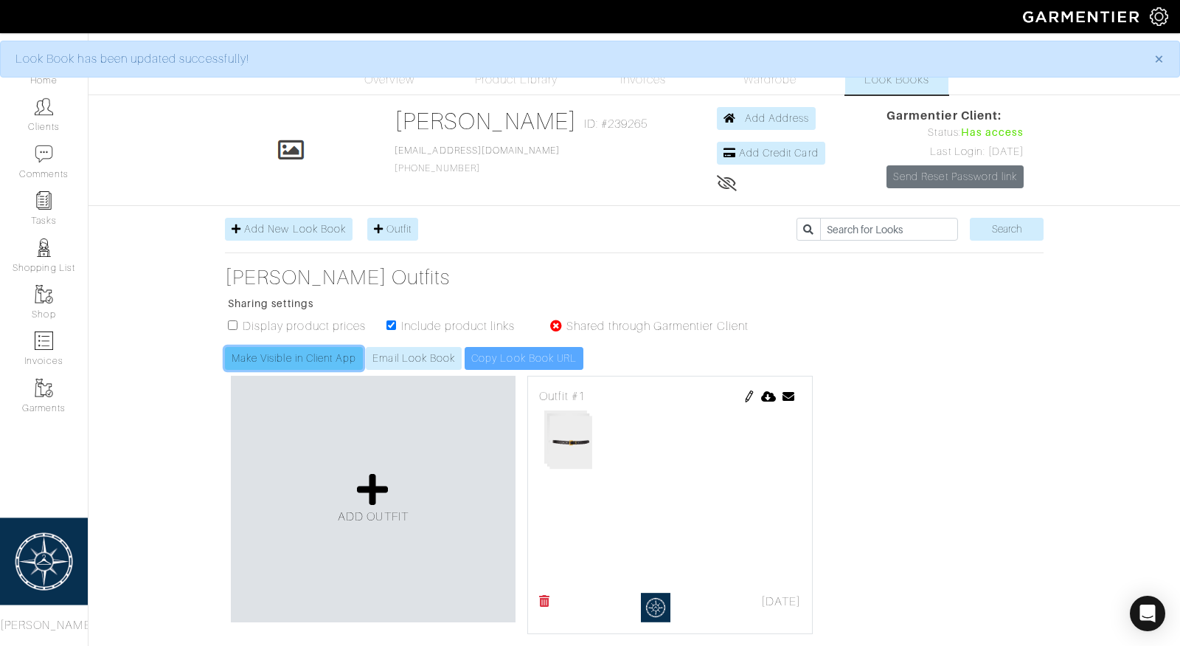
click at [275, 358] on link "Make Visible in Client App" at bounding box center [294, 358] width 138 height 23
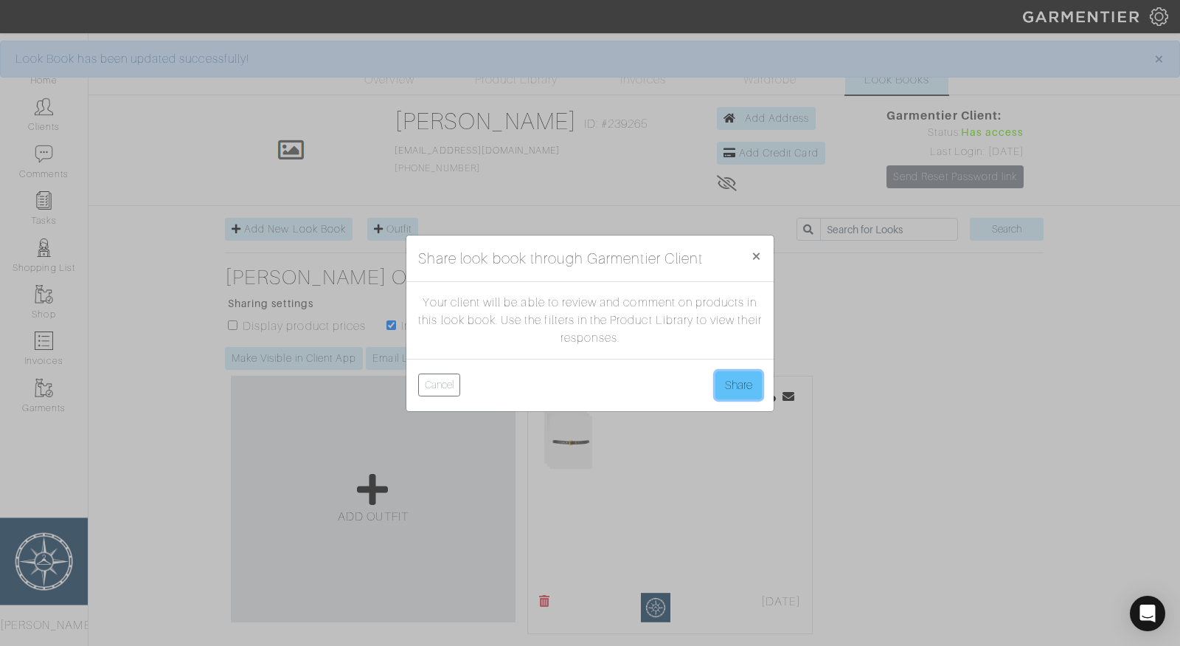
click at [736, 390] on button "Share" at bounding box center [739, 385] width 46 height 28
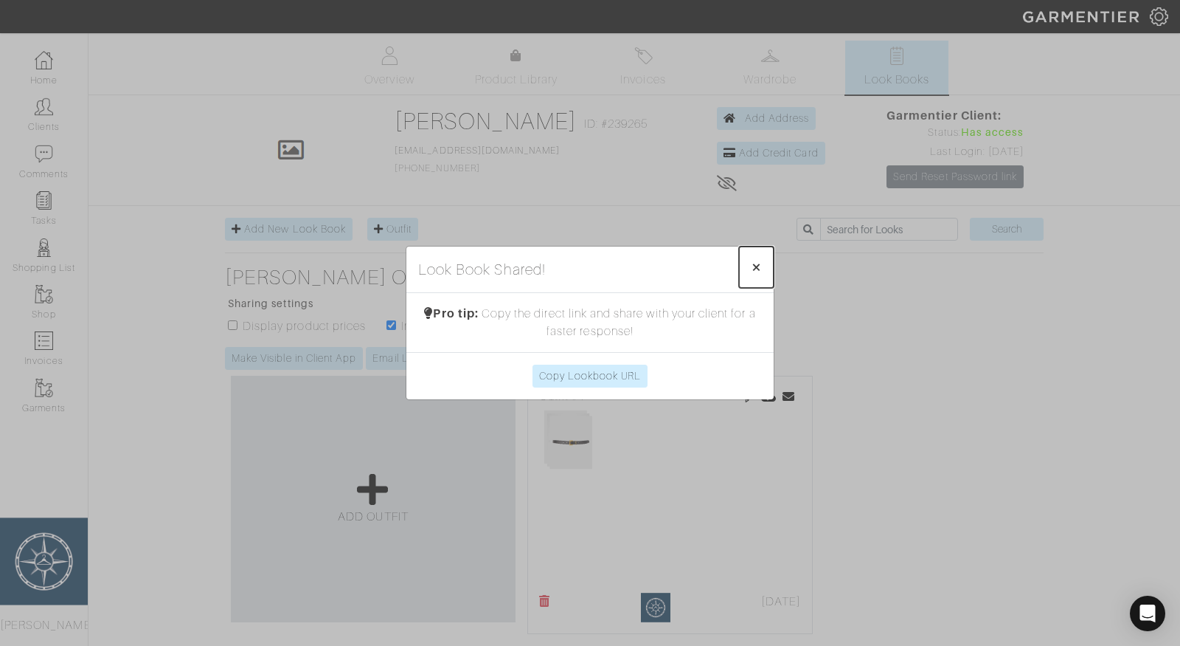
click at [752, 257] on span "×" at bounding box center [756, 267] width 11 height 20
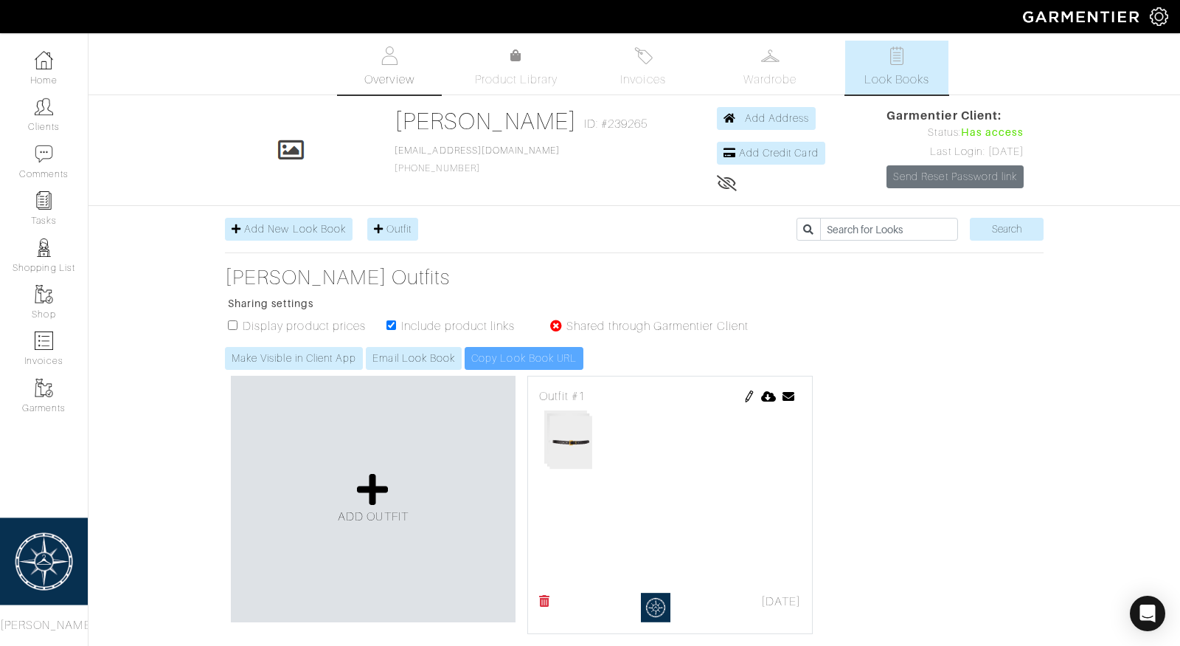
click at [398, 54] on img at bounding box center [390, 55] width 18 height 18
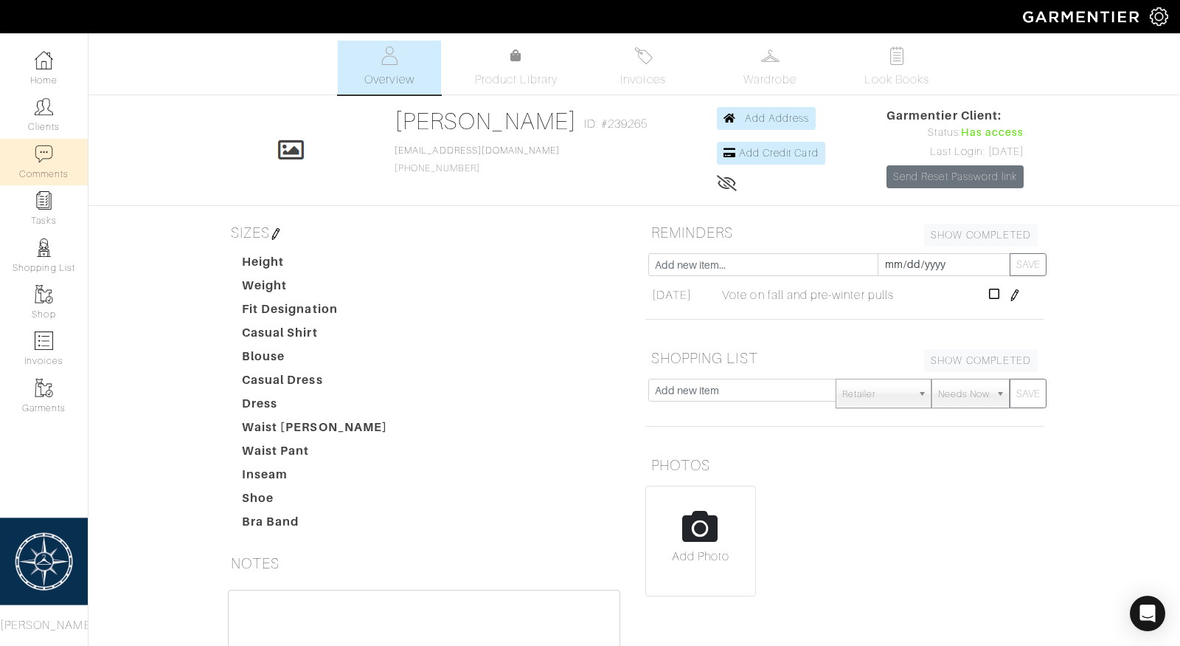
click at [36, 156] on img at bounding box center [44, 154] width 18 height 18
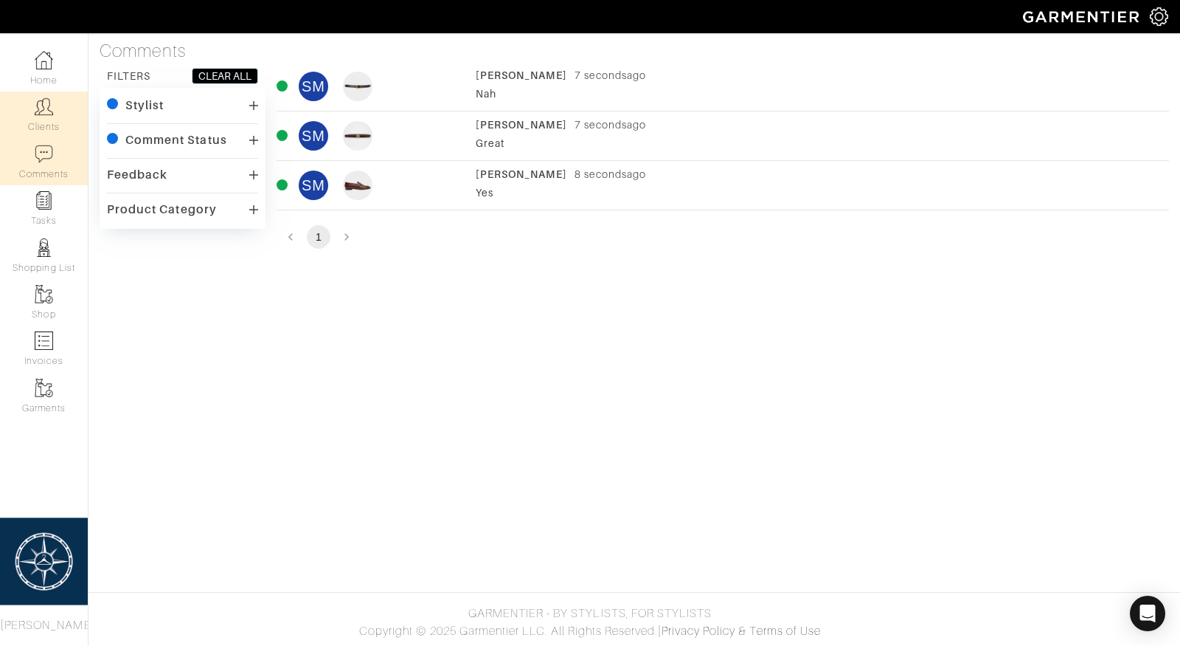
click at [43, 123] on link "Clients" at bounding box center [44, 114] width 88 height 46
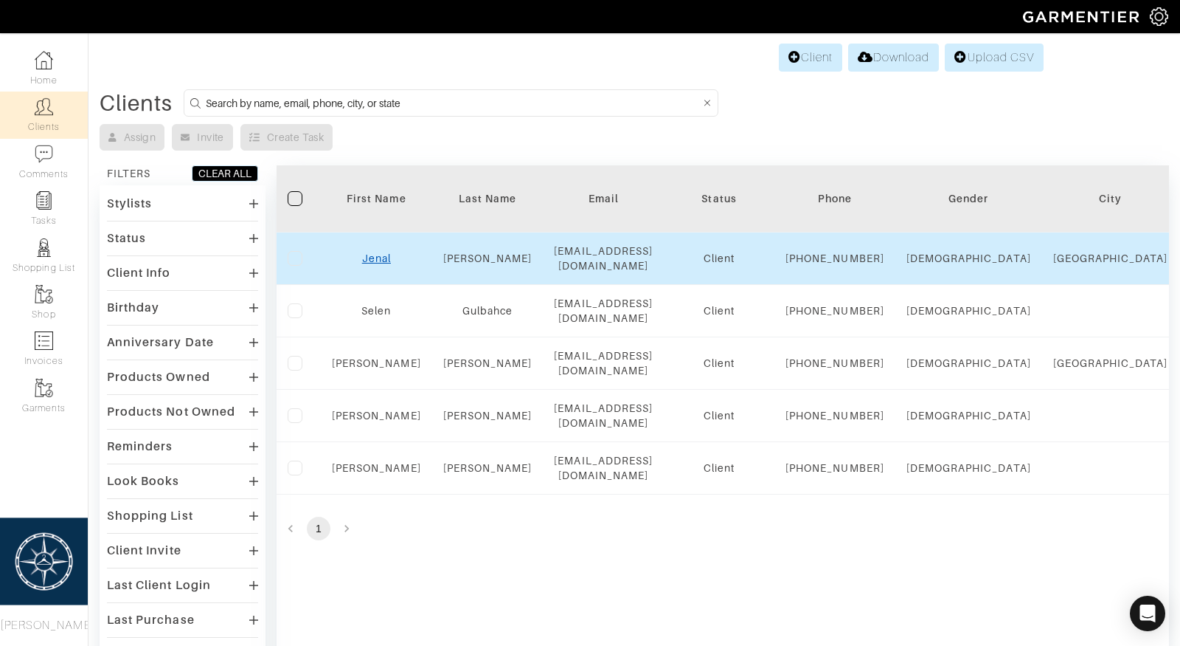
click at [380, 260] on link "Jenal" at bounding box center [376, 258] width 29 height 12
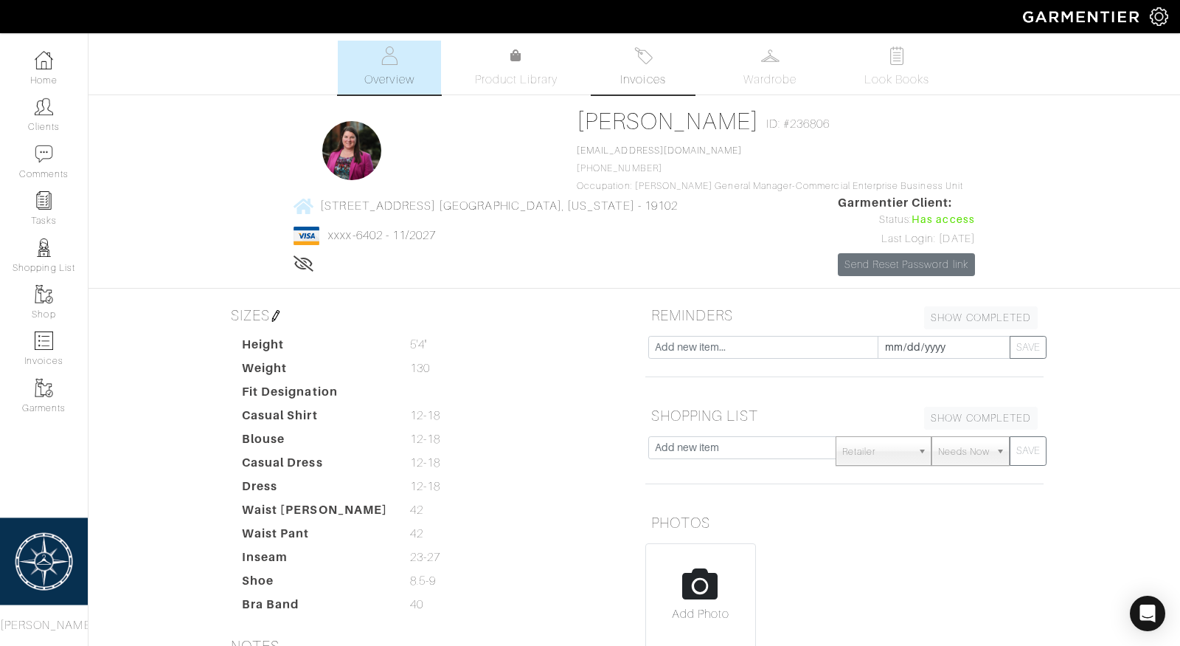
click at [628, 72] on span "Invoices" at bounding box center [642, 80] width 45 height 18
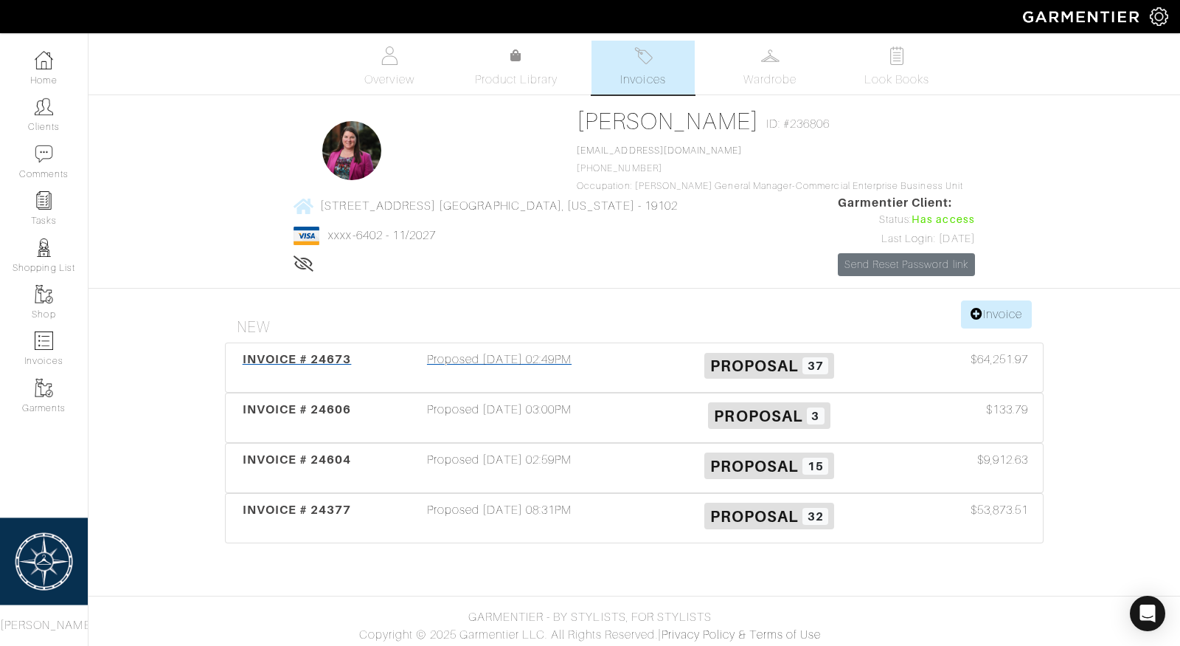
click at [526, 360] on div "Proposed [DATE] 02:49PM" at bounding box center [499, 367] width 270 height 34
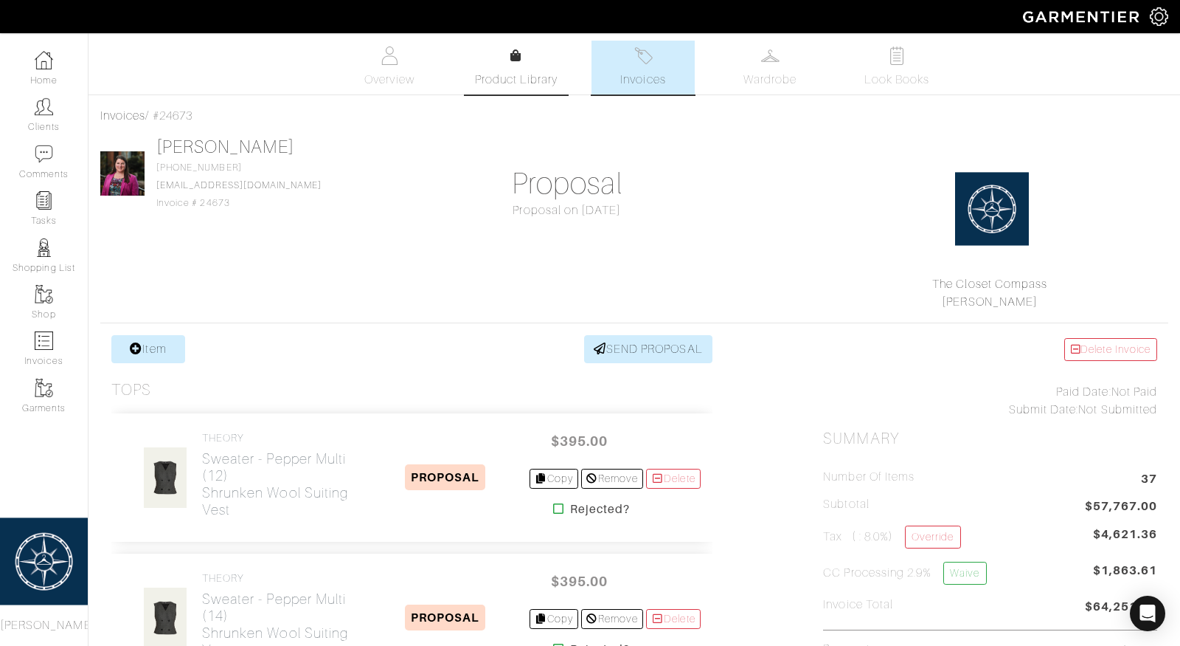
click at [526, 69] on link "Product Library" at bounding box center [516, 67] width 103 height 41
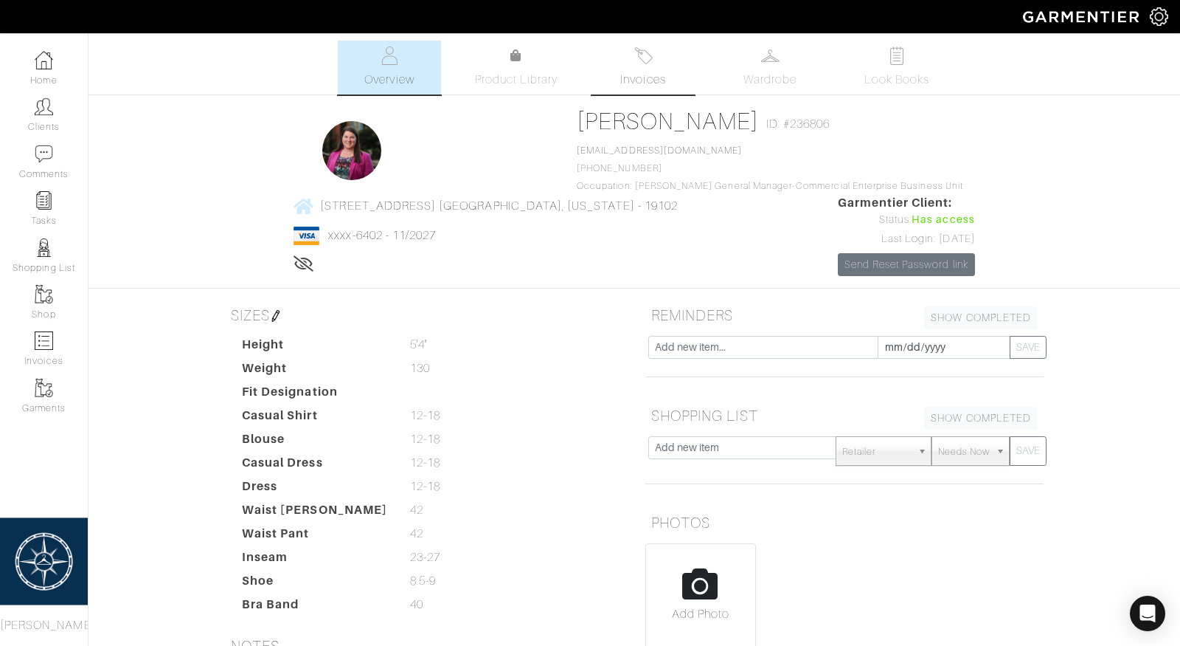
click at [644, 58] on img at bounding box center [643, 55] width 18 height 18
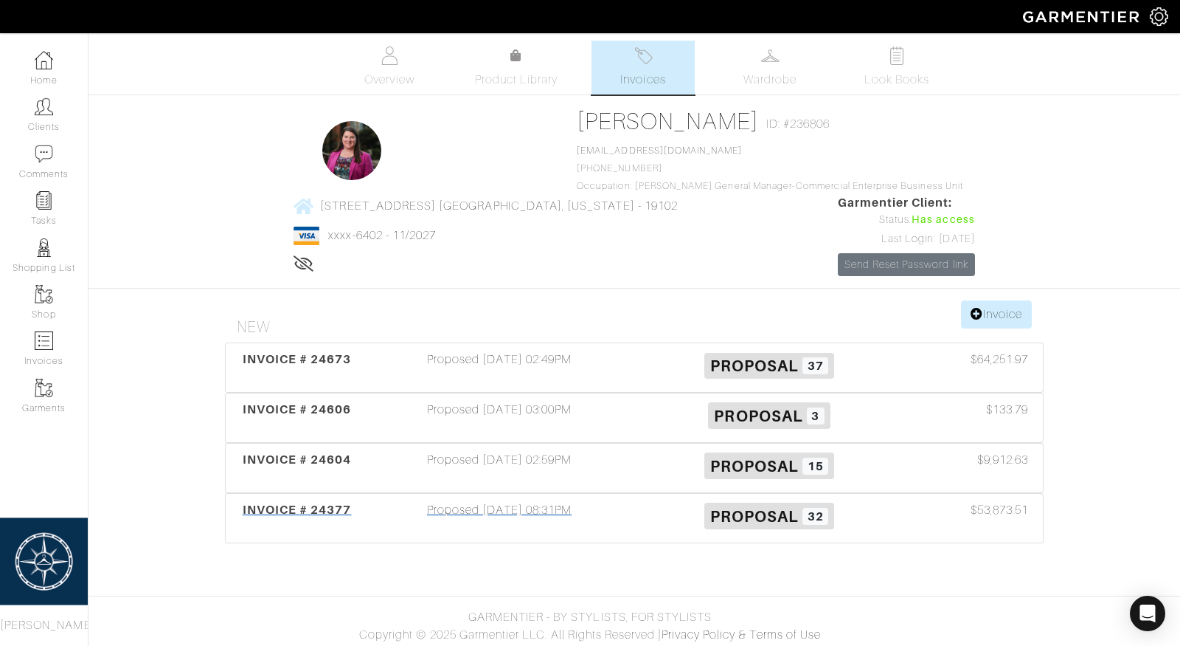
click at [506, 501] on div "Proposed [DATE] 08:31PM" at bounding box center [499, 518] width 270 height 34
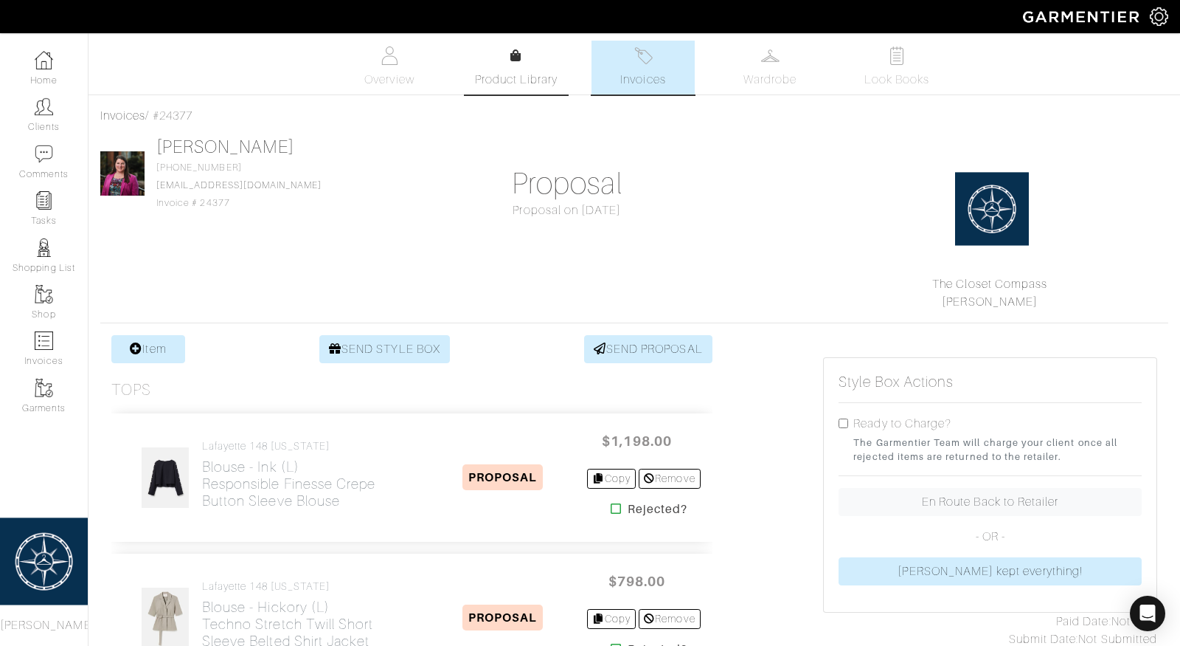
click at [509, 56] on link "Product Library" at bounding box center [516, 67] width 103 height 41
